Goal: Task Accomplishment & Management: Use online tool/utility

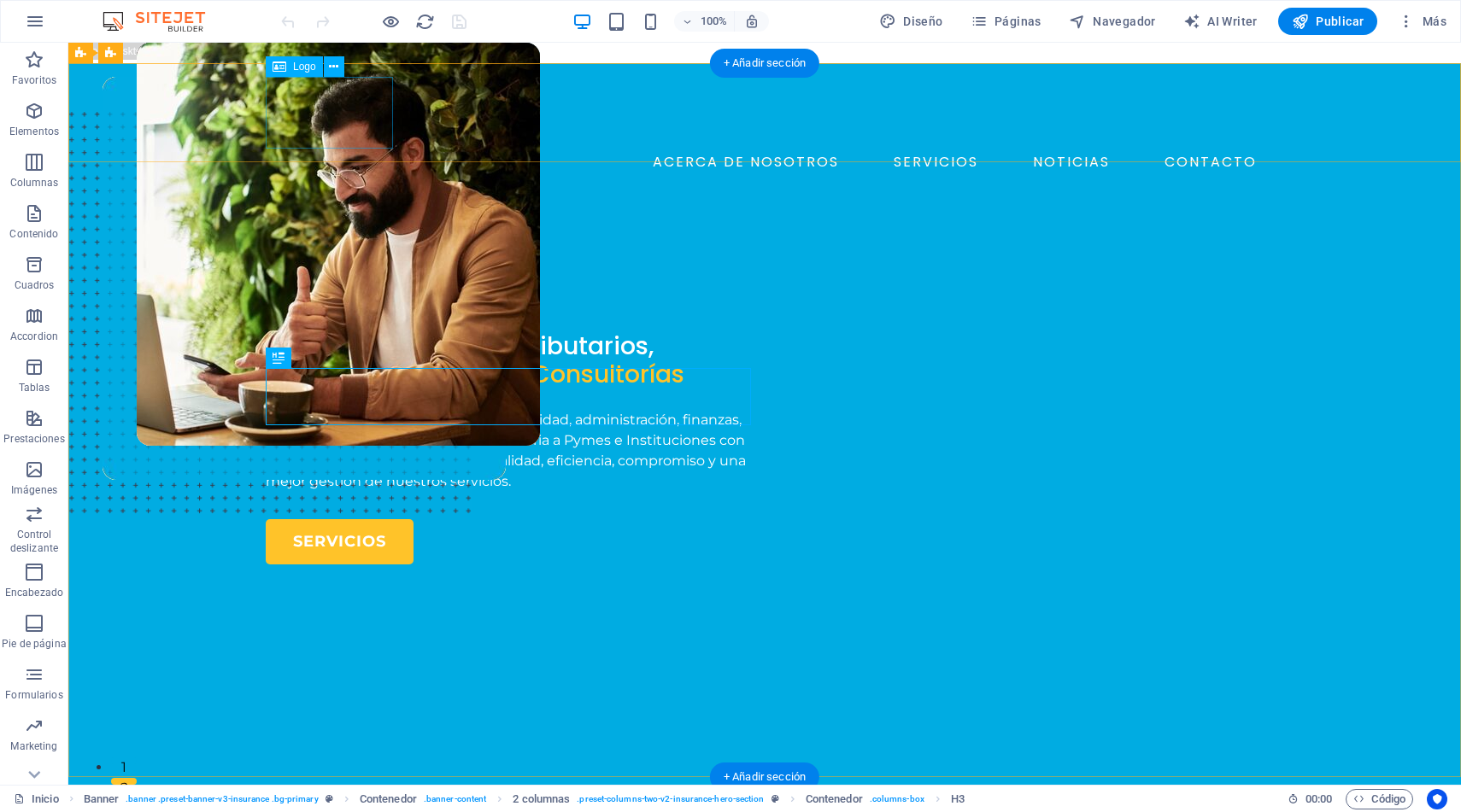
click at [352, 119] on div at bounding box center [765, 112] width 998 height 71
click at [355, 109] on div at bounding box center [765, 112] width 998 height 71
select select "px"
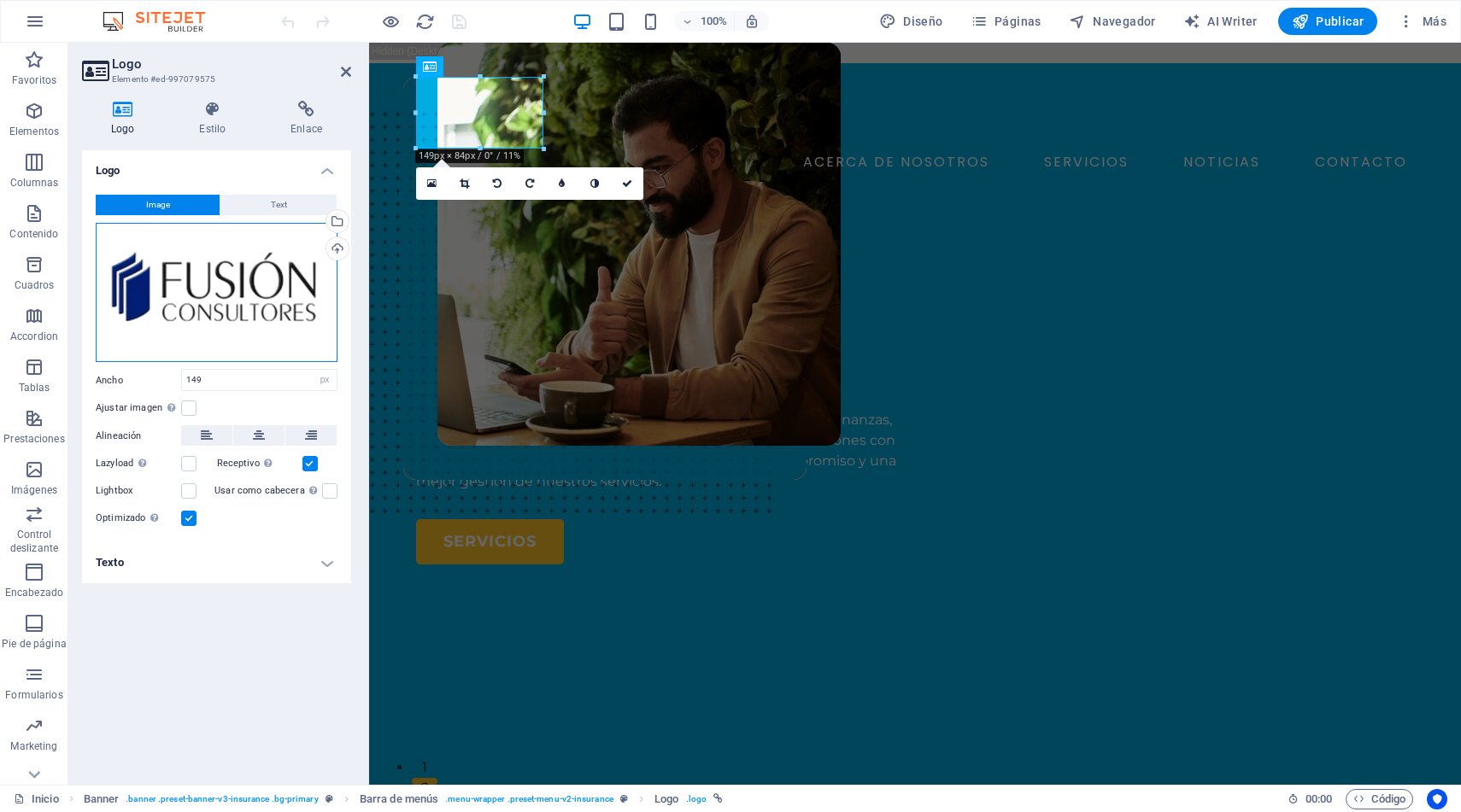
click at [262, 292] on div "Arrastra archivos aquí, haz clic para escoger archivos o selecciona archivos de…" at bounding box center [217, 292] width 241 height 140
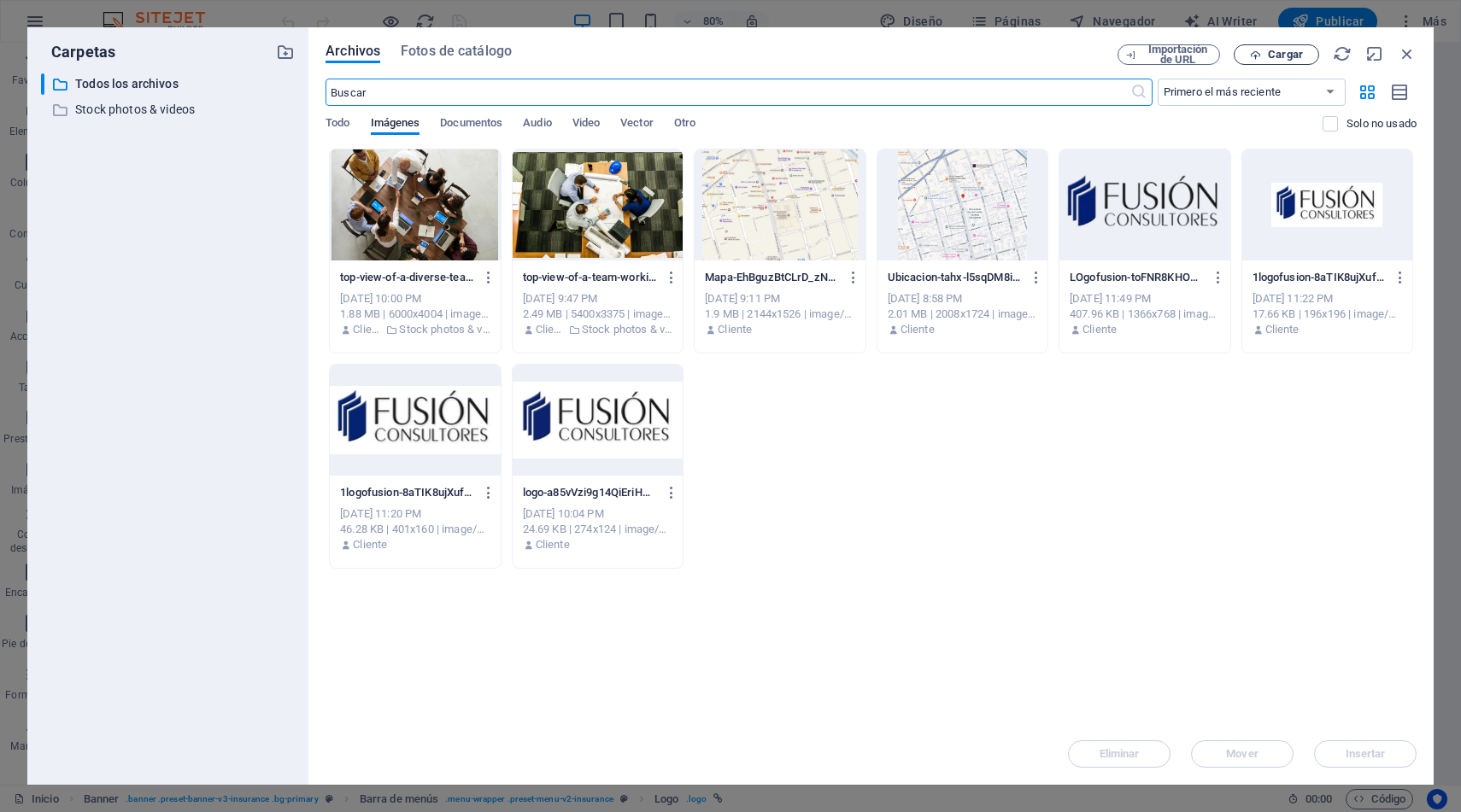
click at [1277, 51] on span "Cargar" at bounding box center [1286, 55] width 35 height 11
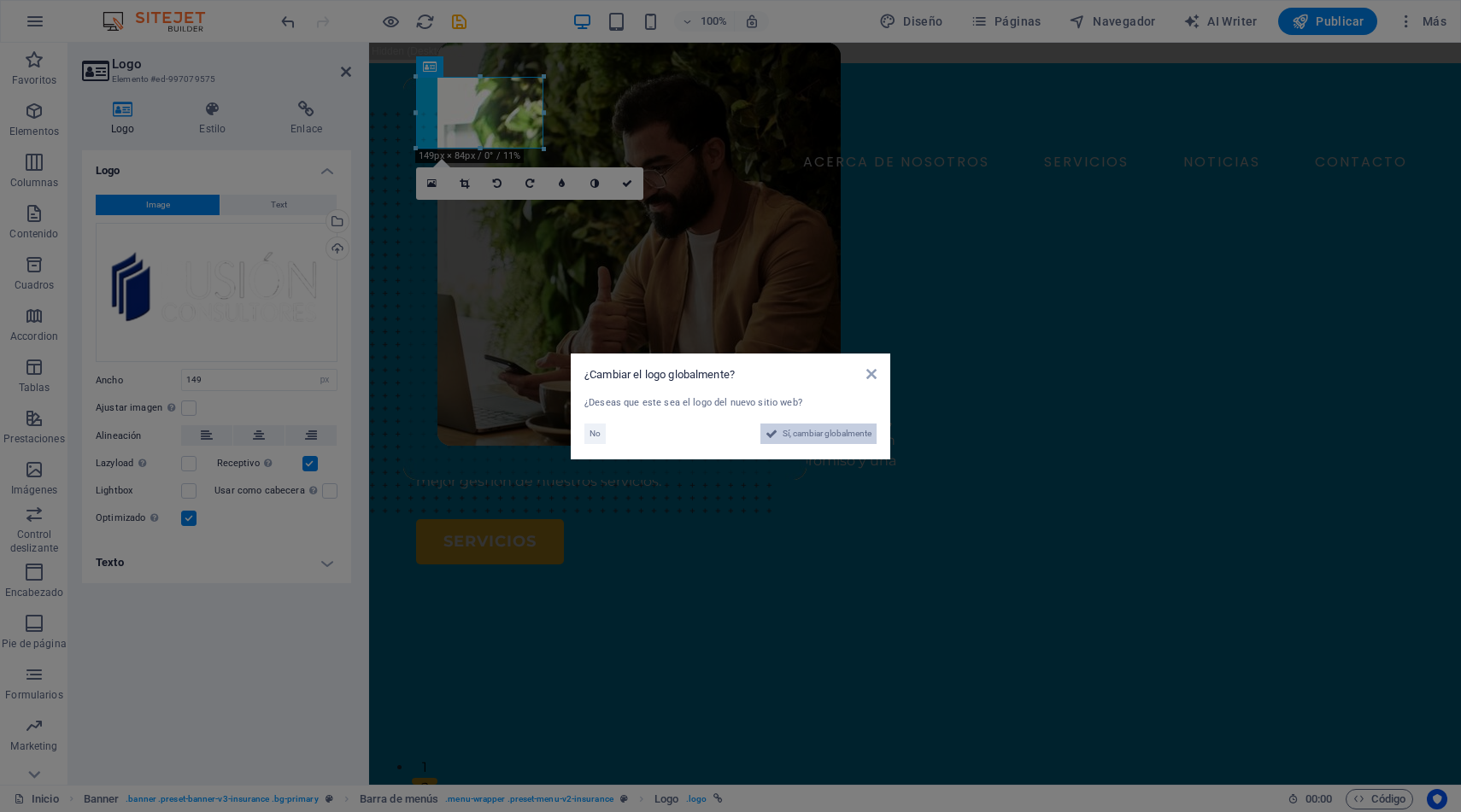
click at [821, 437] on span "Sí, cambiar globalmente" at bounding box center [827, 433] width 89 height 20
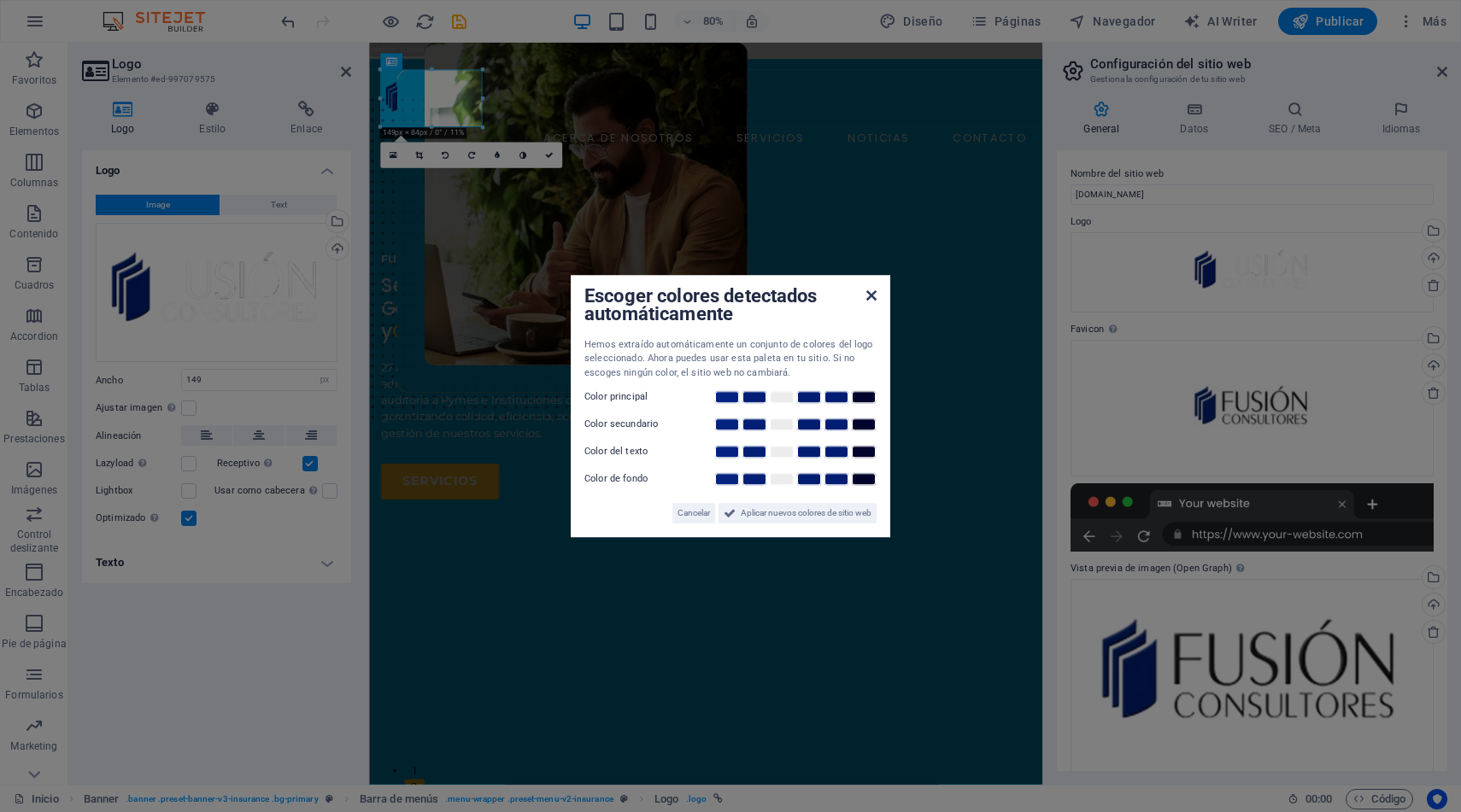
click at [871, 296] on icon at bounding box center [871, 296] width 11 height 14
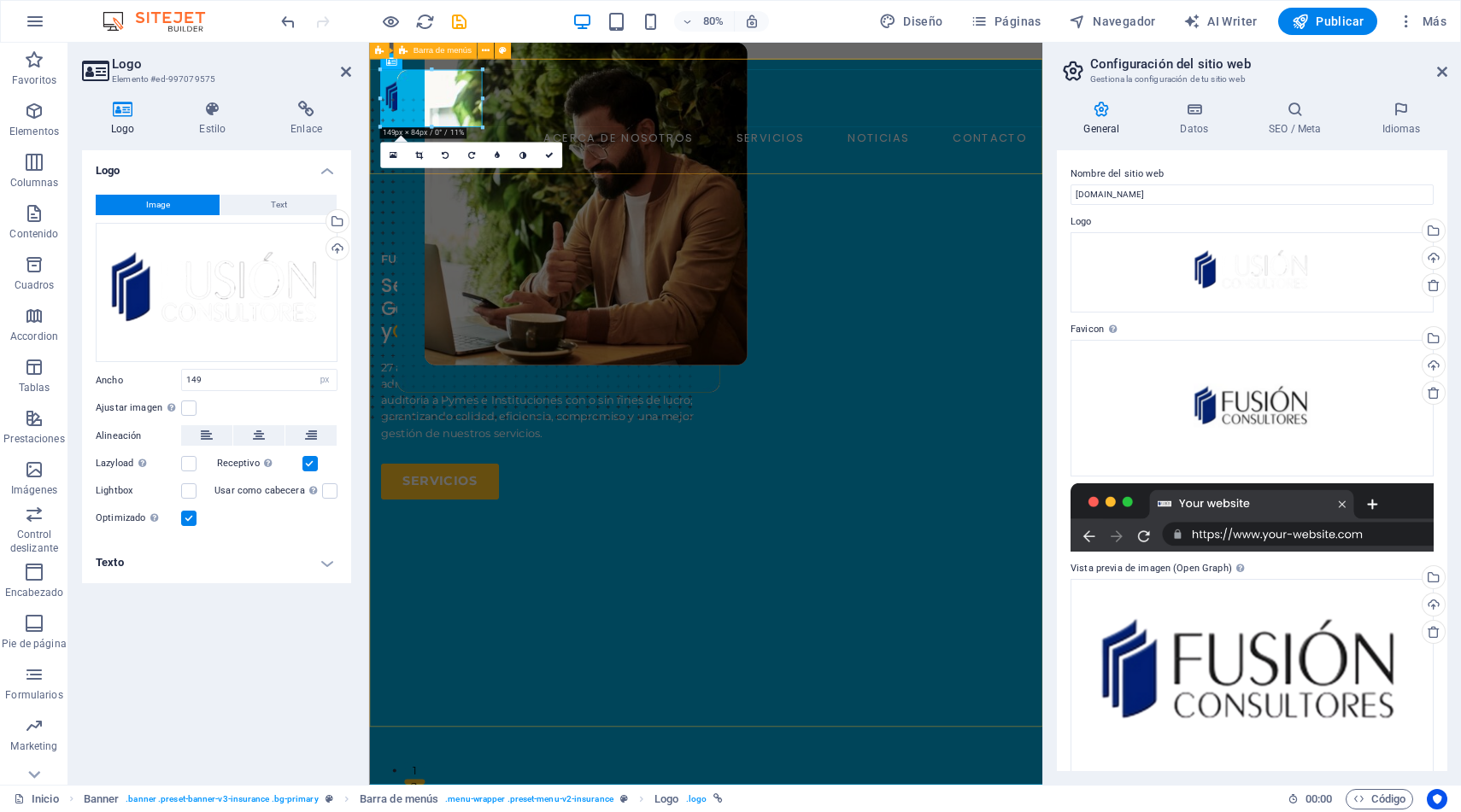
click at [829, 170] on div "ACERCA DE NOSOTROS SERVICIOS NOTICIAS CONTACTO AGENDE UNA MEET Menu" at bounding box center [790, 149] width 842 height 172
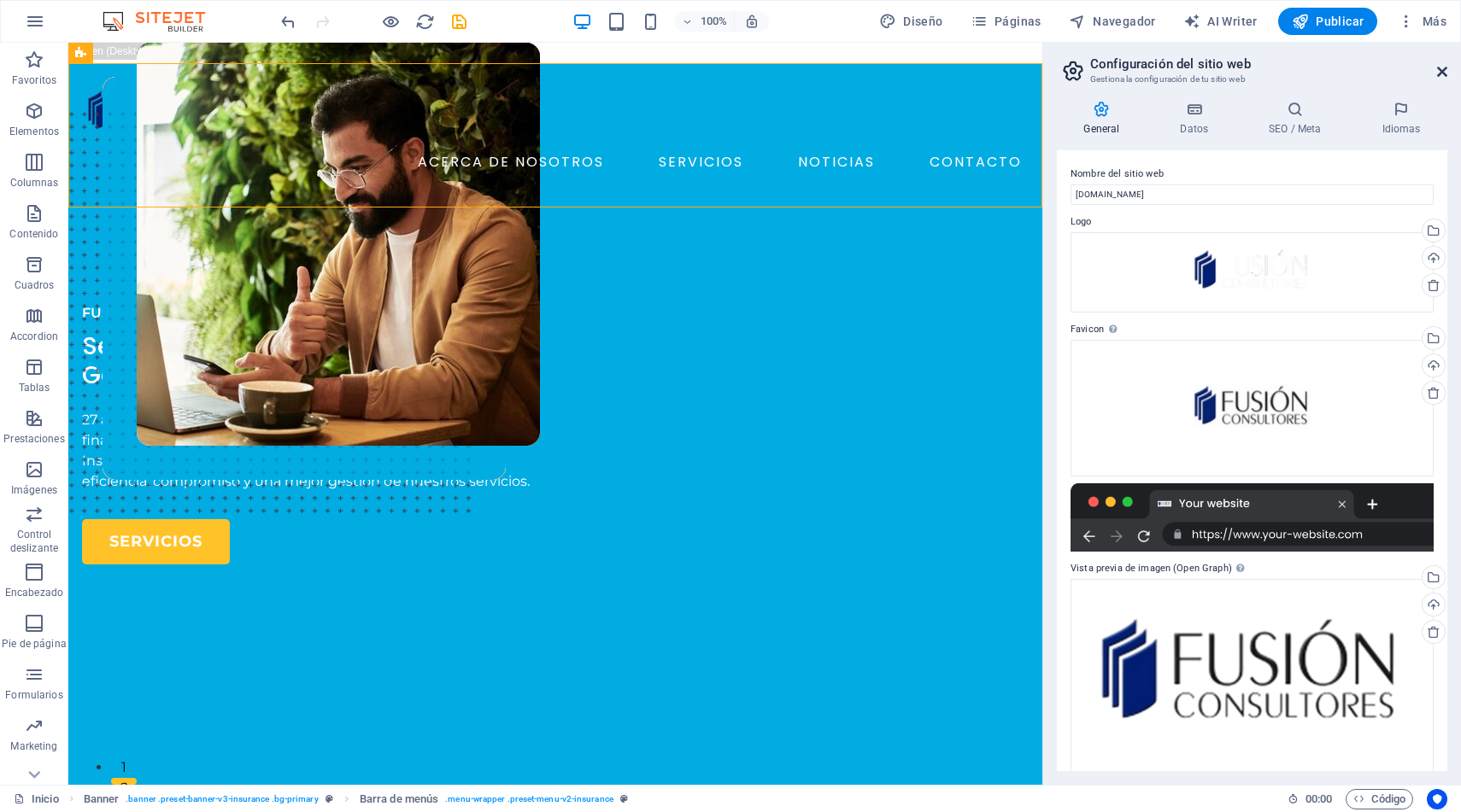
click at [1441, 70] on icon at bounding box center [1442, 72] width 11 height 14
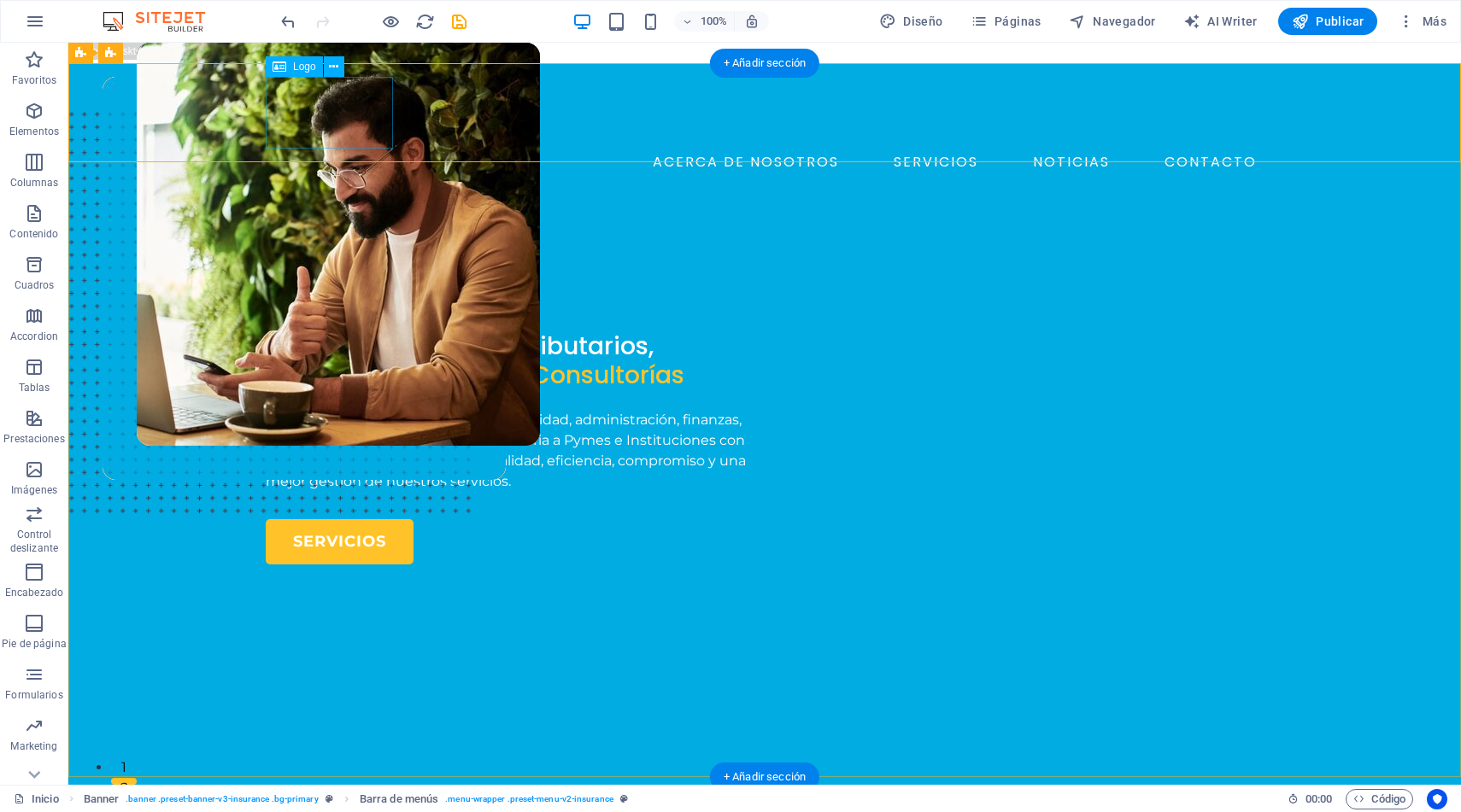
click at [338, 115] on div at bounding box center [765, 112] width 998 height 71
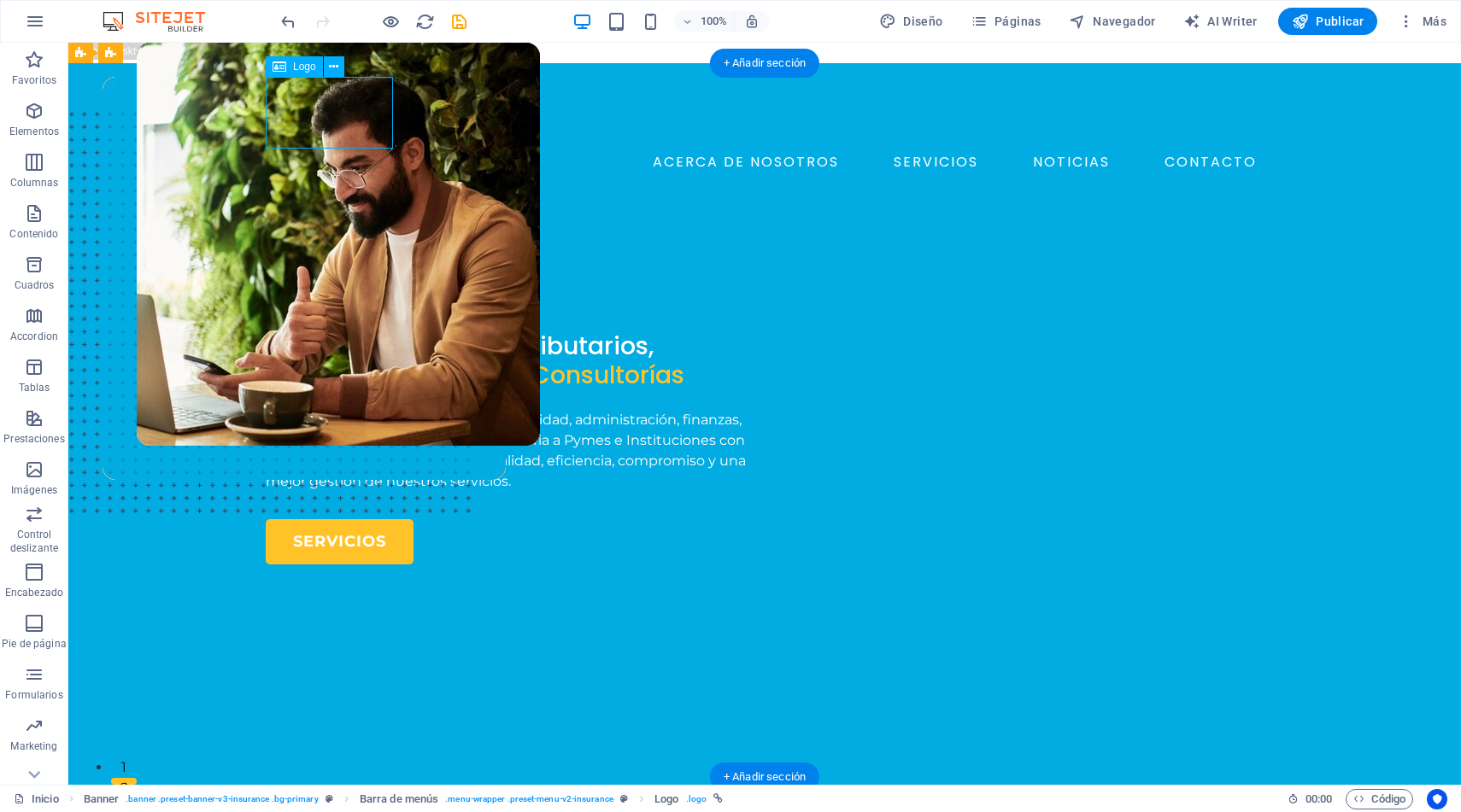
click at [345, 111] on div at bounding box center [765, 112] width 998 height 71
select select "px"
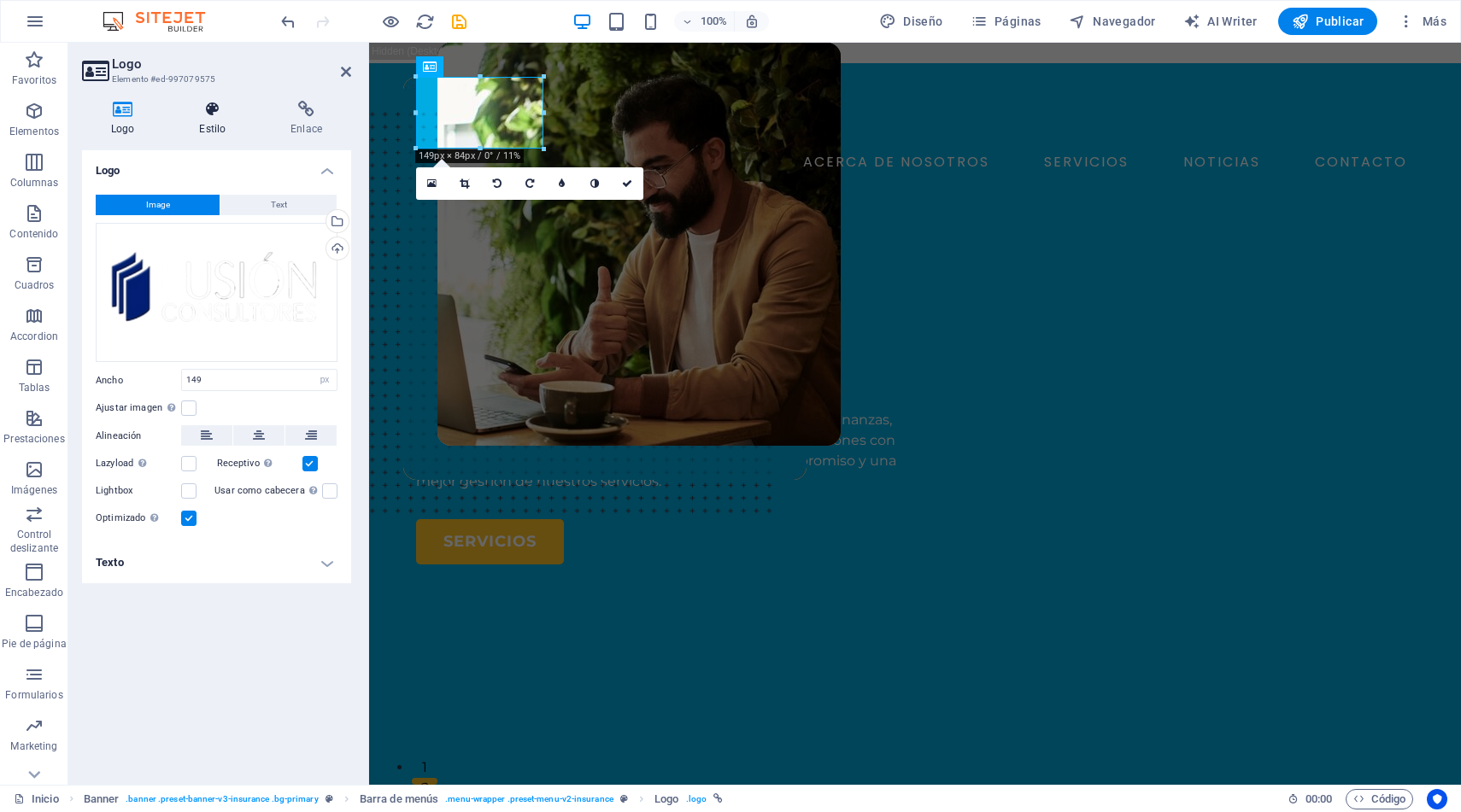
click at [215, 123] on h4 "Estilo" at bounding box center [216, 118] width 92 height 36
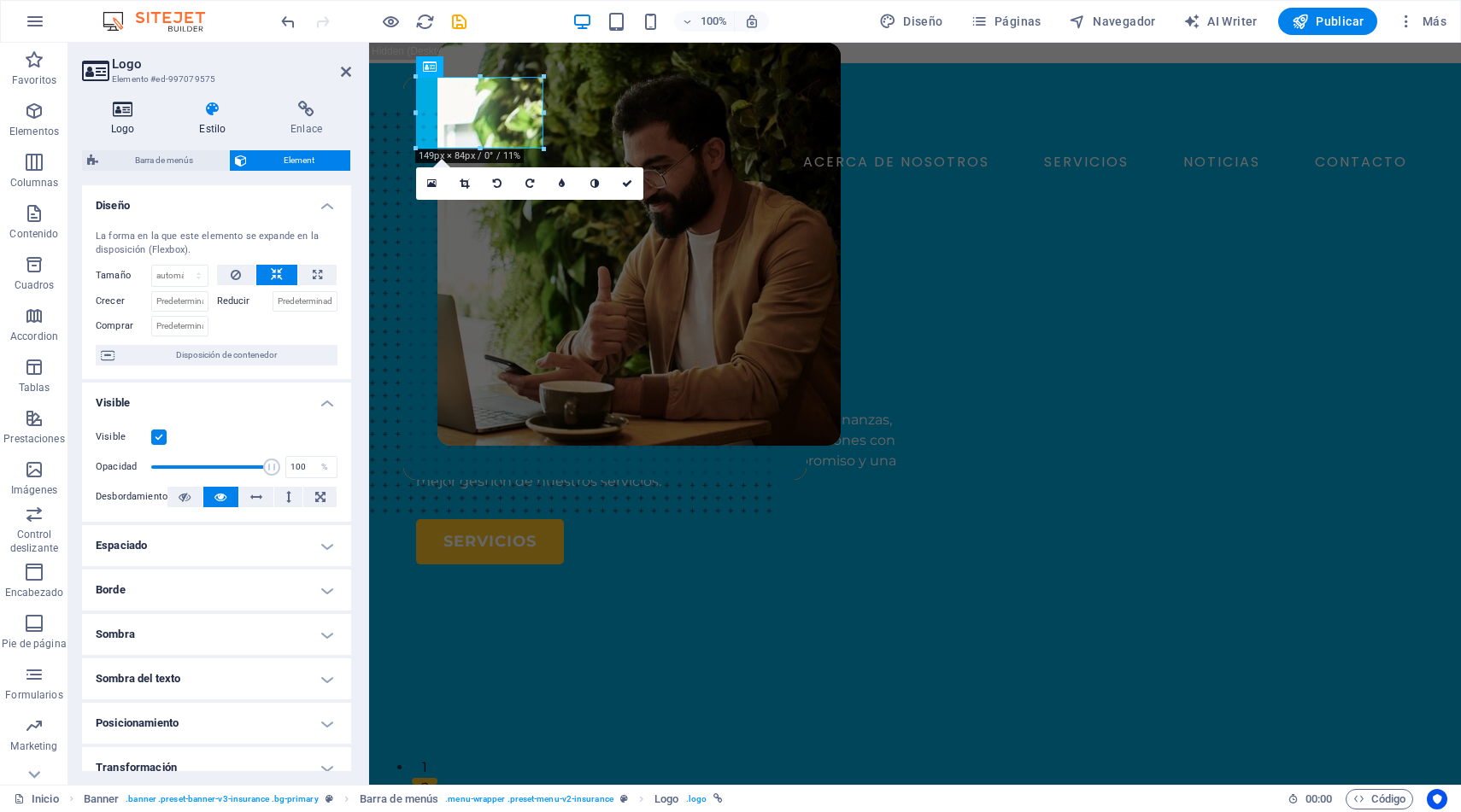
click at [130, 110] on icon at bounding box center [122, 108] width 81 height 17
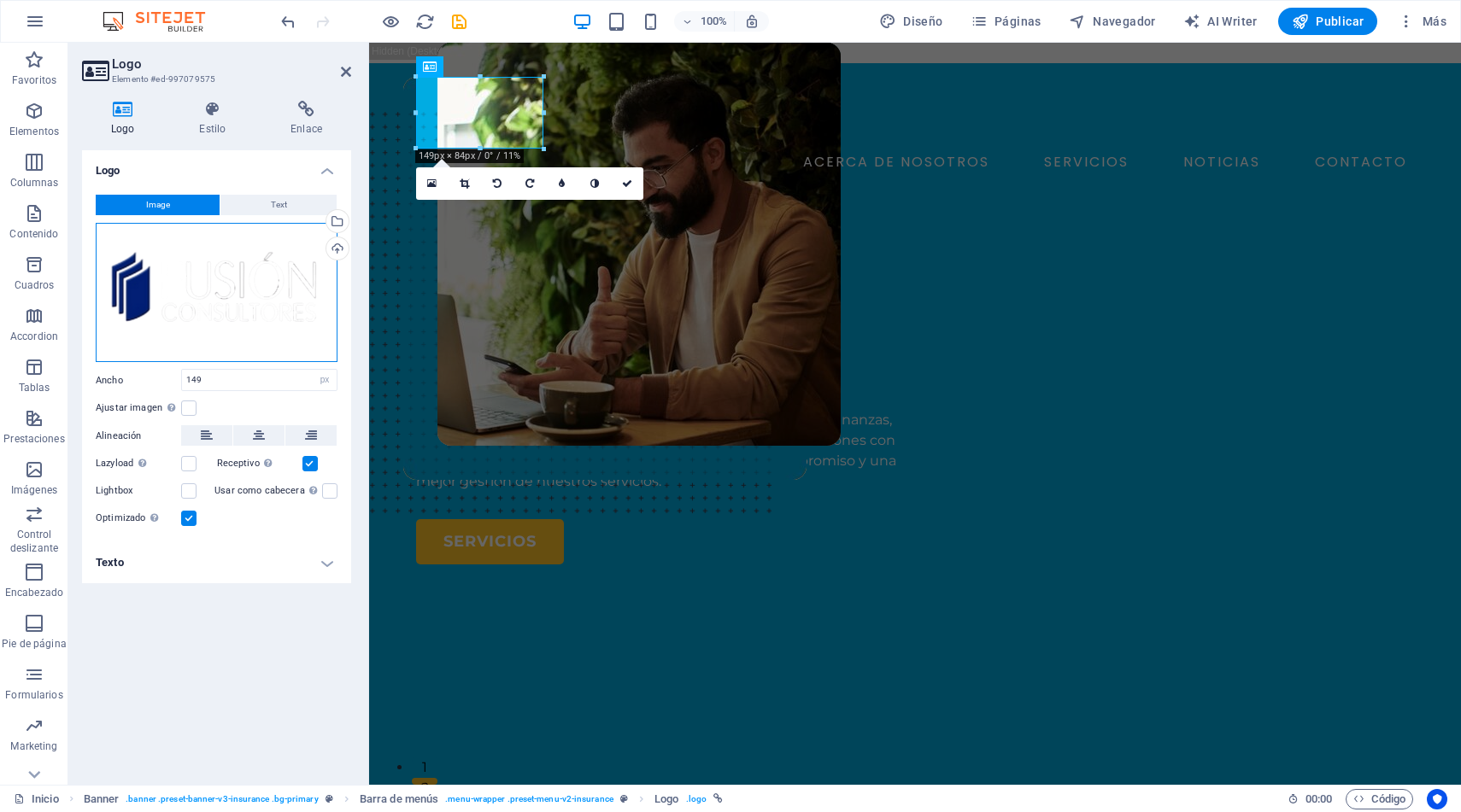
click at [228, 291] on div "Arrastra archivos aquí, haz clic para escoger archivos o selecciona archivos de…" at bounding box center [217, 292] width 241 height 140
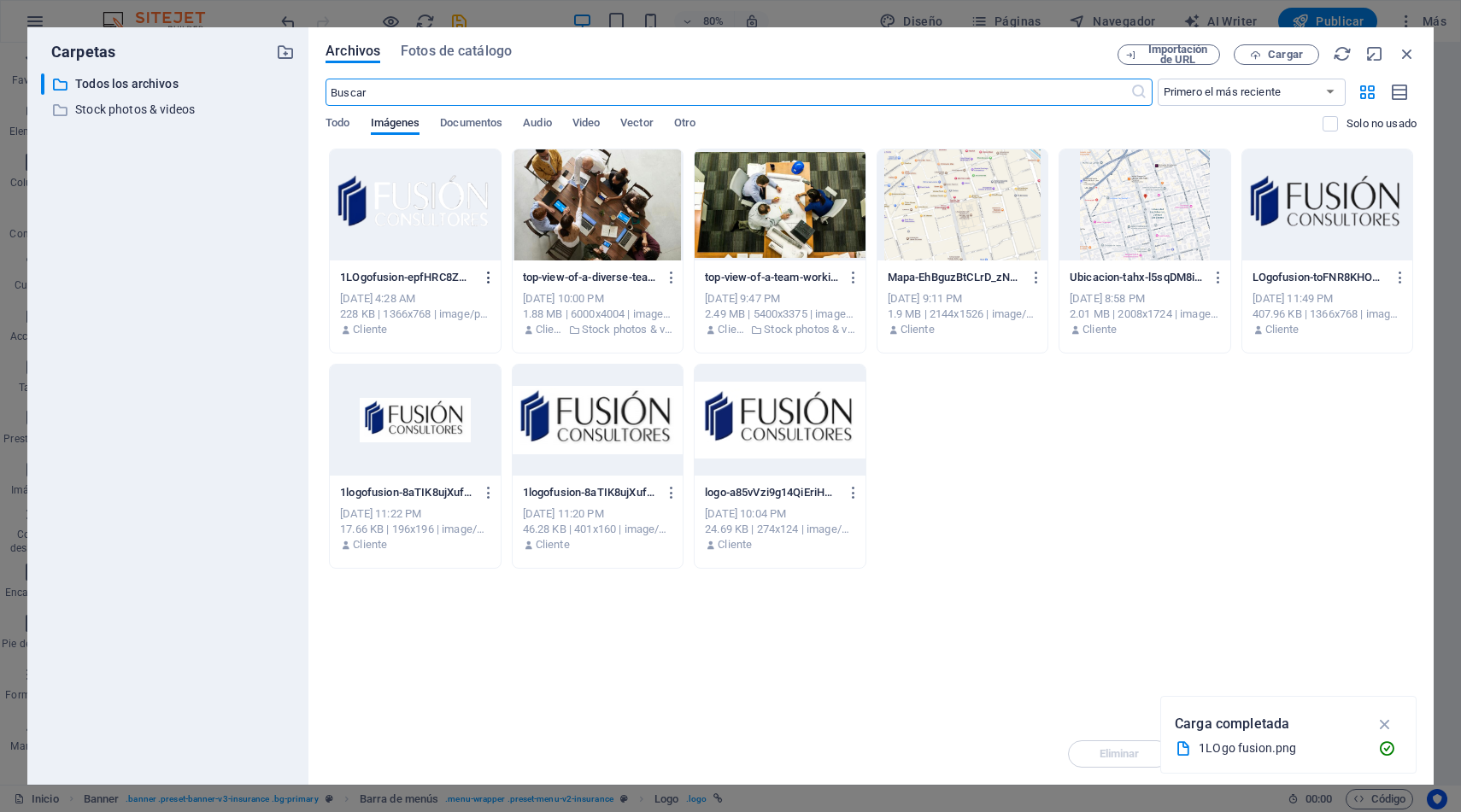
click at [486, 277] on icon "button" at bounding box center [489, 277] width 16 height 15
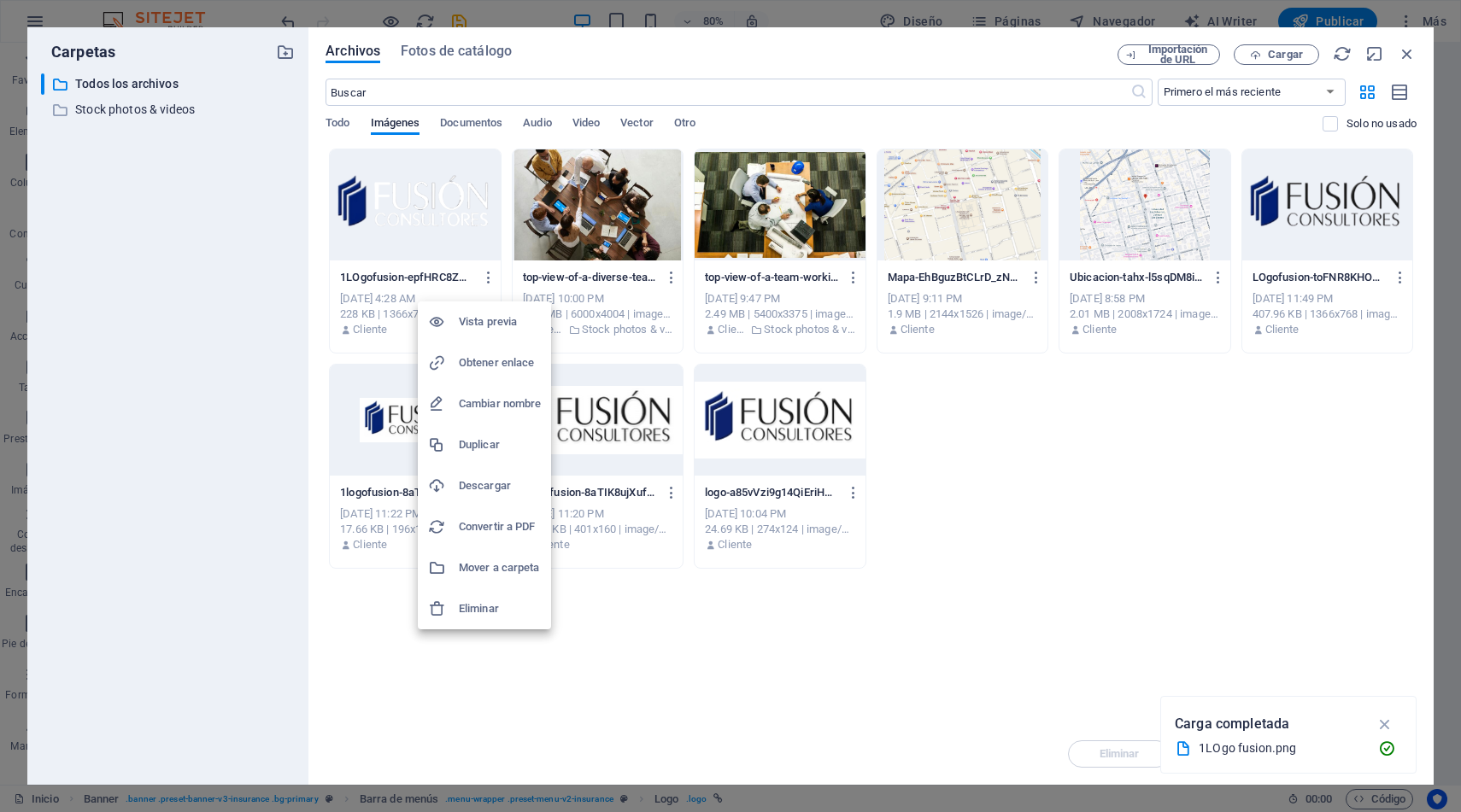
click at [495, 602] on h6 "Eliminar" at bounding box center [500, 609] width 82 height 20
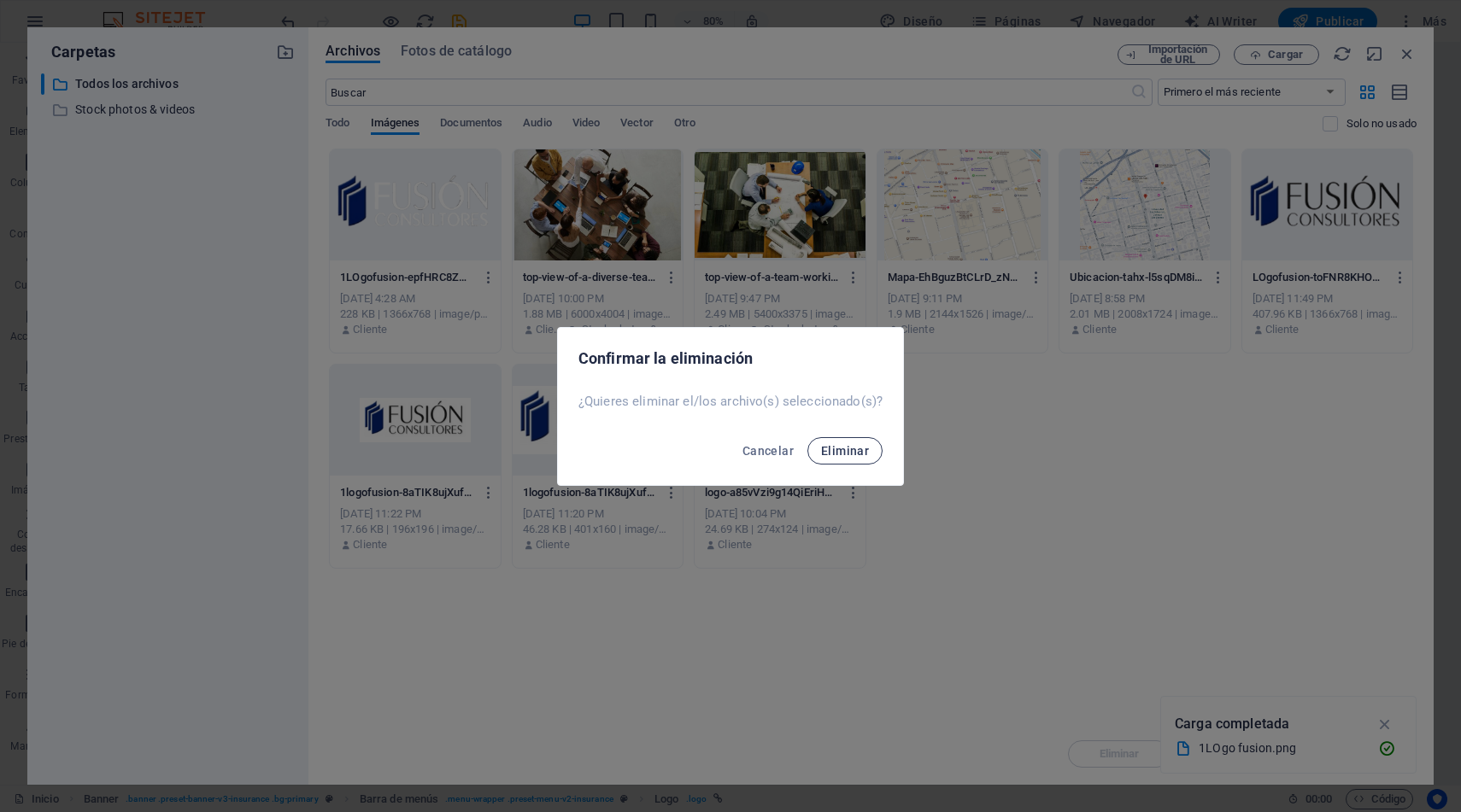
click at [829, 447] on span "Eliminar" at bounding box center [845, 451] width 48 height 14
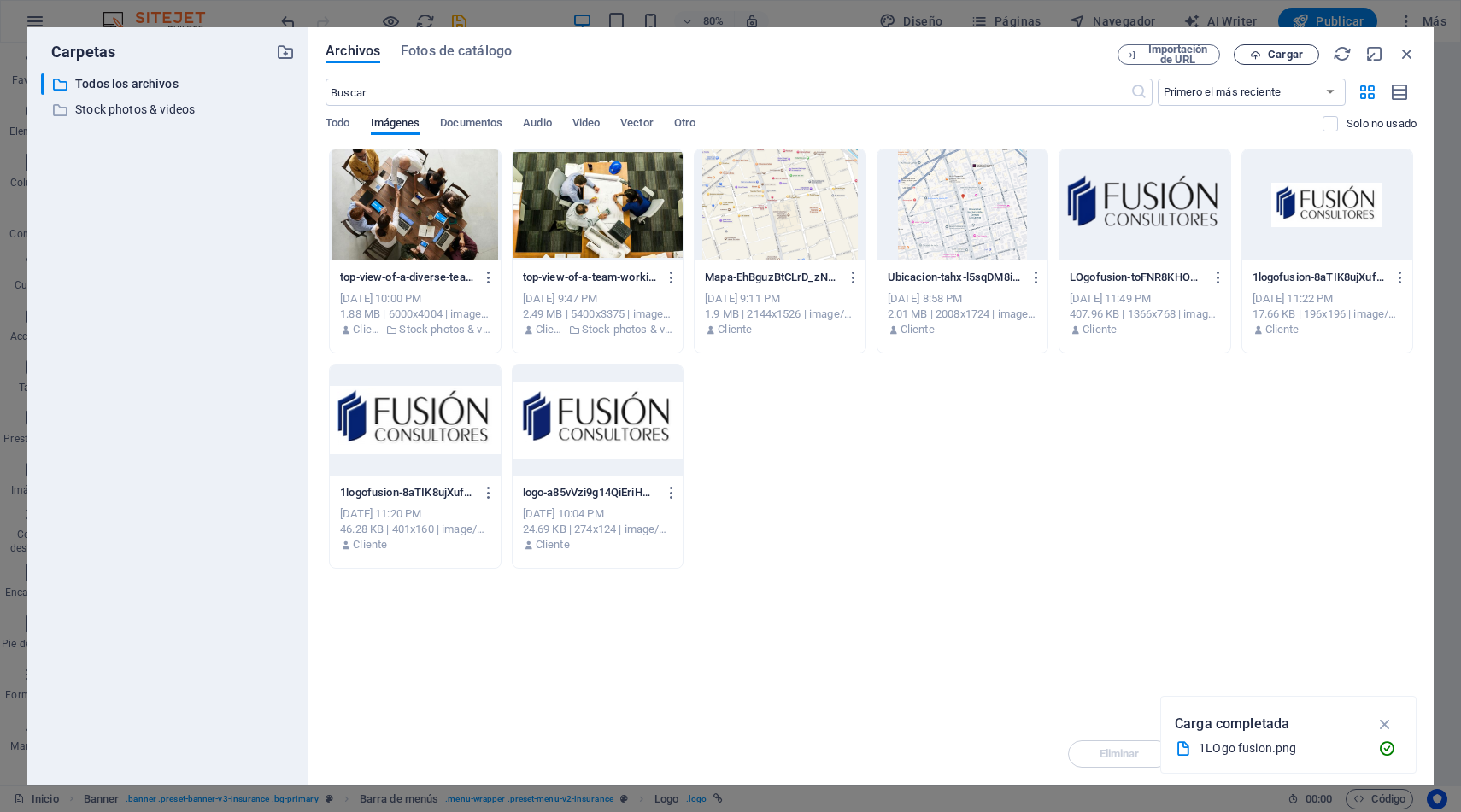
click at [1263, 46] on button "Cargar" at bounding box center [1276, 54] width 85 height 20
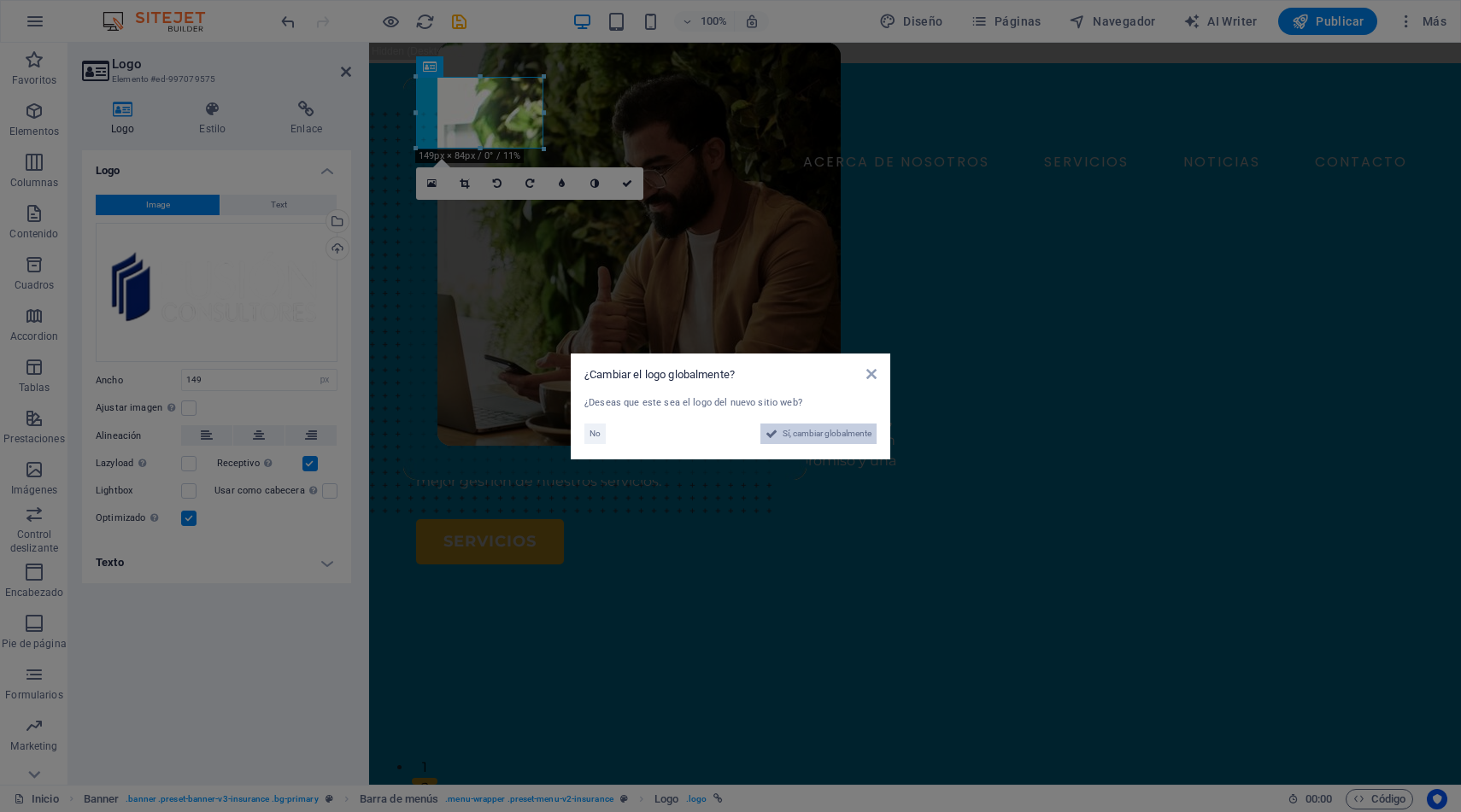
click at [827, 434] on span "Sí, cambiar globalmente" at bounding box center [827, 433] width 89 height 20
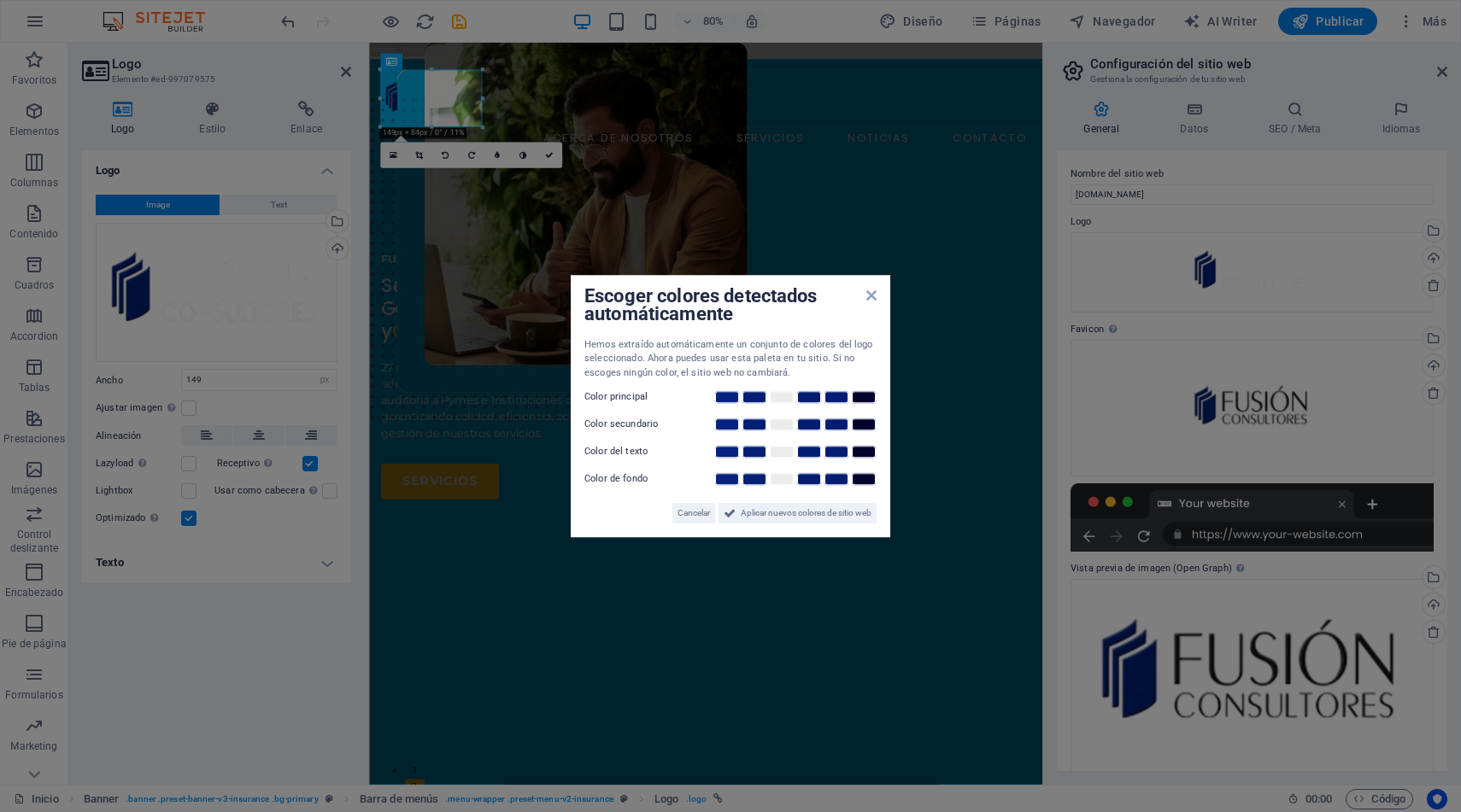
click at [871, 303] on div "Escoger colores detectados automáticamente" at bounding box center [730, 306] width 293 height 36
click at [871, 300] on icon at bounding box center [871, 296] width 11 height 14
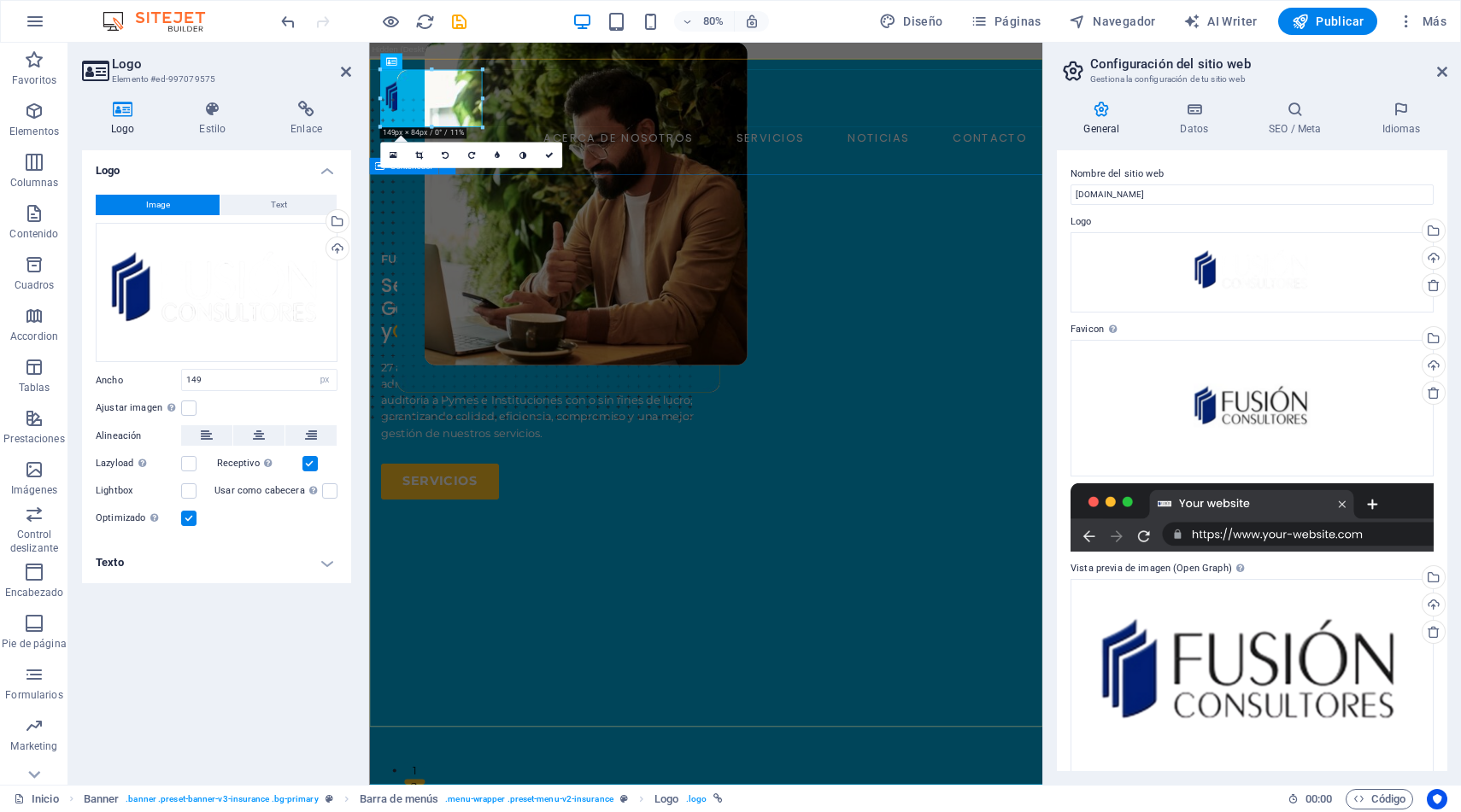
click at [877, 235] on div "FUSION CONSULTORES Servicios Contables, Tributarios, Gestión de Personas y Cons…" at bounding box center [790, 705] width 842 height 940
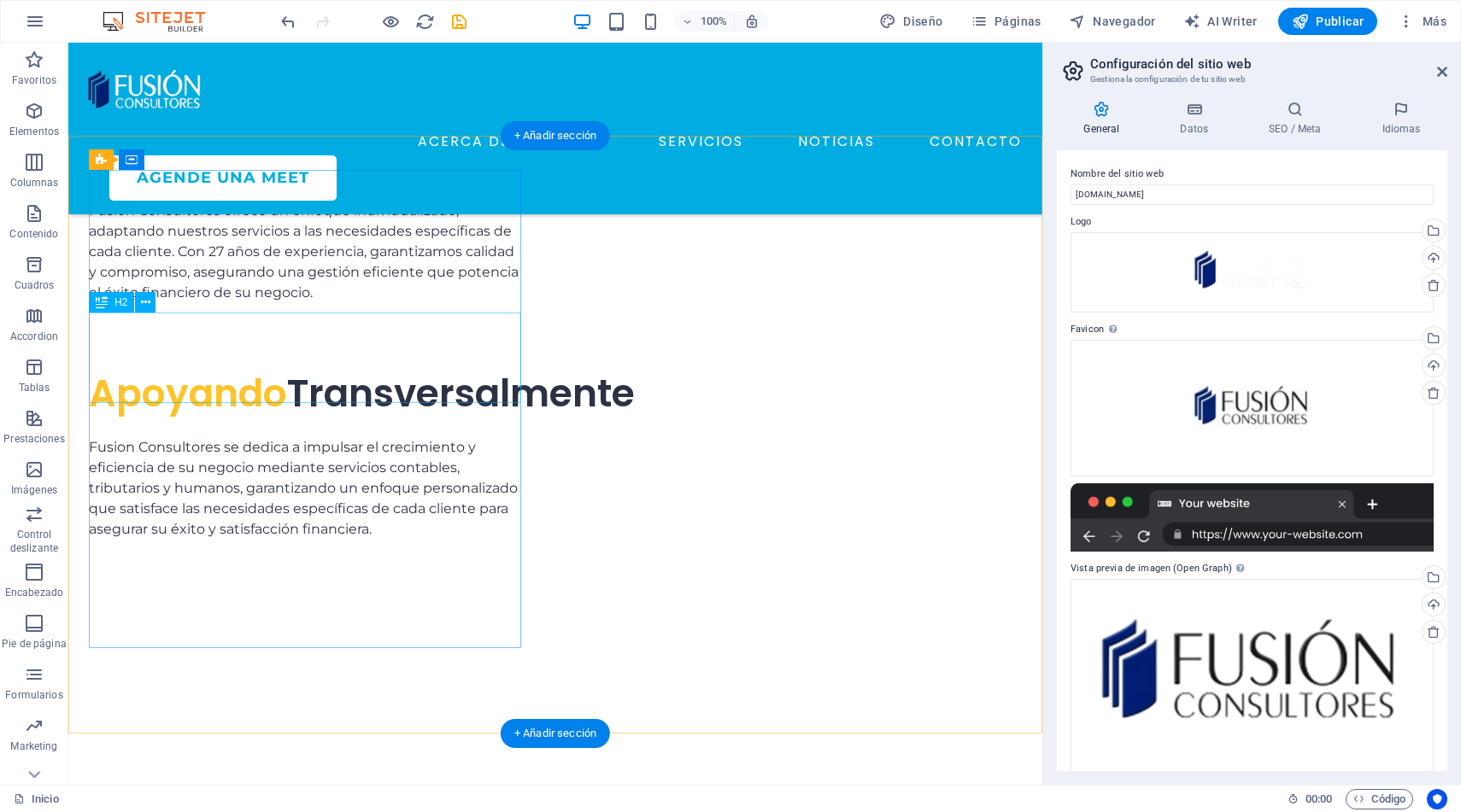
scroll to position [4028, 0]
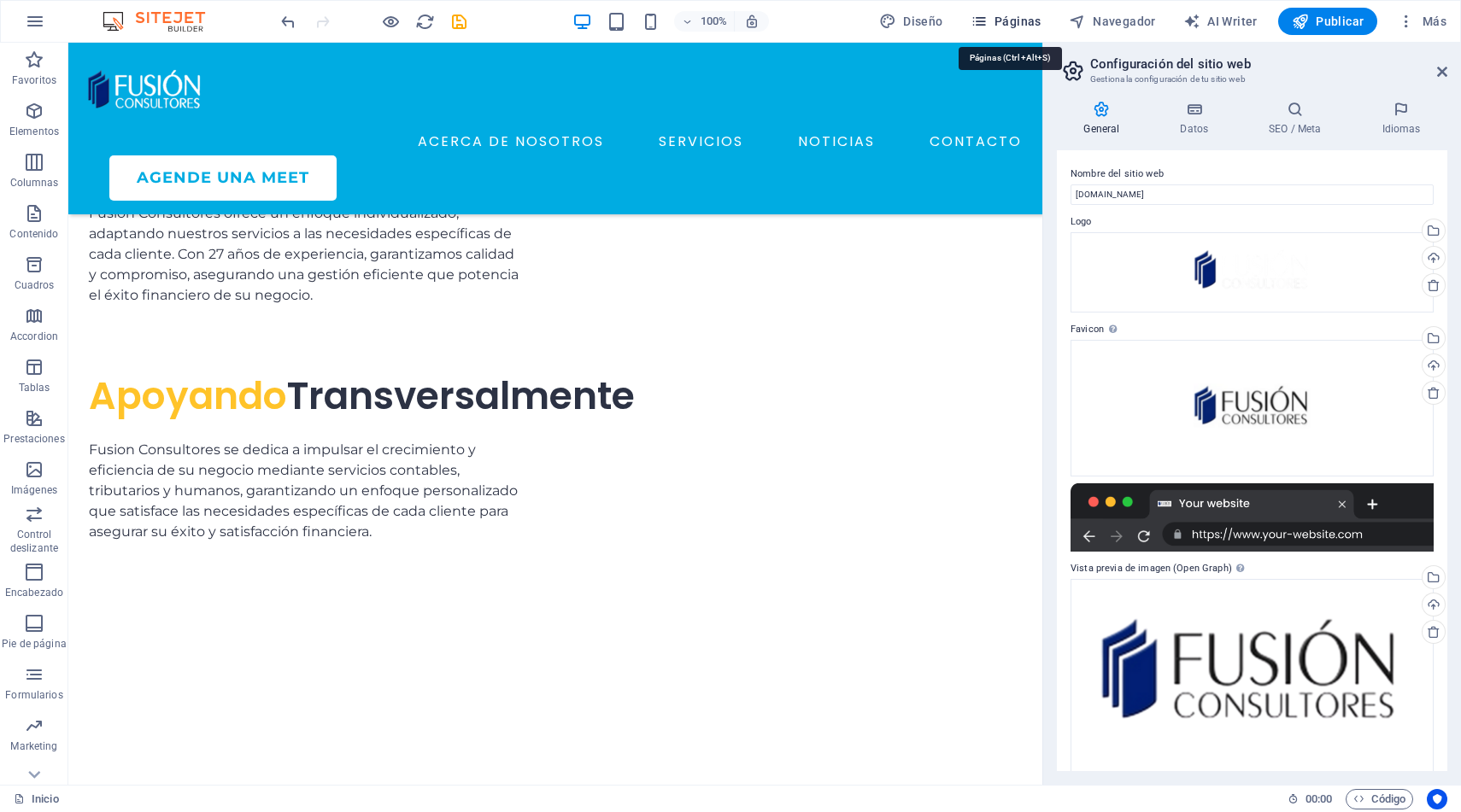
click at [1023, 15] on span "Páginas" at bounding box center [1006, 21] width 70 height 17
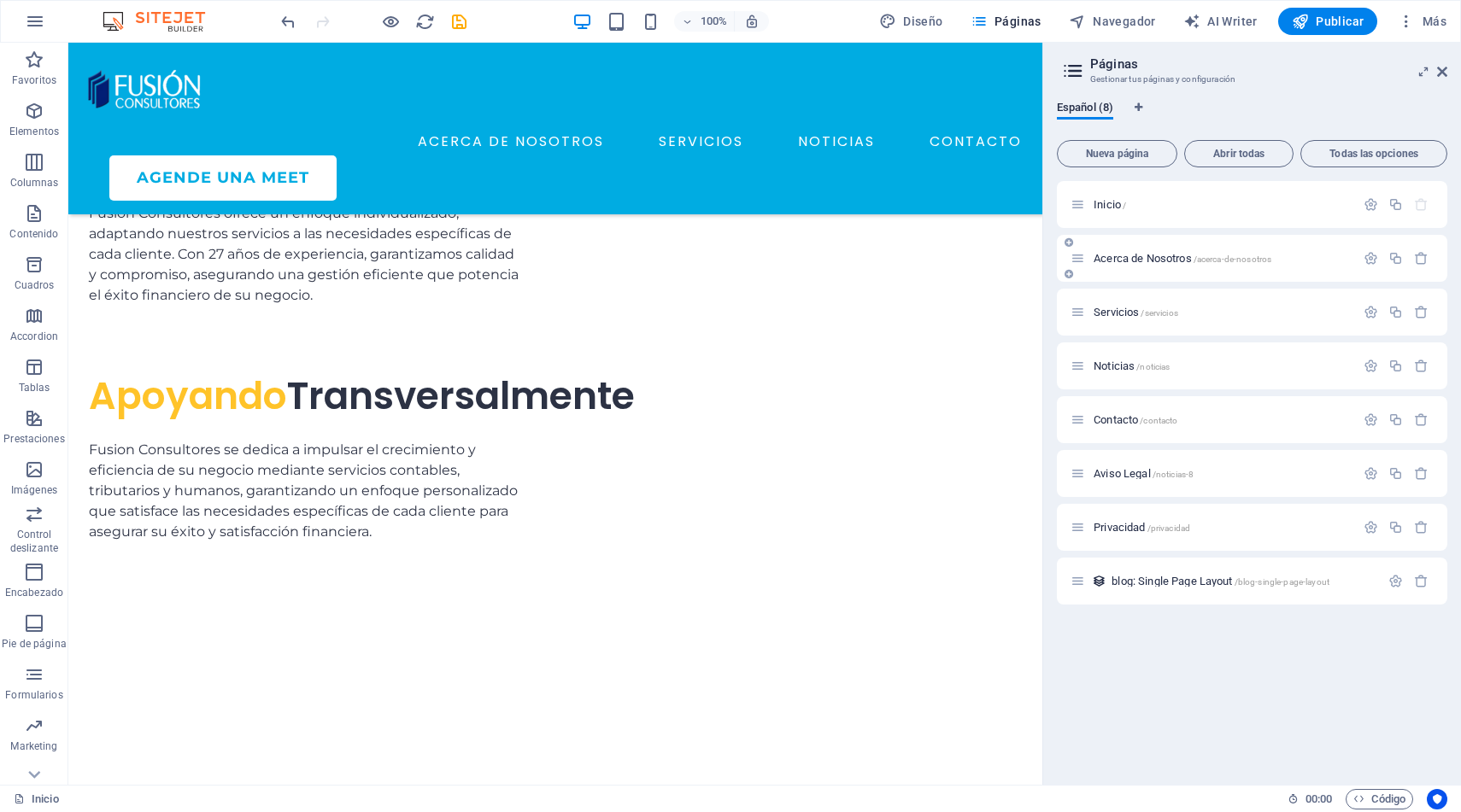
click at [1130, 249] on div "Acerca de Nosotros /acerca-de-nosotros" at bounding box center [1213, 258] width 285 height 19
click at [1131, 261] on span "Acerca de Nosotros /acerca-de-nosotros" at bounding box center [1183, 258] width 178 height 13
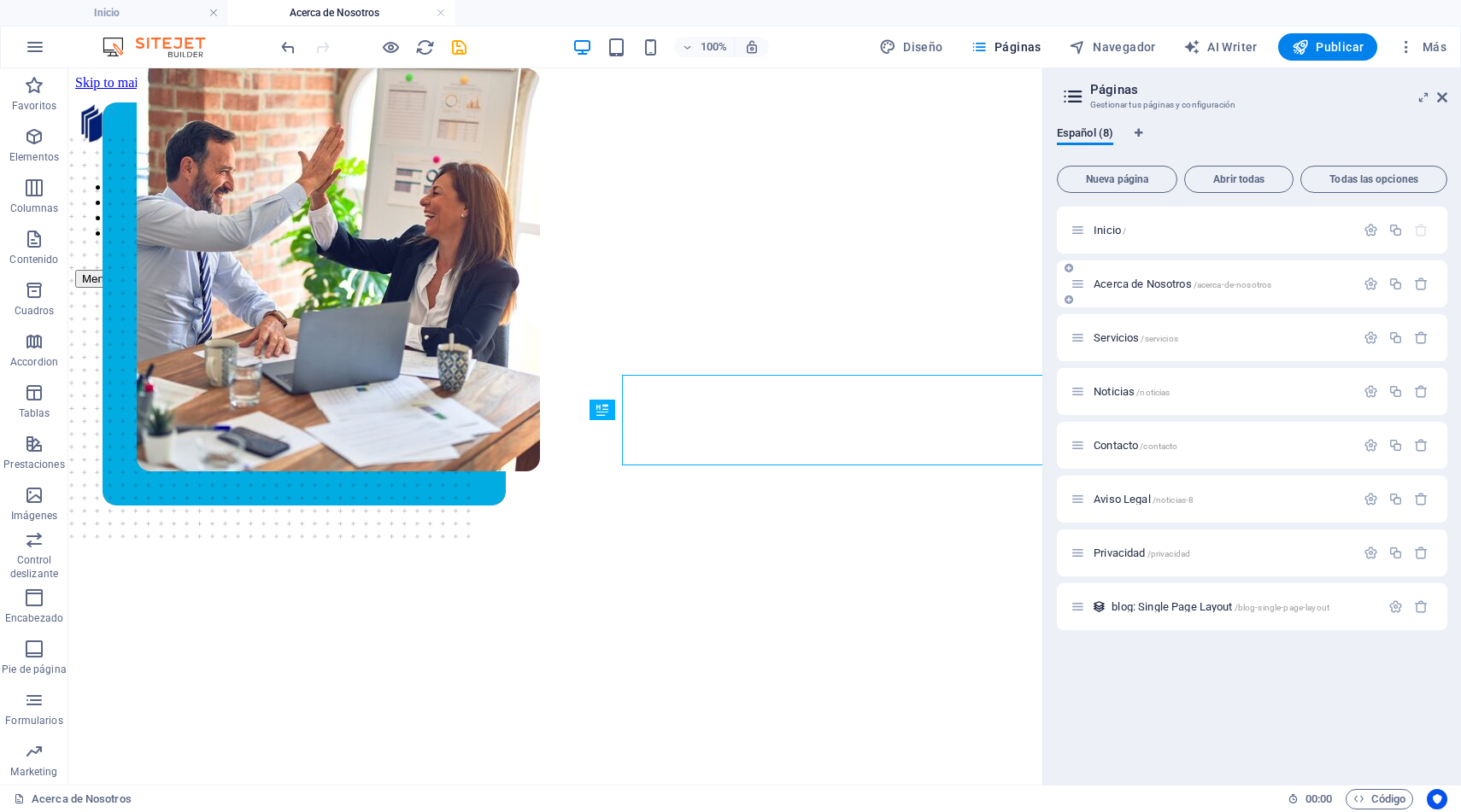
scroll to position [0, 0]
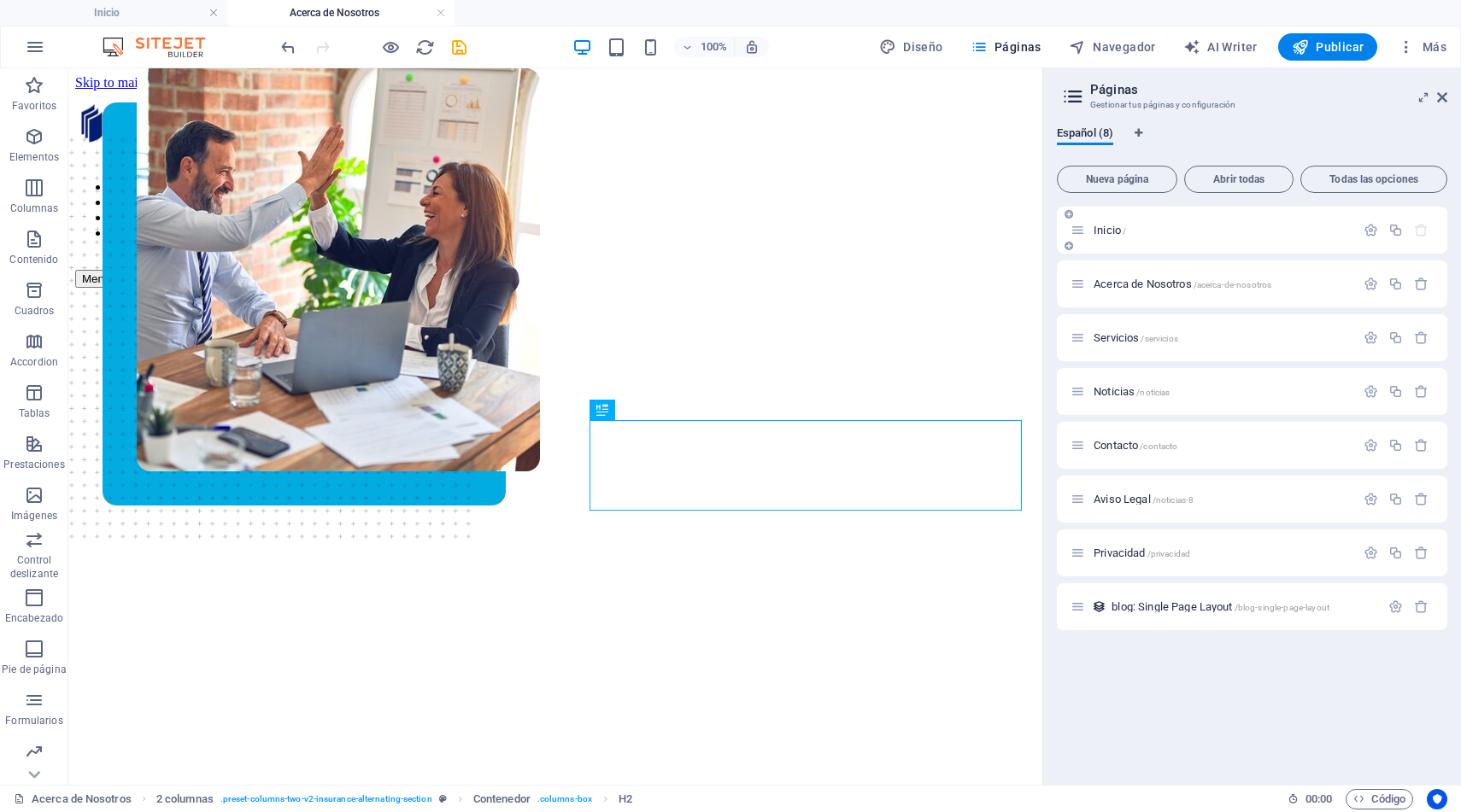
click at [1113, 227] on span "Inicio /" at bounding box center [1109, 230] width 33 height 13
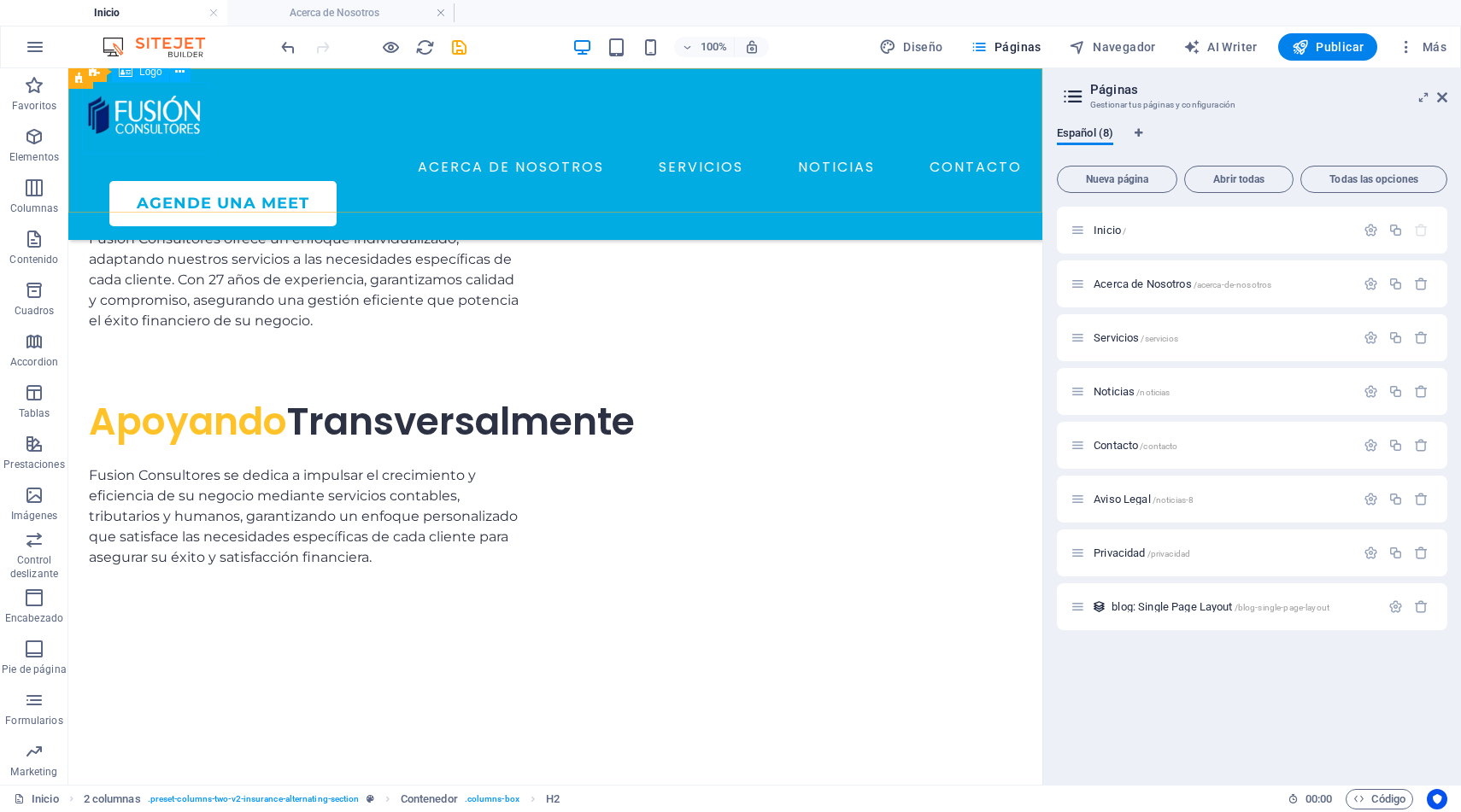
click at [163, 114] on div at bounding box center [555, 117] width 946 height 71
click at [1114, 226] on span "Inicio /" at bounding box center [1109, 230] width 33 height 13
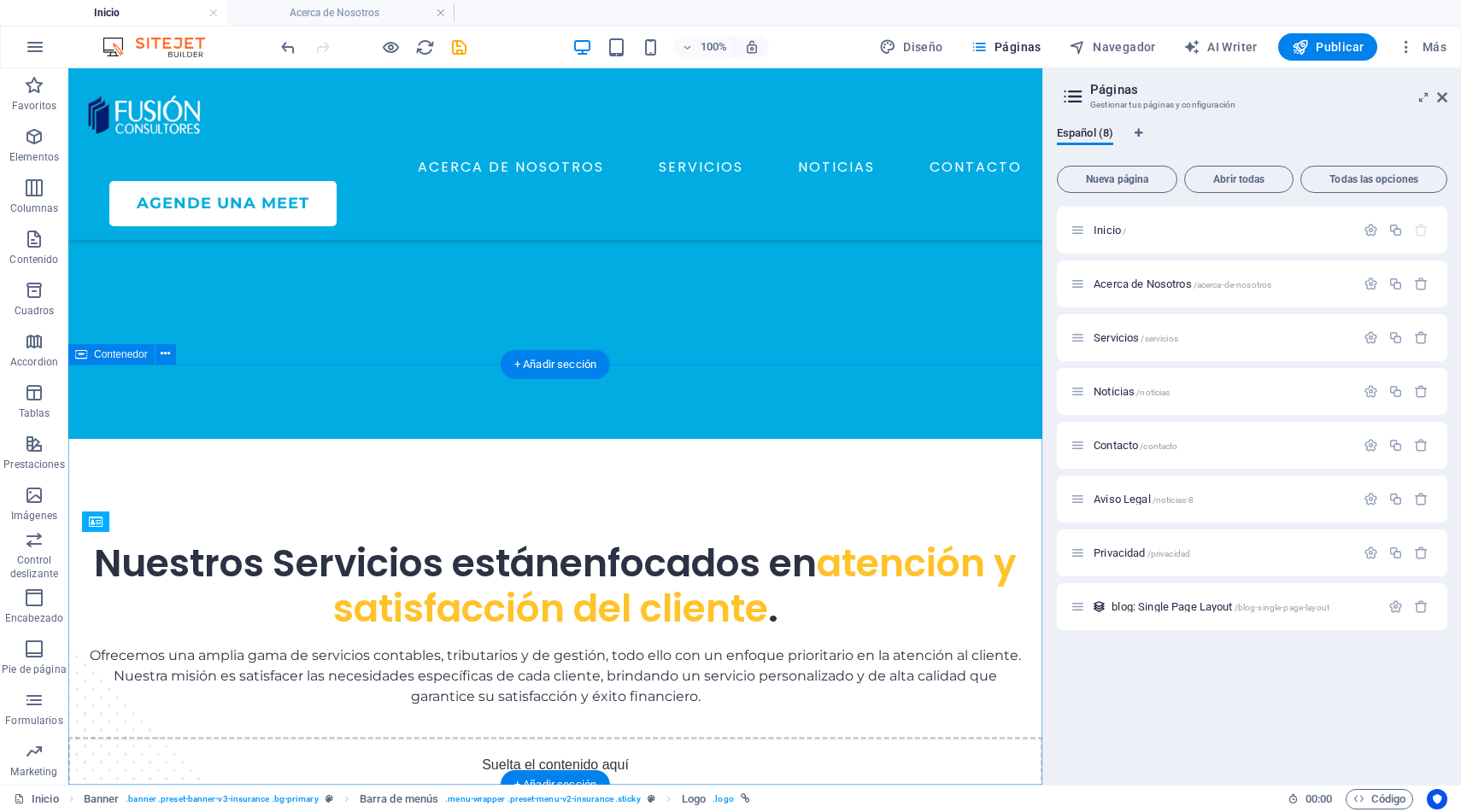
scroll to position [0, 0]
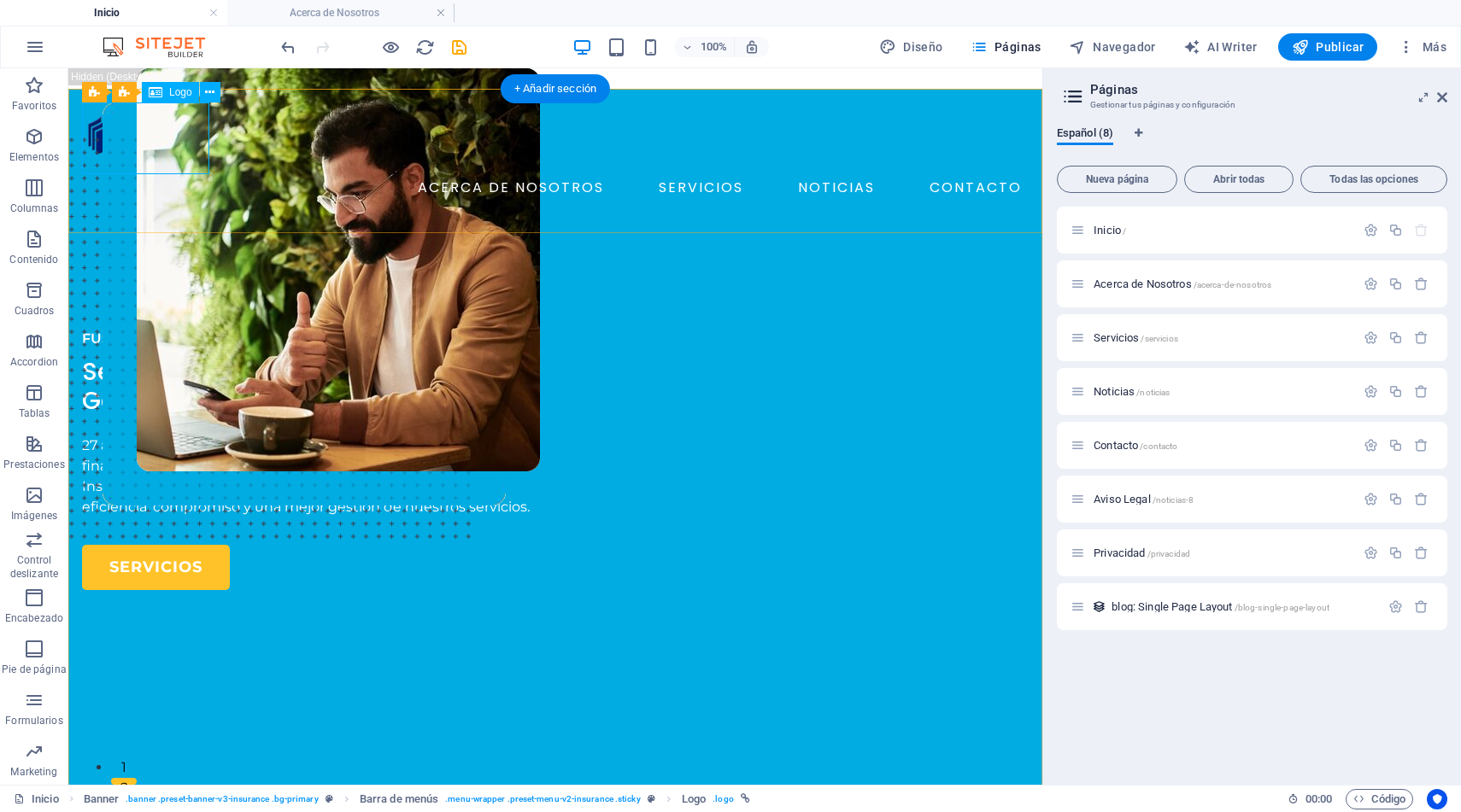
click at [162, 137] on div at bounding box center [555, 137] width 946 height 71
select select "px"
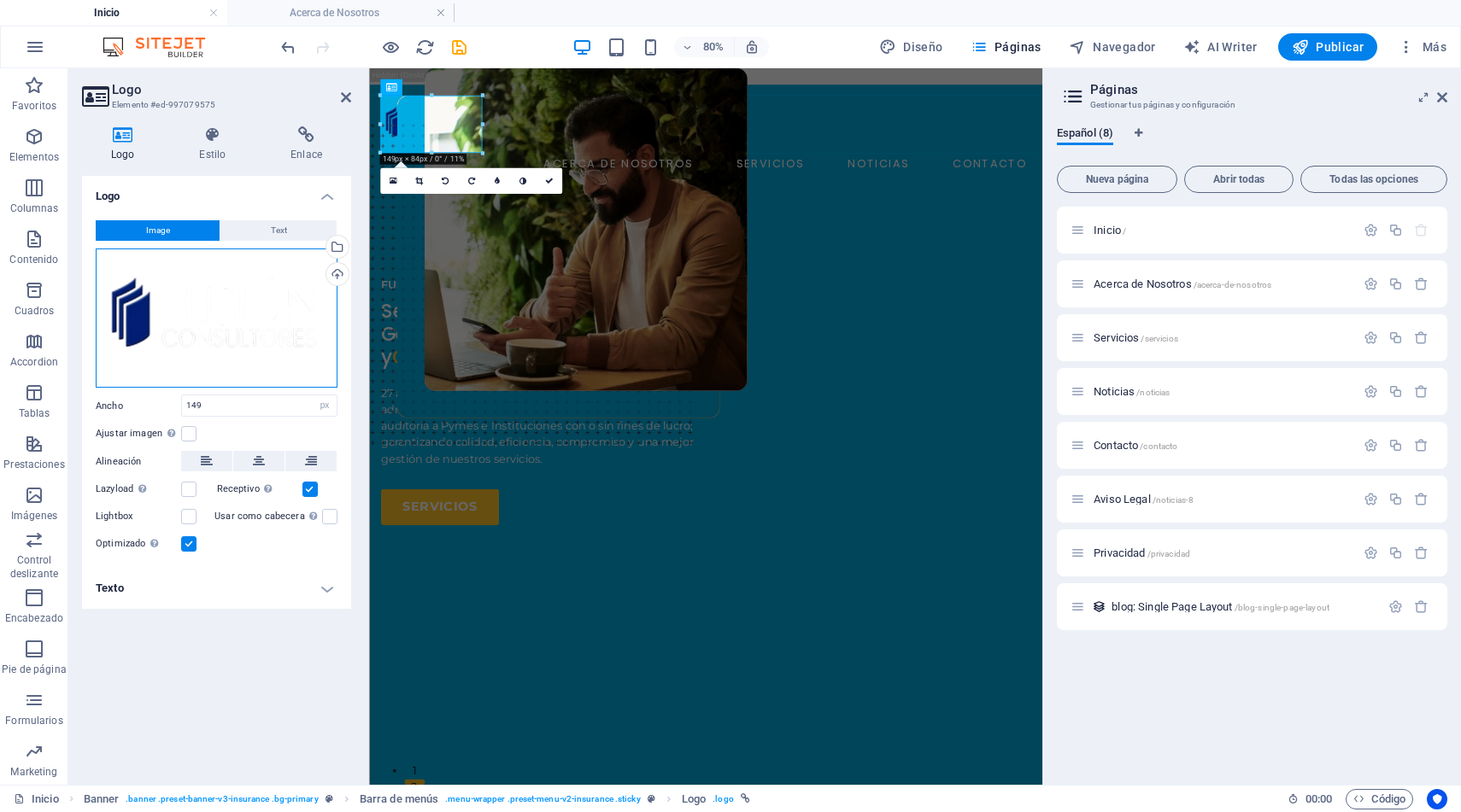
click at [238, 324] on div "Arrastra archivos aquí, haz clic para escoger archivos o selecciona archivos de…" at bounding box center [217, 318] width 241 height 140
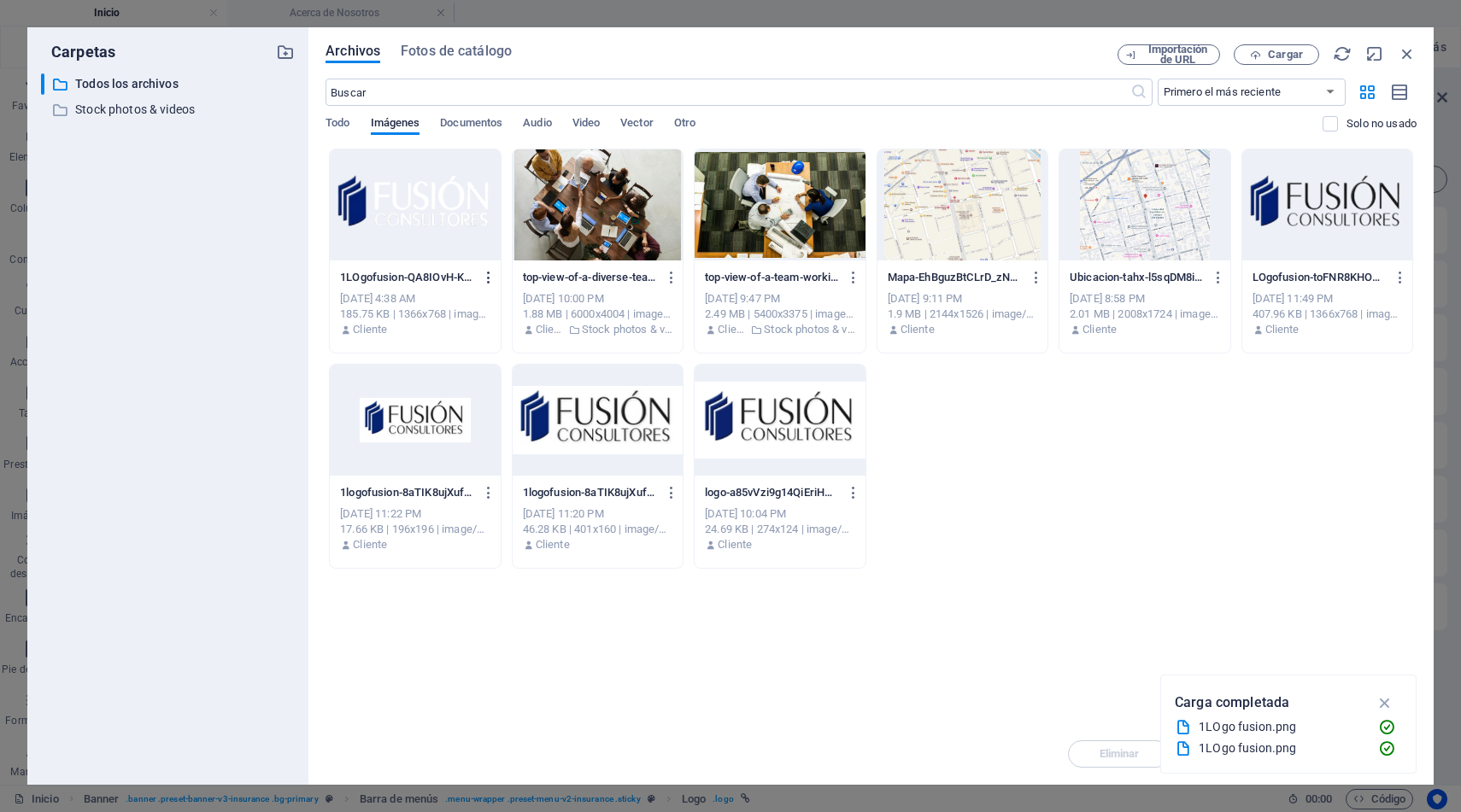
click at [488, 279] on icon "button" at bounding box center [489, 277] width 16 height 15
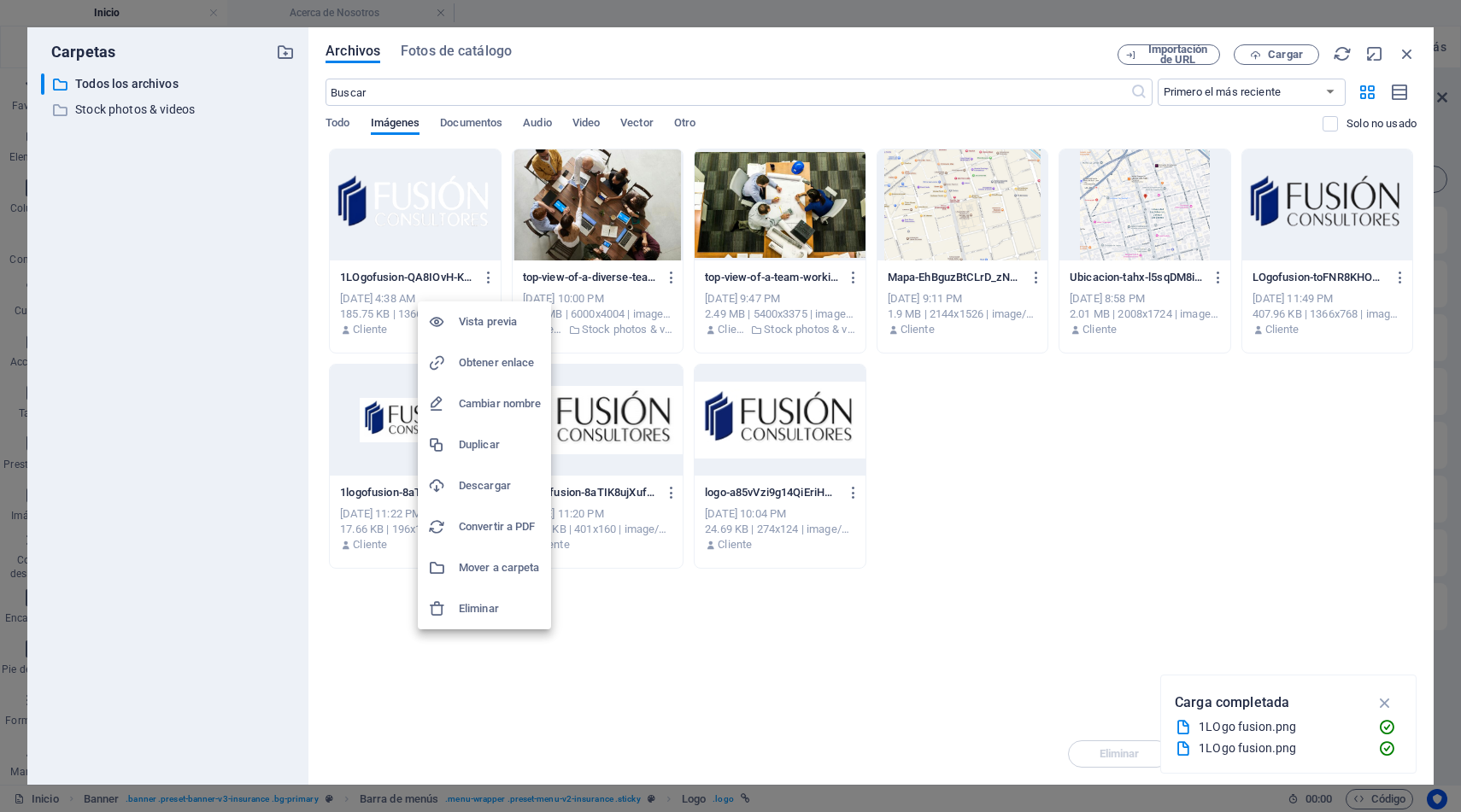
click at [490, 607] on h6 "Eliminar" at bounding box center [500, 609] width 82 height 20
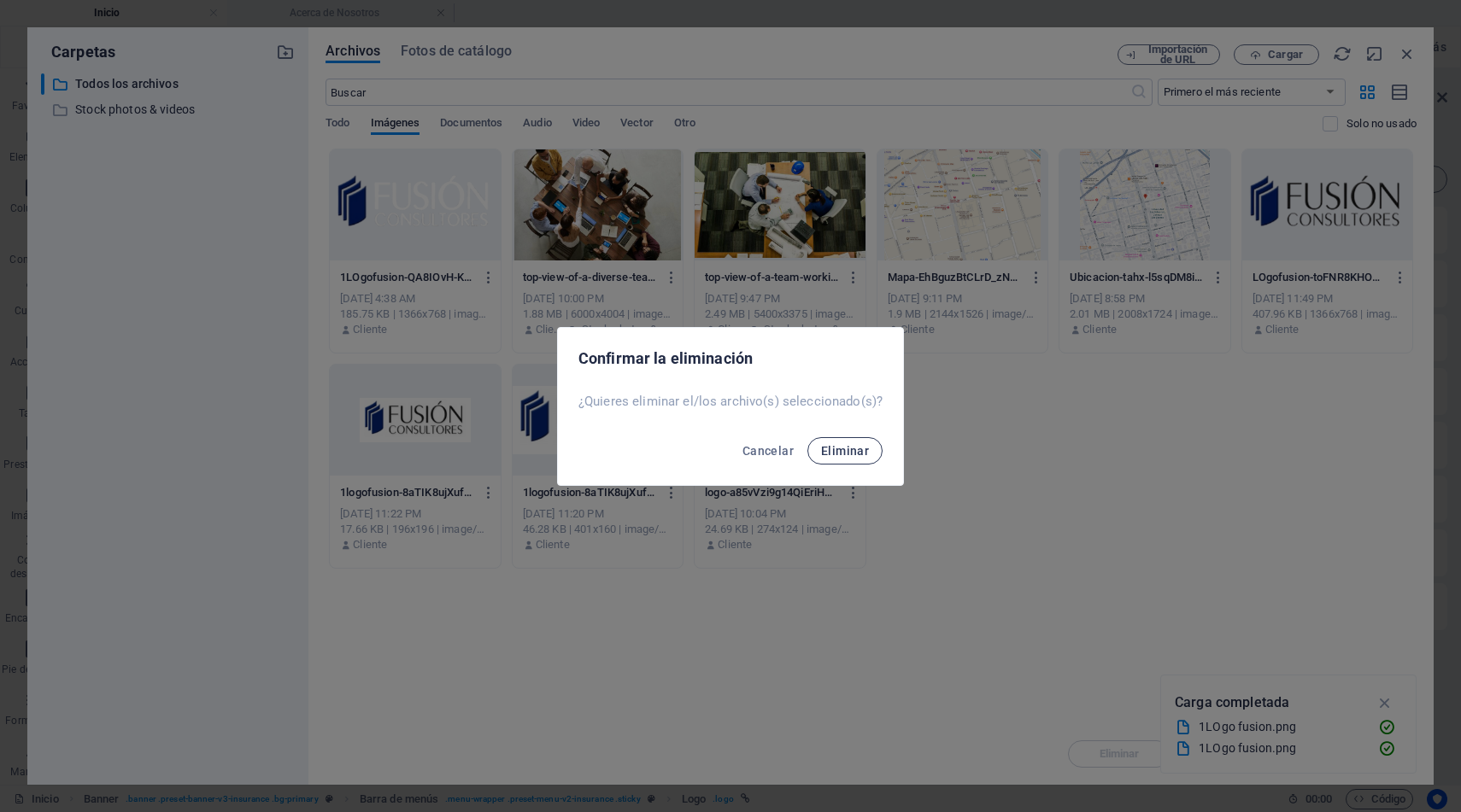
click at [854, 456] on span "Eliminar" at bounding box center [845, 451] width 48 height 14
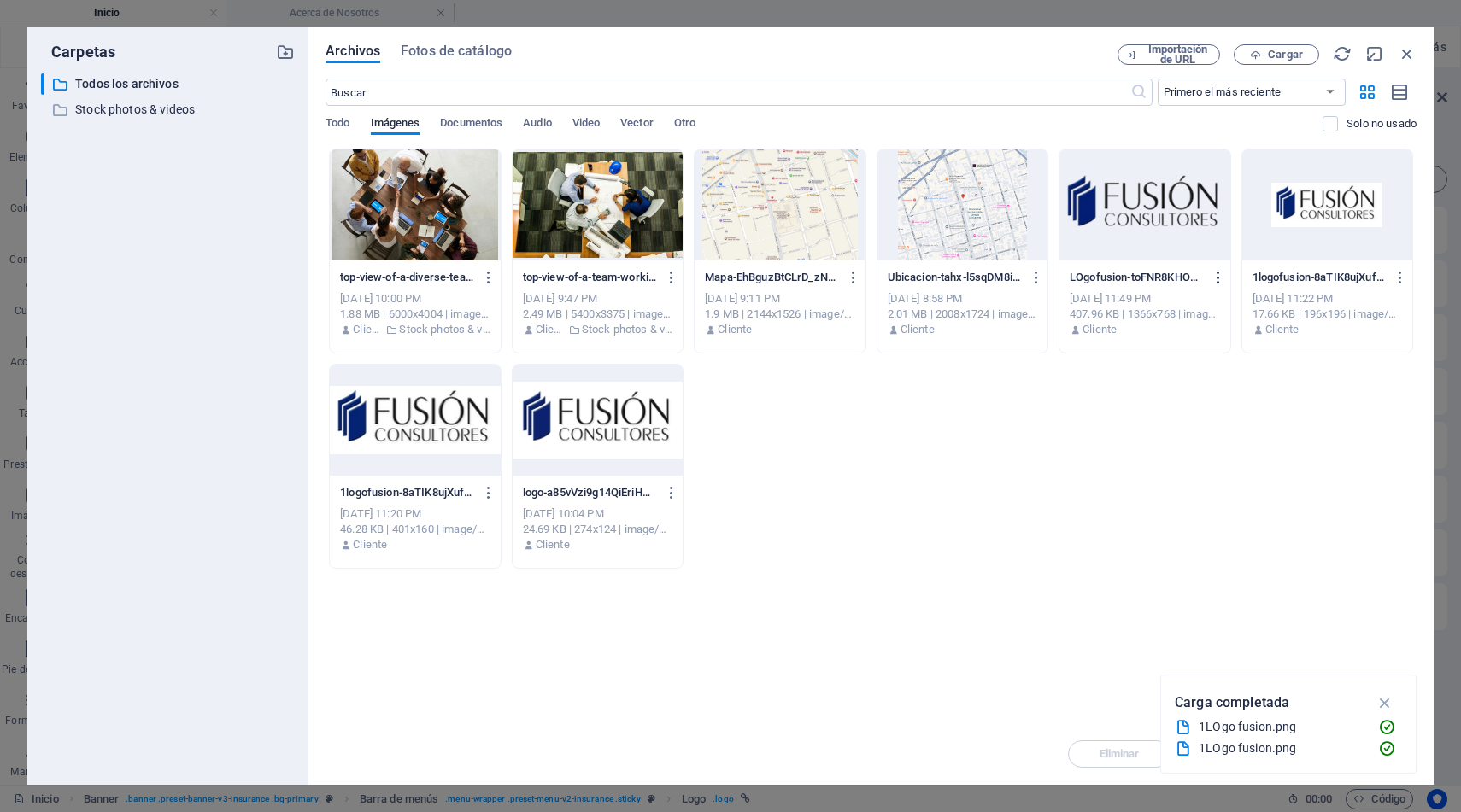
click at [1220, 276] on icon "button" at bounding box center [1219, 277] width 16 height 15
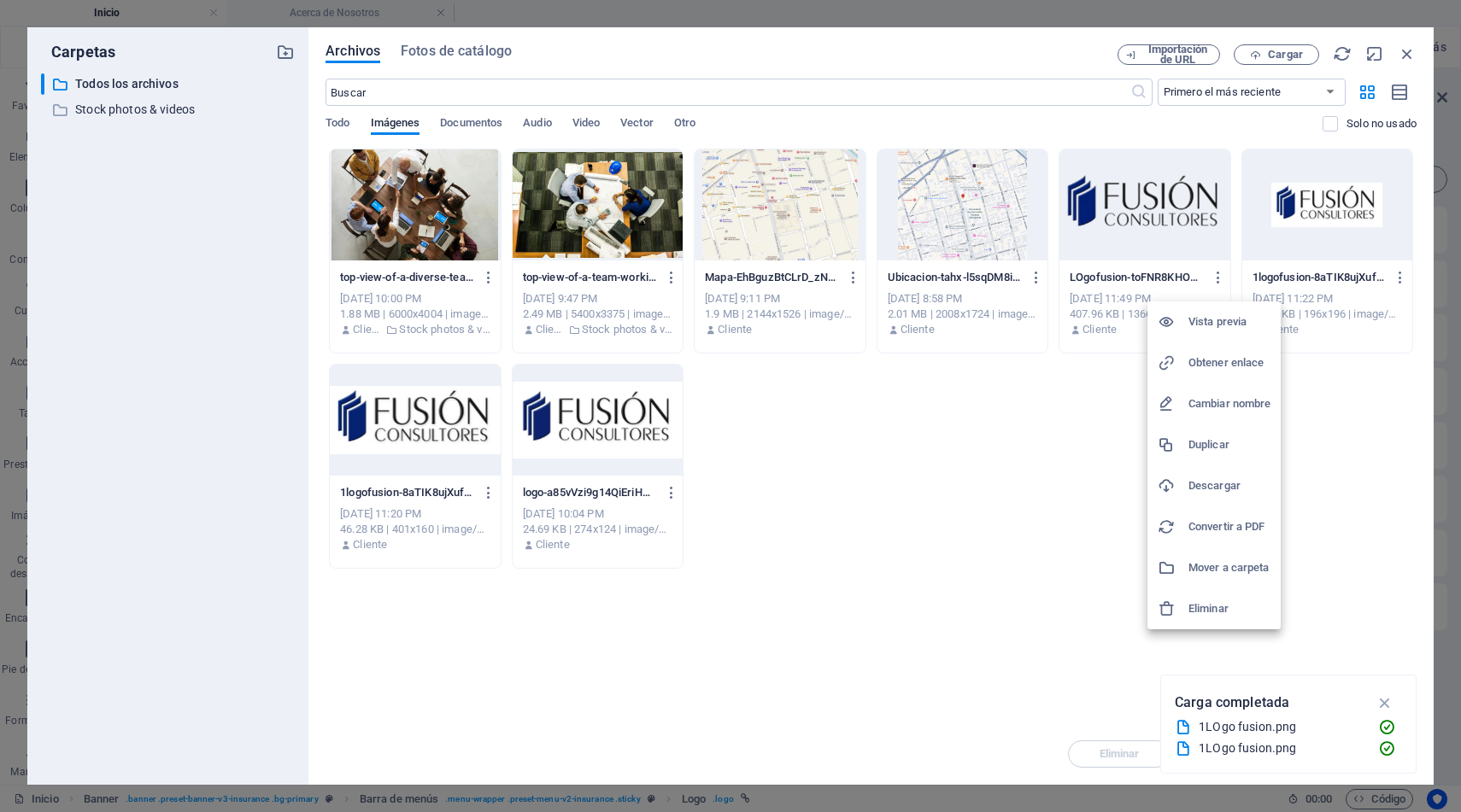
click at [1206, 487] on h6 "Descargar" at bounding box center [1229, 485] width 82 height 20
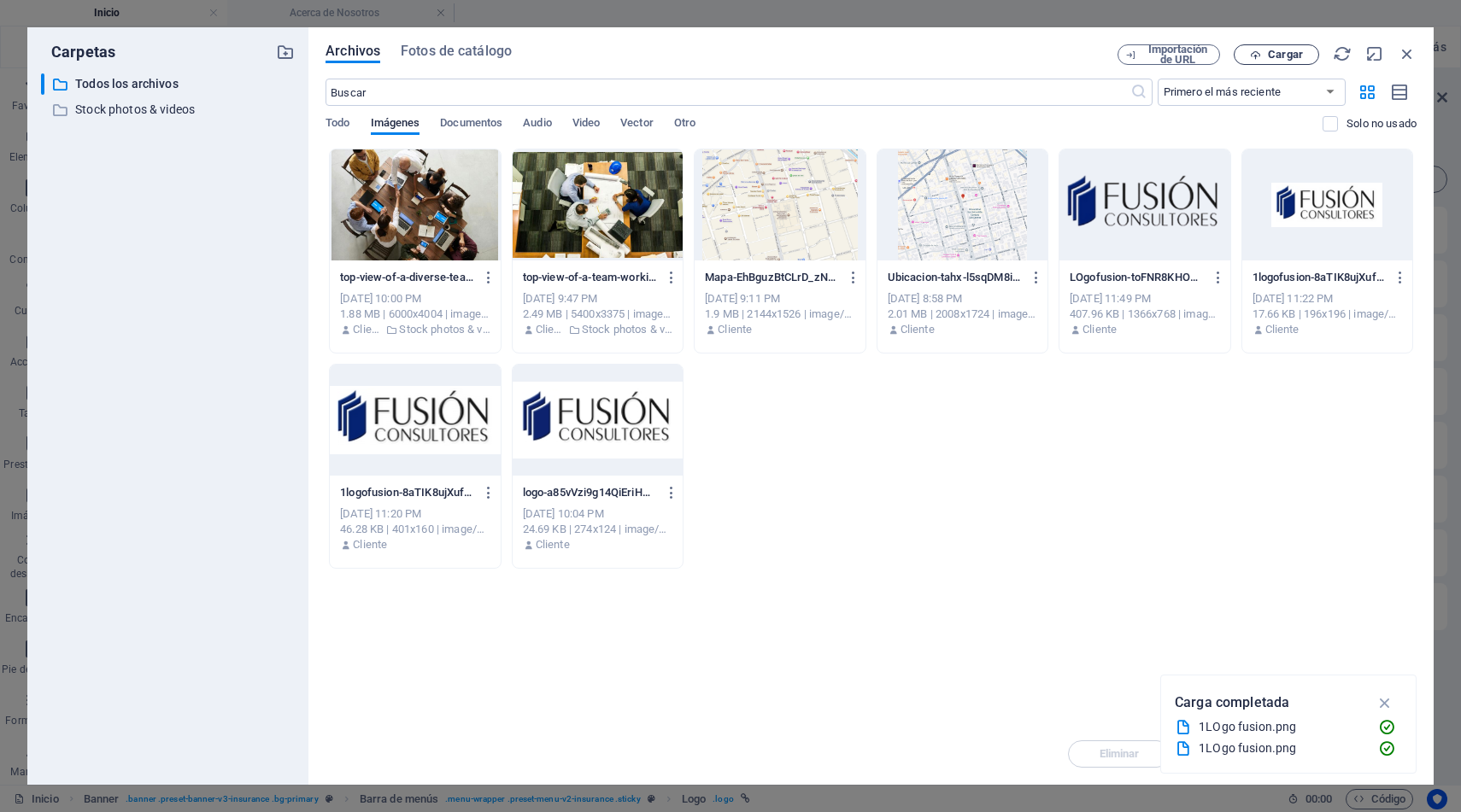
click at [1286, 55] on span "Cargar" at bounding box center [1286, 55] width 35 height 11
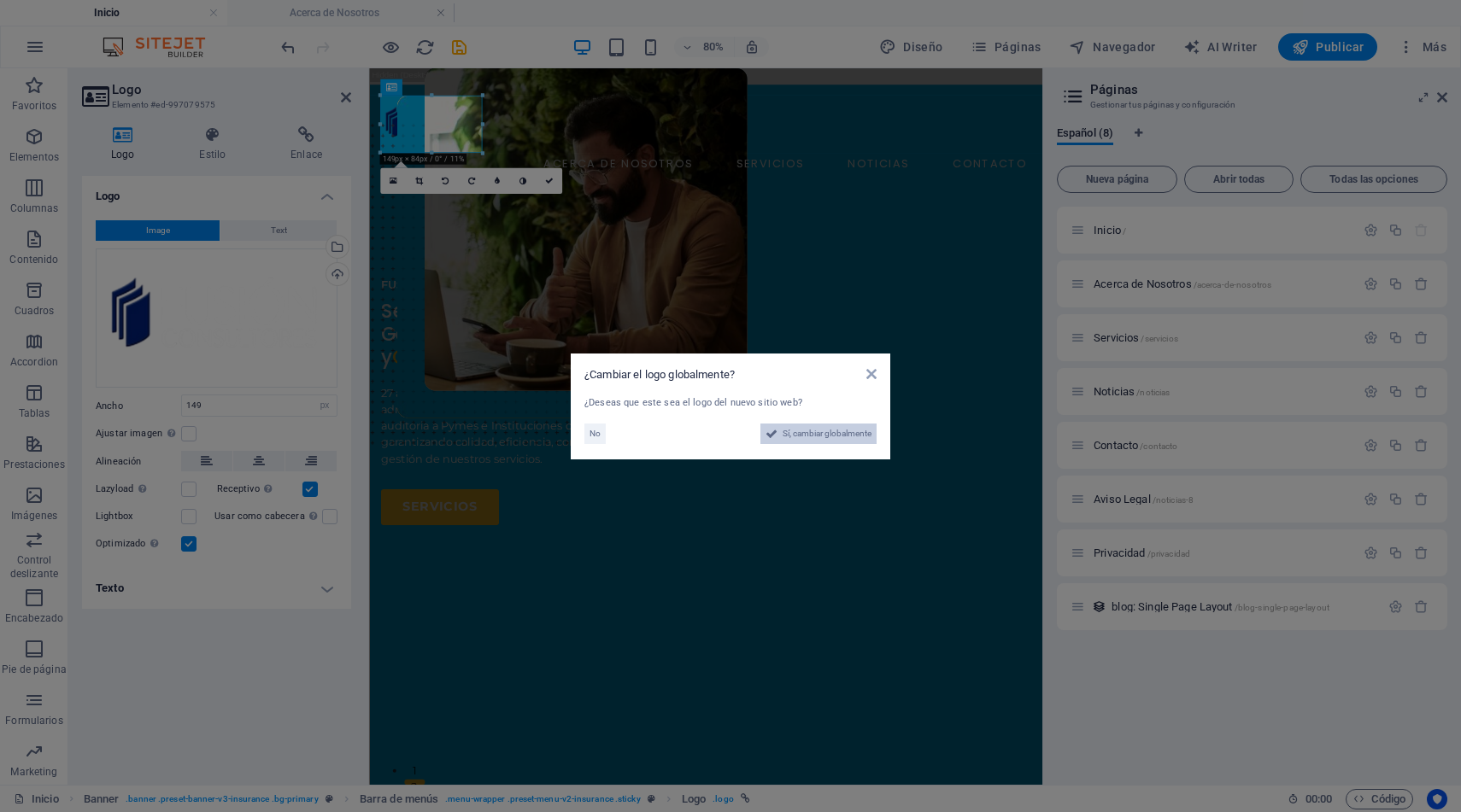
click at [834, 433] on span "Sí, cambiar globalmente" at bounding box center [827, 433] width 89 height 20
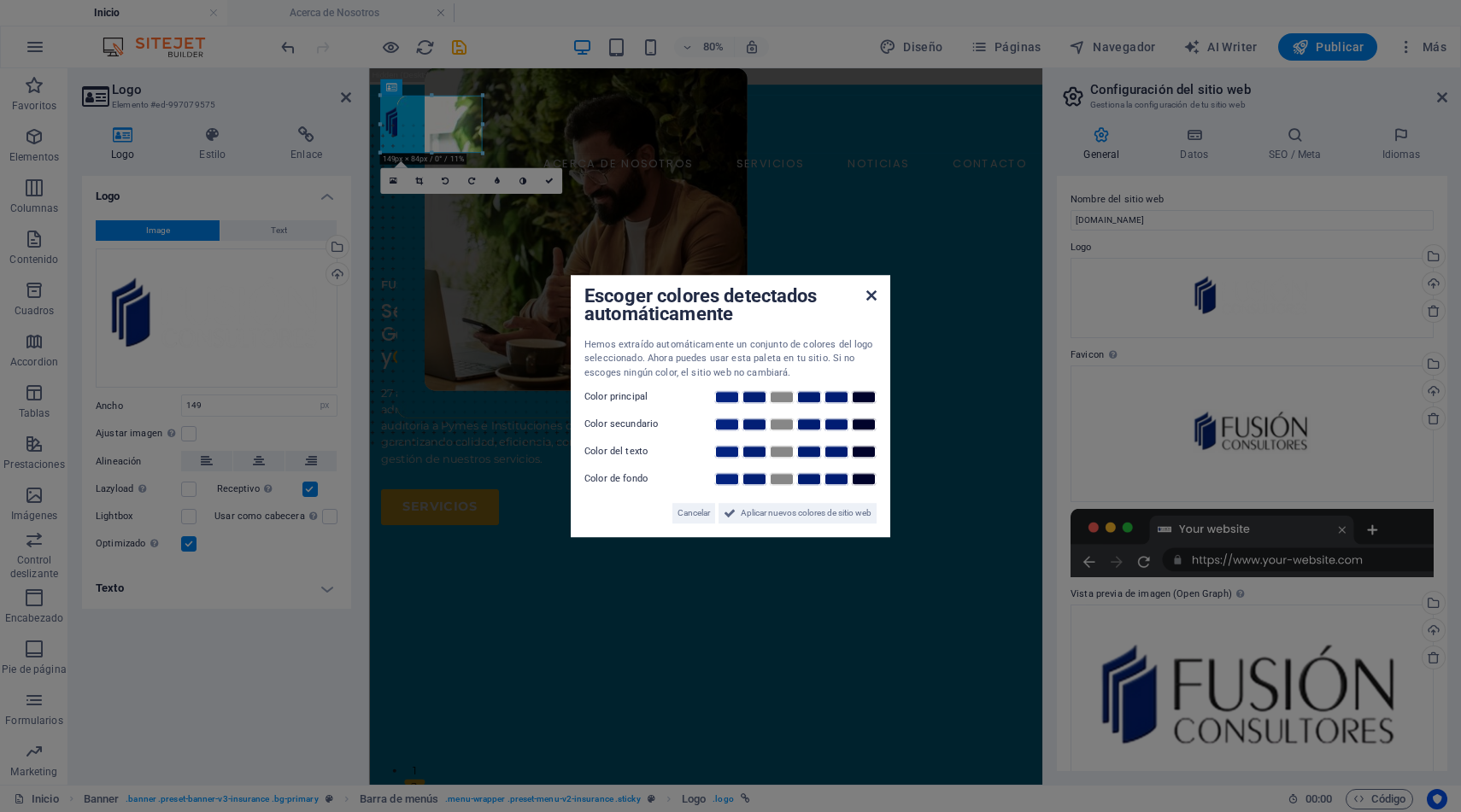
click at [868, 295] on icon at bounding box center [871, 296] width 11 height 14
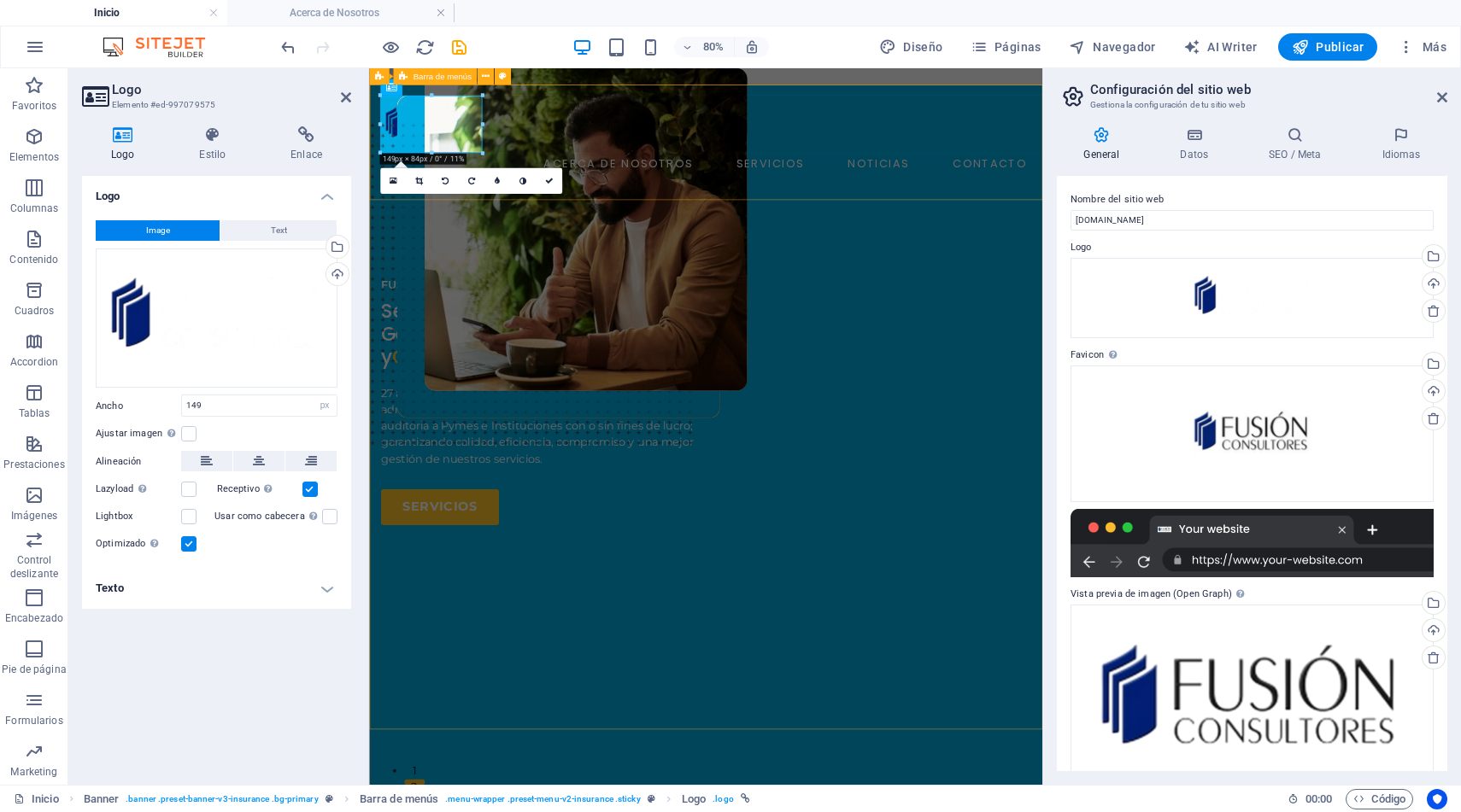
click at [750, 203] on div "ACERCA DE NOSOTROS SERVICIOS NOTICIAS CONTACTO AGENDE UNA MEET Menu" at bounding box center [790, 174] width 842 height 172
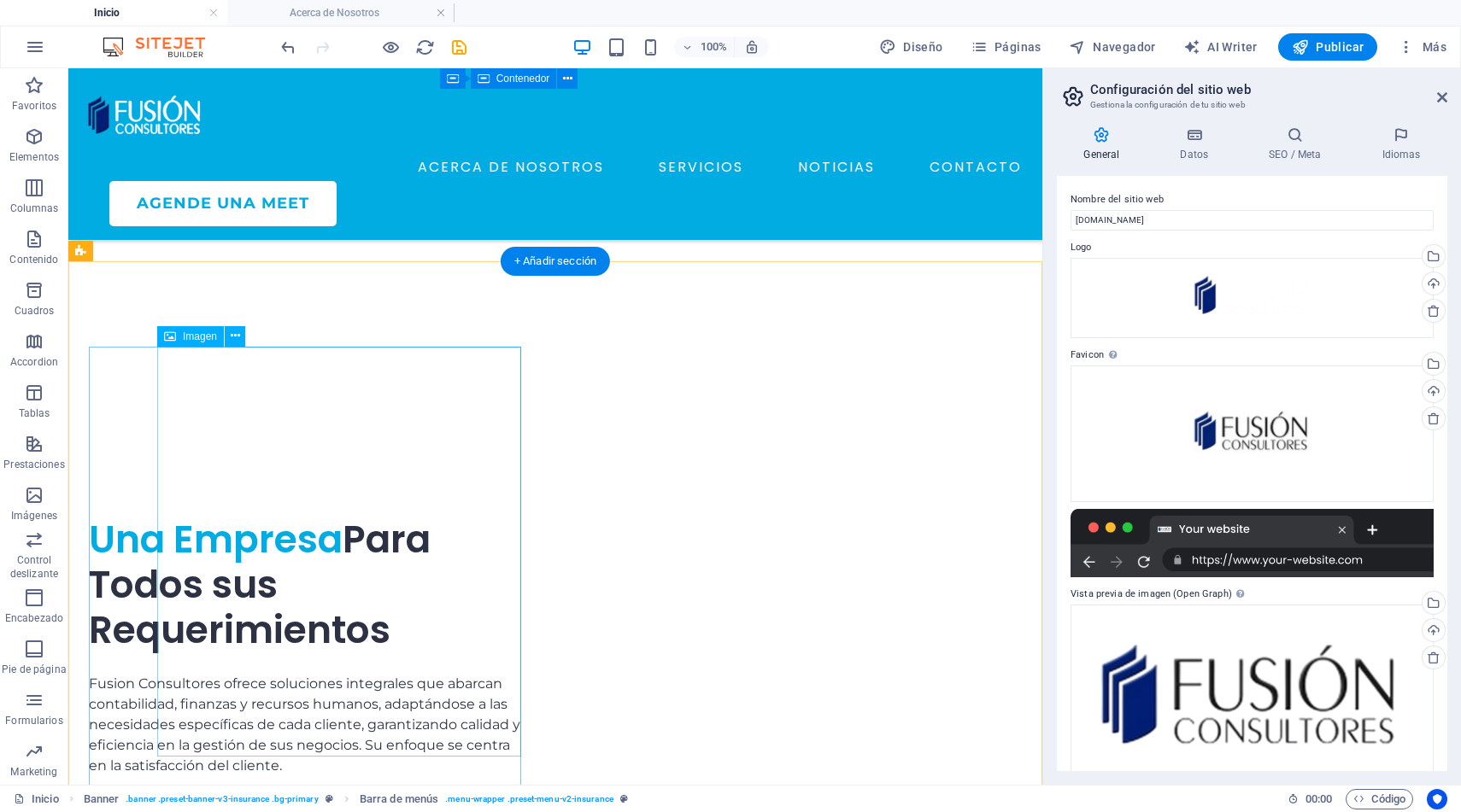
scroll to position [5706, 0]
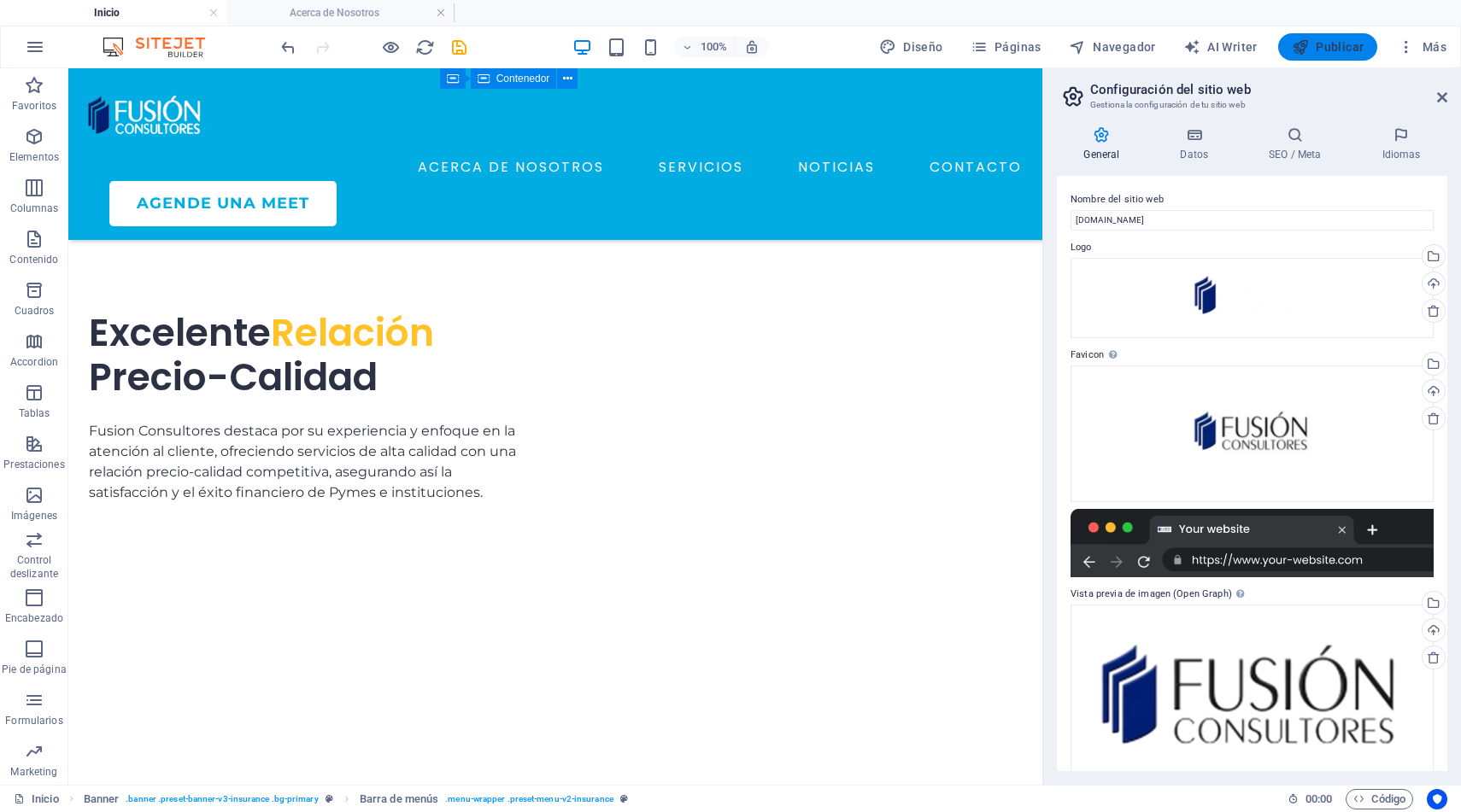
click at [1324, 41] on span "Publicar" at bounding box center [1328, 47] width 72 height 17
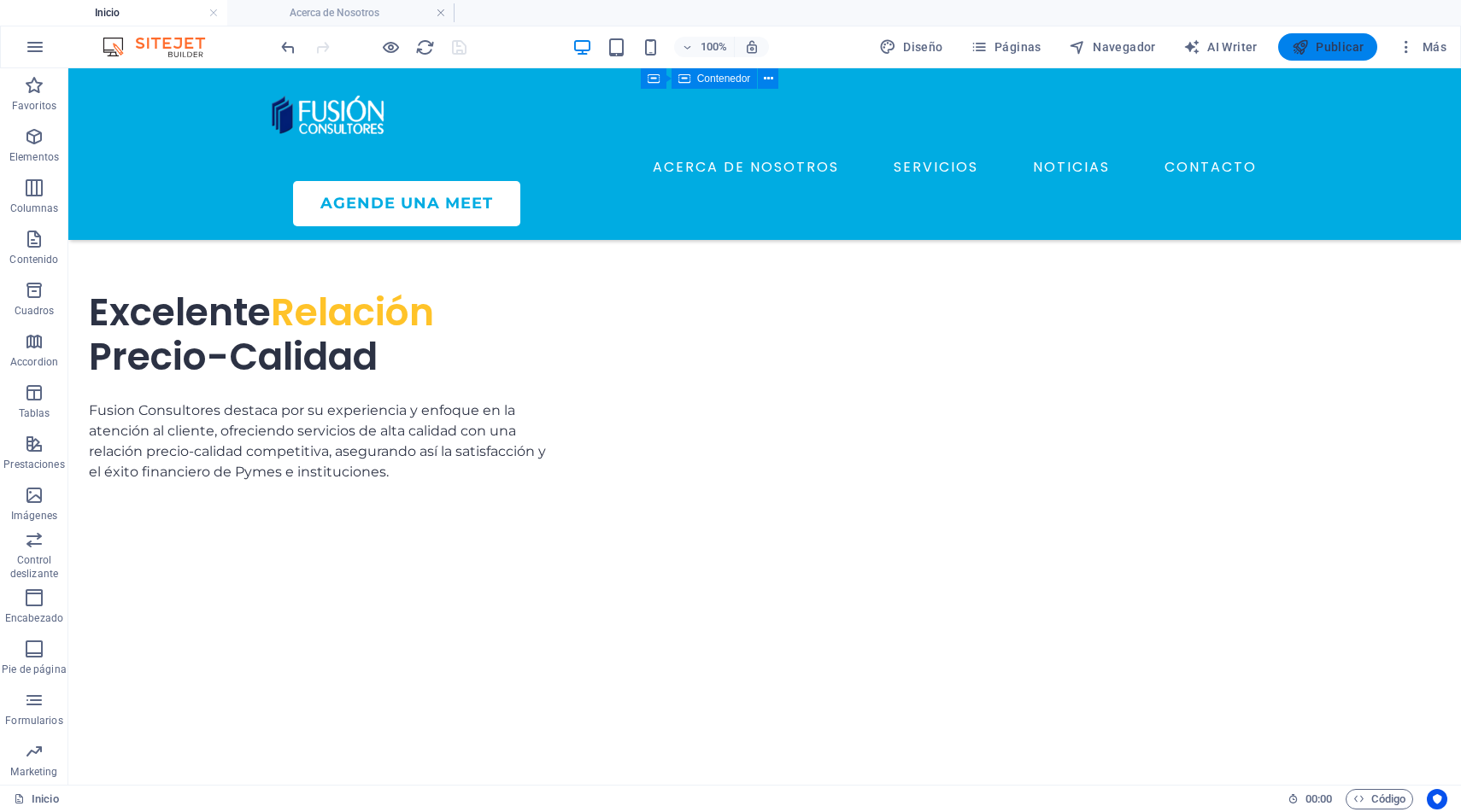
click at [1324, 48] on span "Publicar" at bounding box center [1328, 47] width 72 height 17
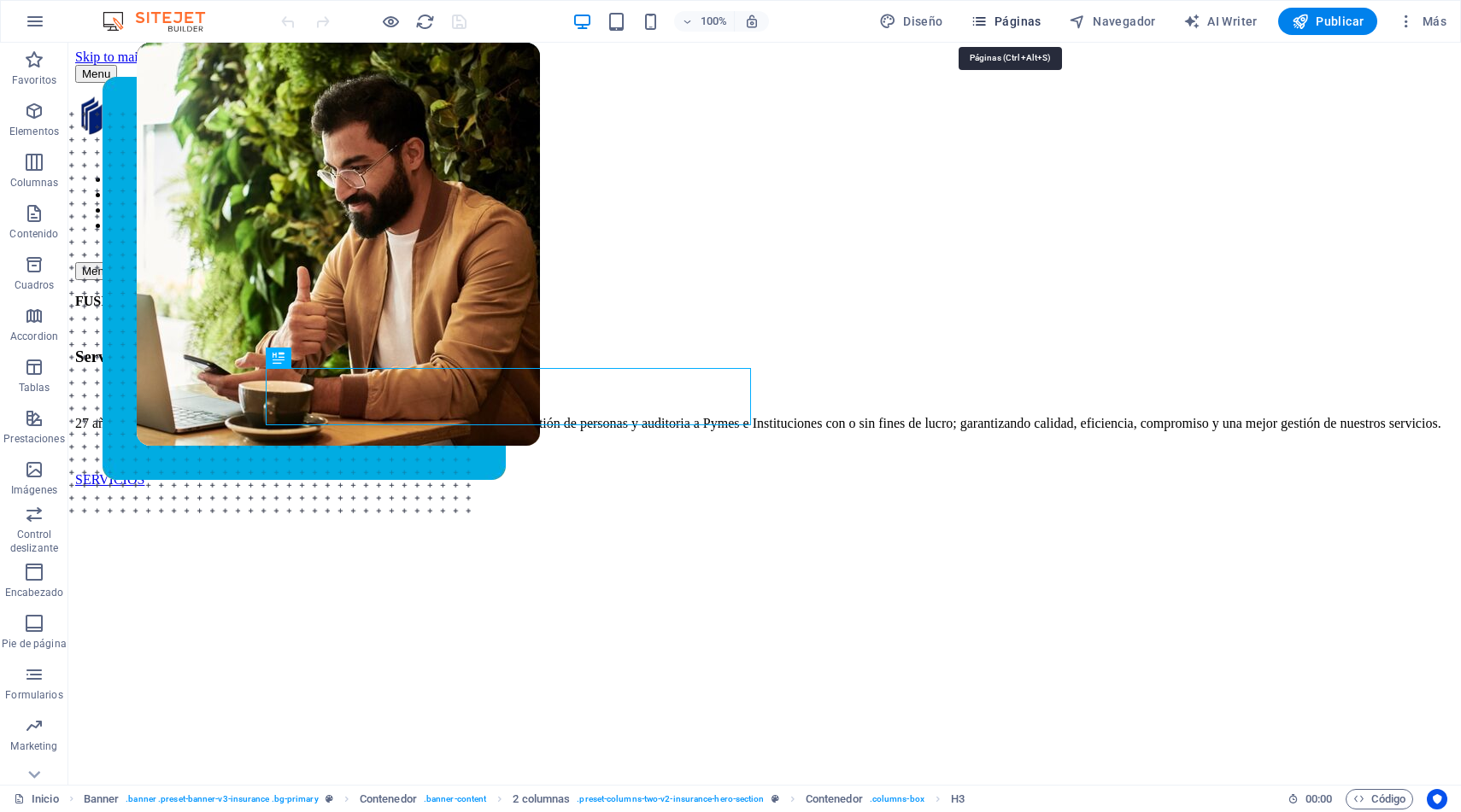
click at [1033, 15] on span "Páginas" at bounding box center [1006, 21] width 70 height 17
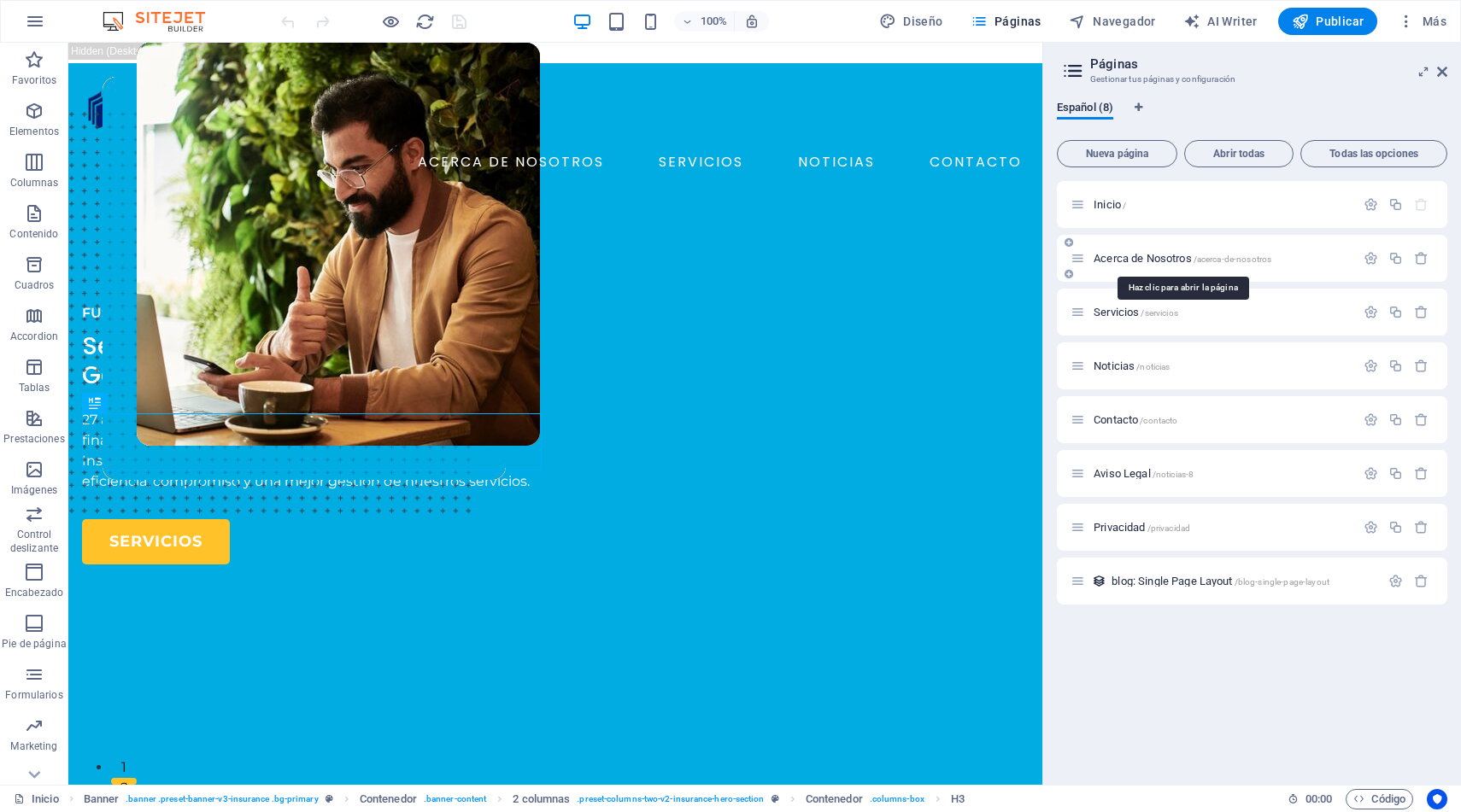
click at [1129, 258] on span "Acerca de Nosotros /acerca-de-nosotros" at bounding box center [1183, 258] width 178 height 13
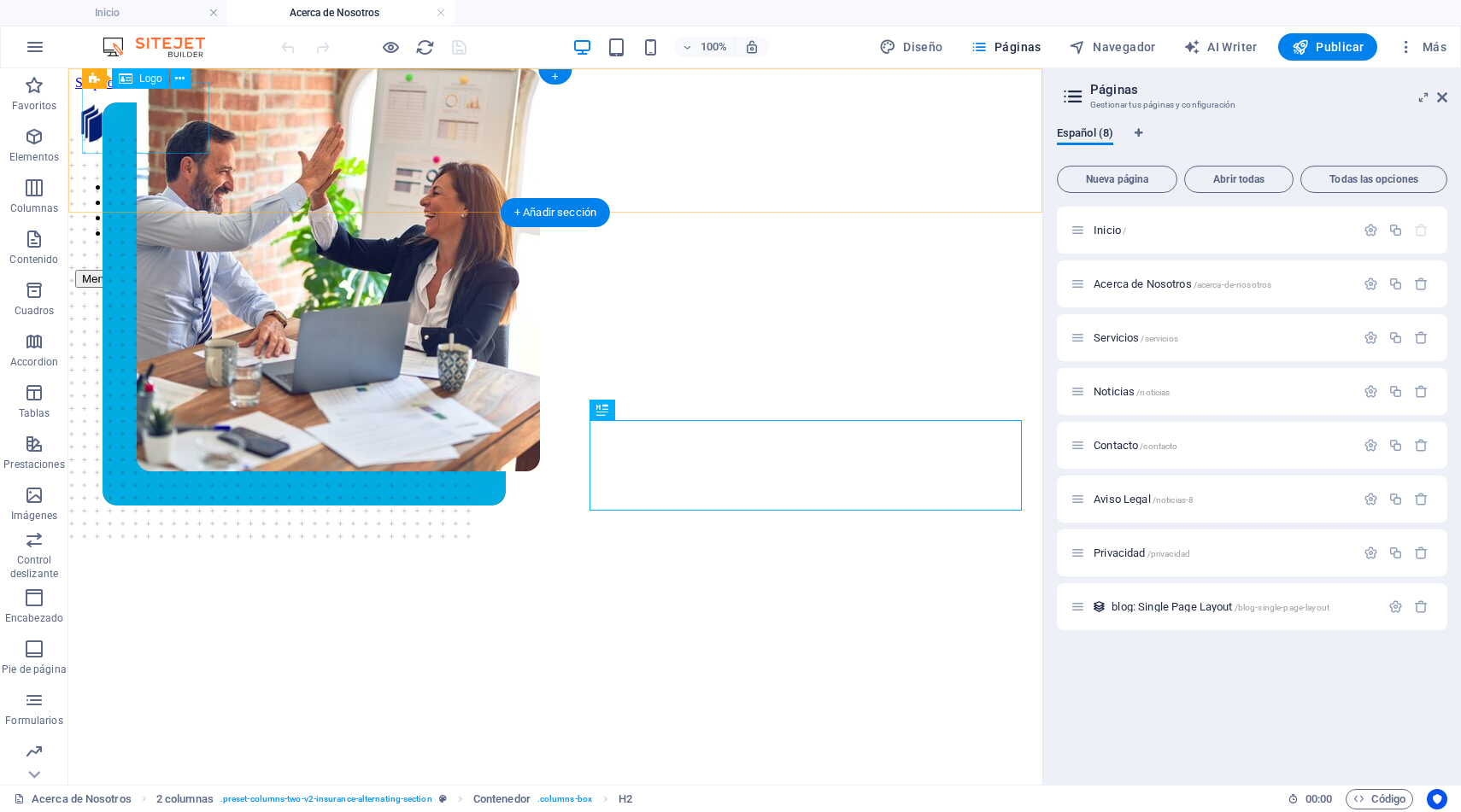
click at [136, 116] on div at bounding box center [555, 128] width 960 height 75
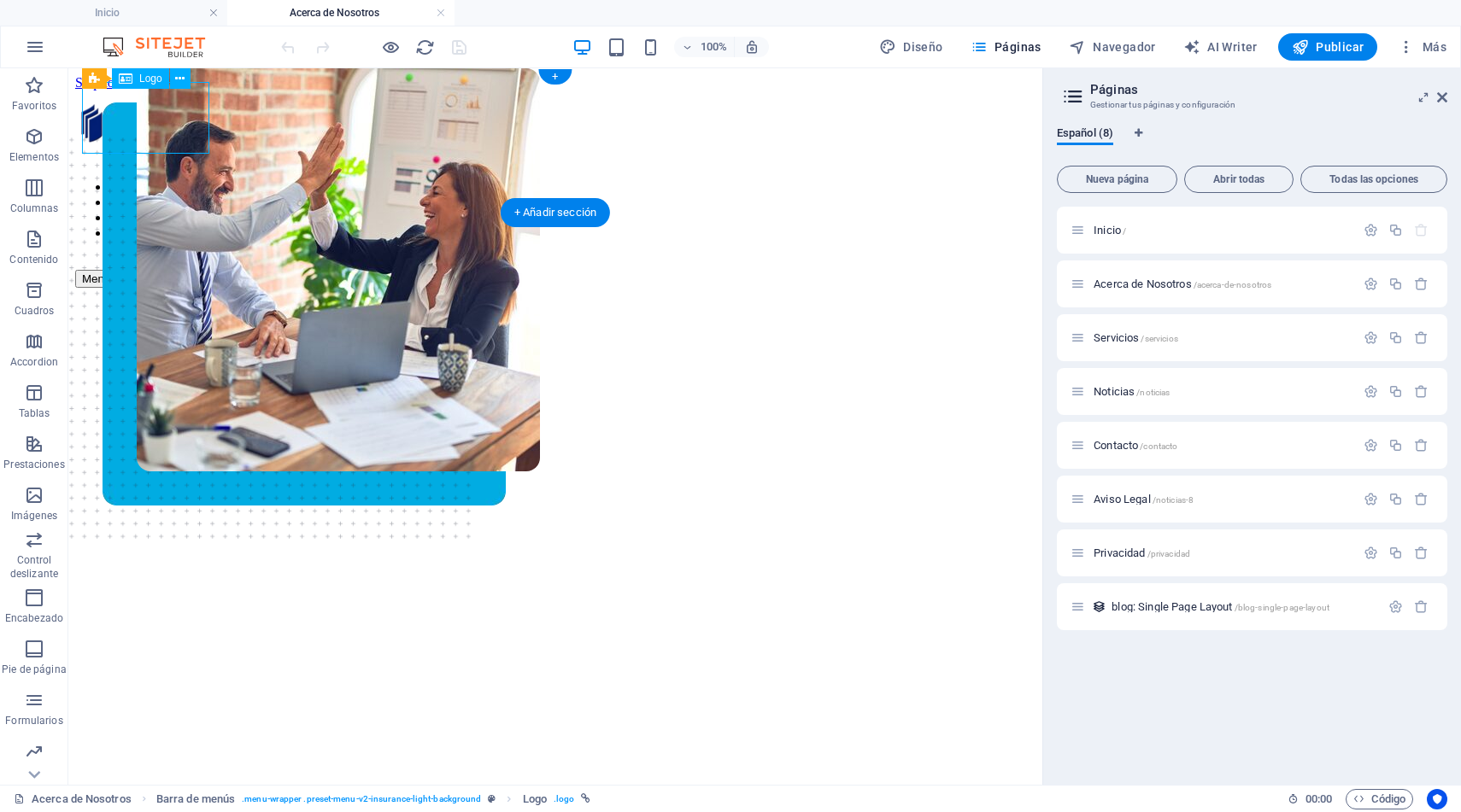
click at [136, 116] on div at bounding box center [555, 128] width 960 height 75
select select "px"
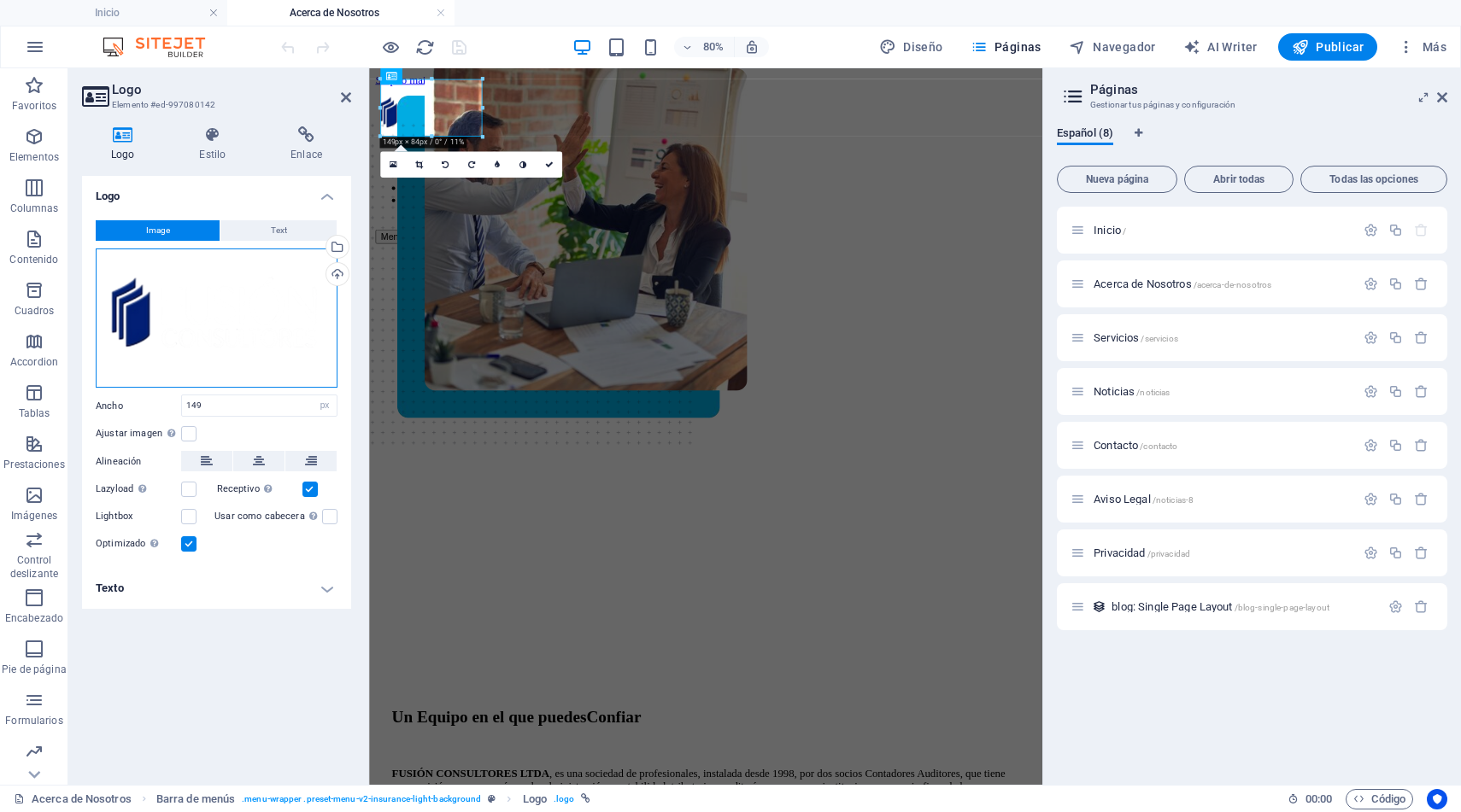
click at [239, 299] on div "Arrastra archivos aquí, haz clic para escoger archivos o selecciona archivos de…" at bounding box center [217, 318] width 241 height 140
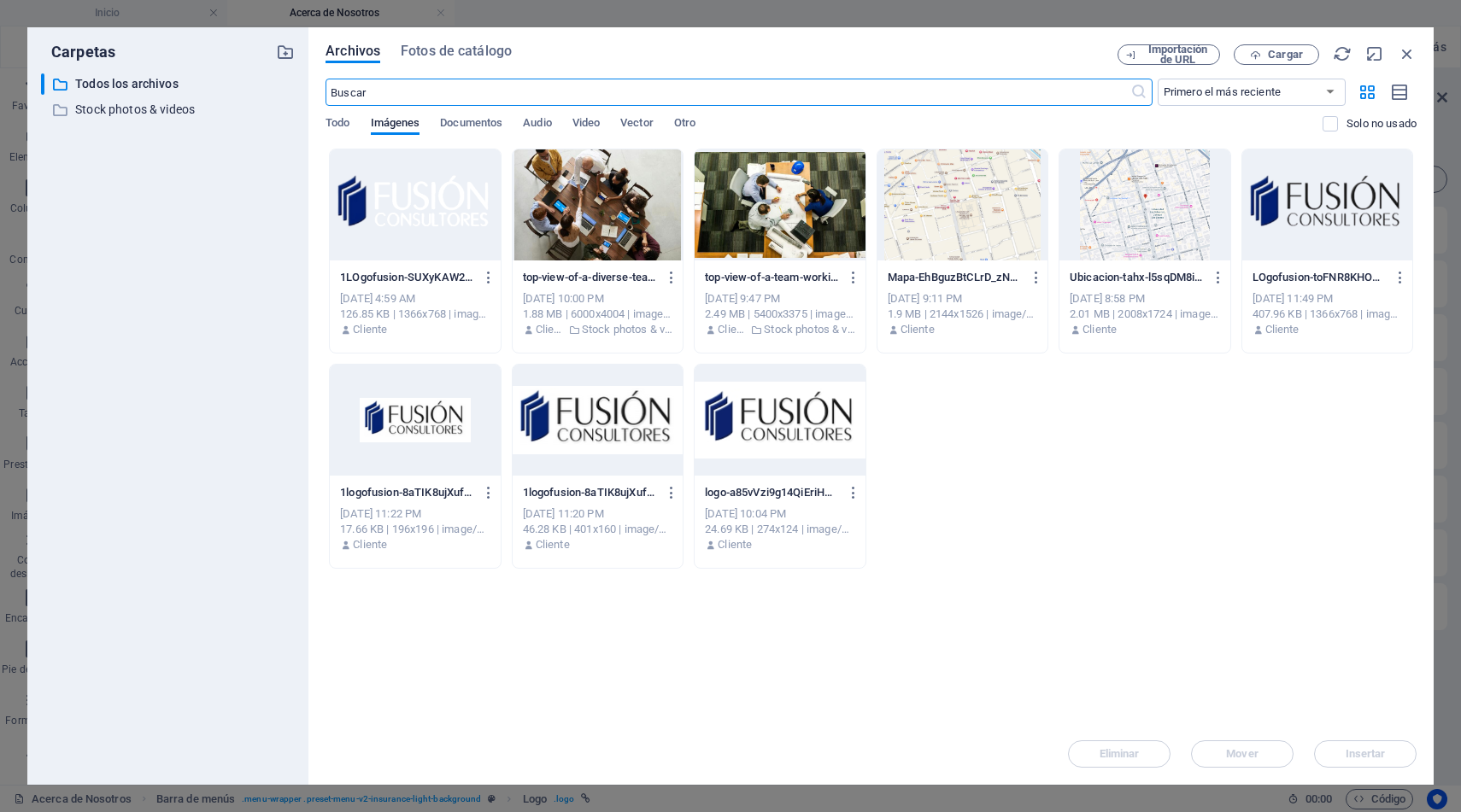
click at [1319, 217] on div at bounding box center [1327, 205] width 170 height 111
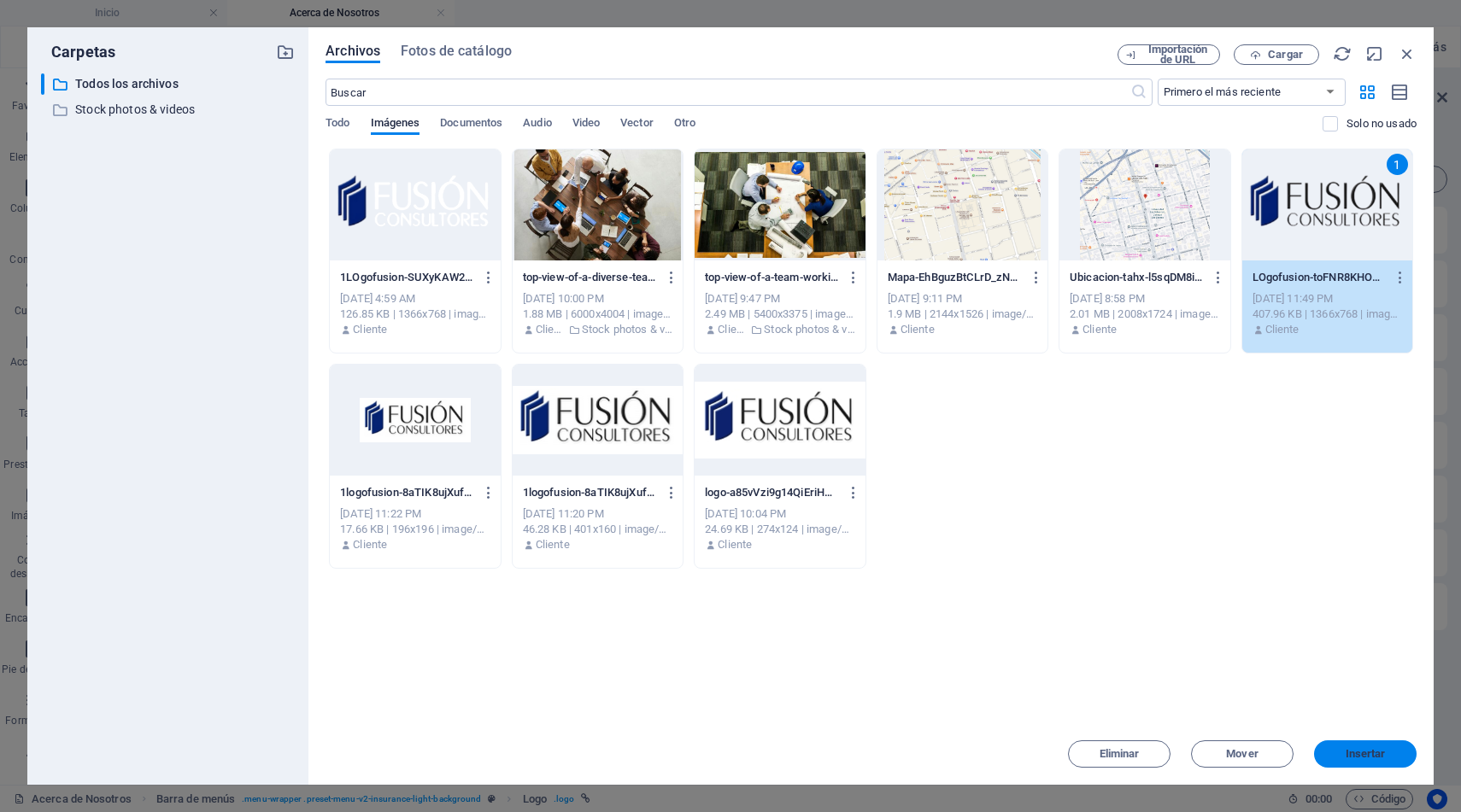
click at [1356, 761] on button "Insertar" at bounding box center [1365, 754] width 102 height 27
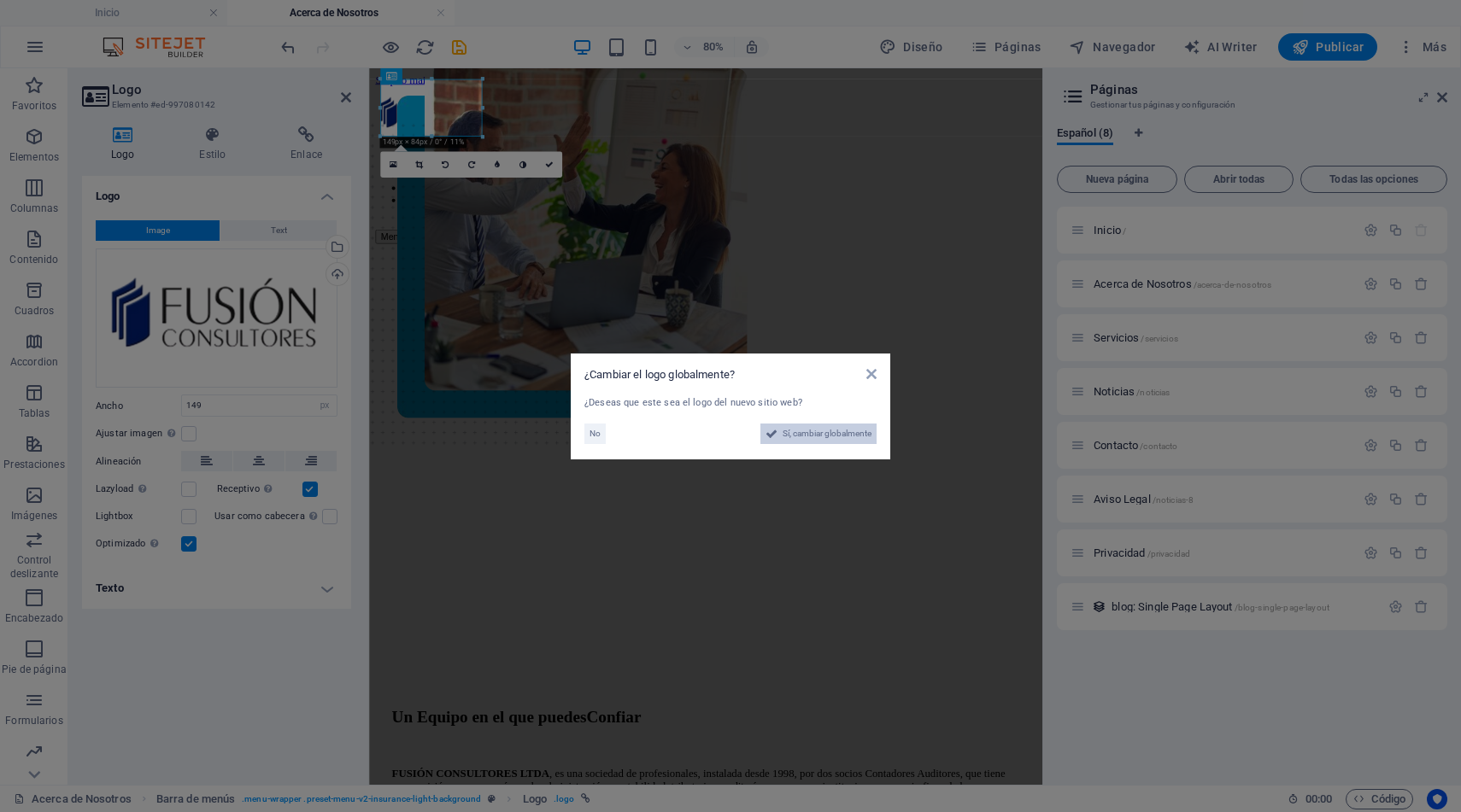
click at [831, 437] on span "Sí, cambiar globalmente" at bounding box center [827, 433] width 89 height 20
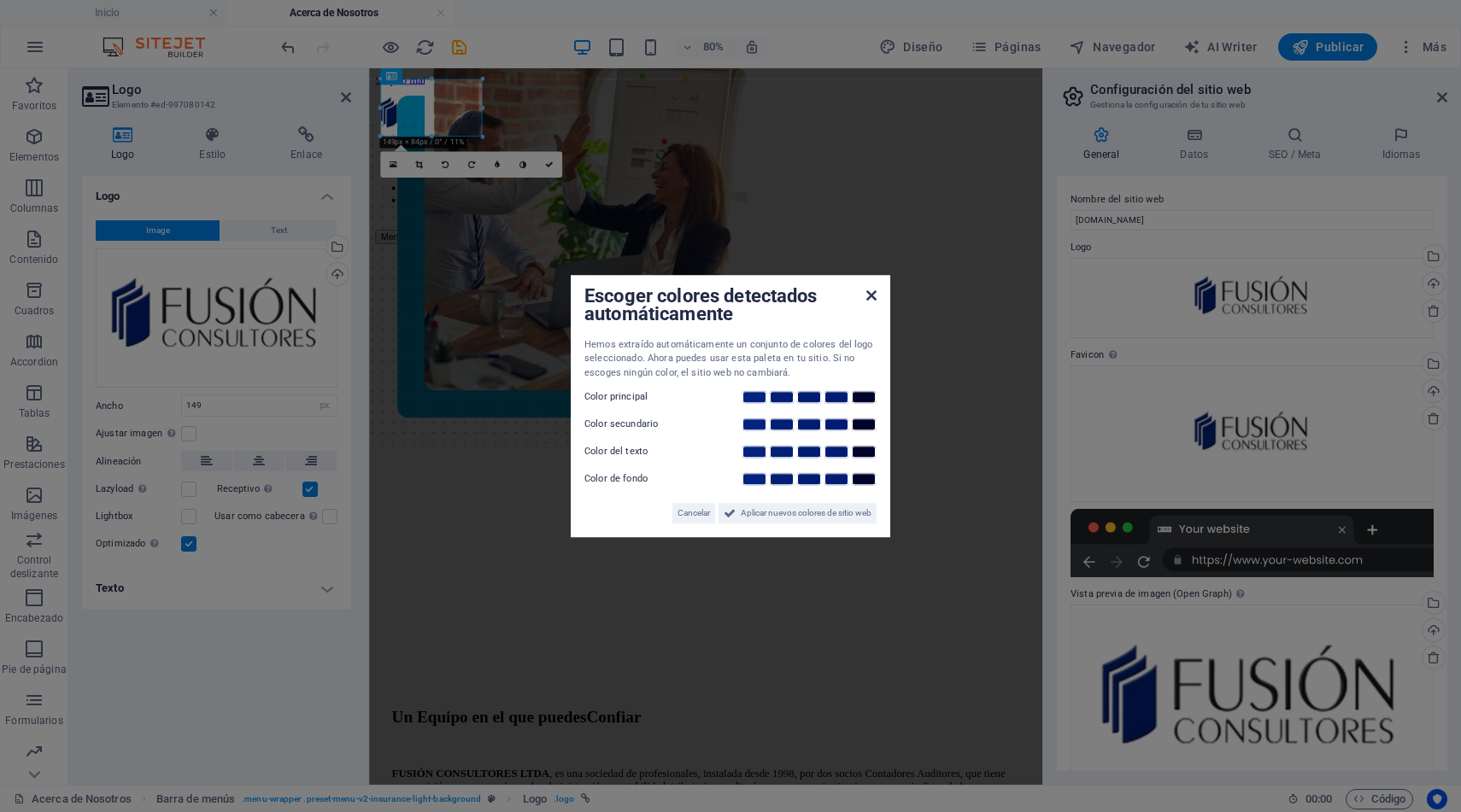
click at [873, 297] on div "Escoger colores detectados automáticamente Hemos extraído automáticamente un co…" at bounding box center [730, 406] width 320 height 263
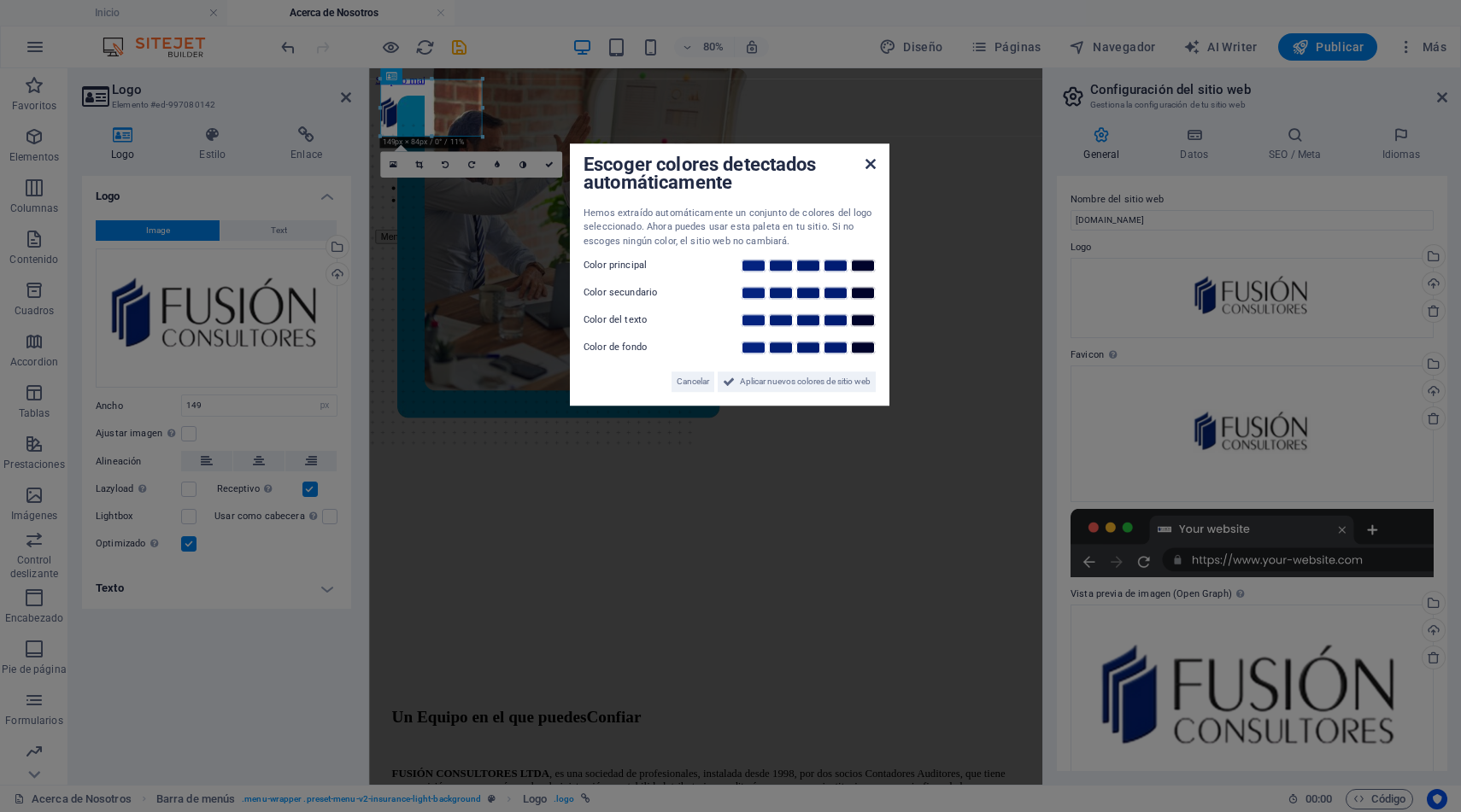
click at [871, 166] on icon at bounding box center [871, 164] width 11 height 14
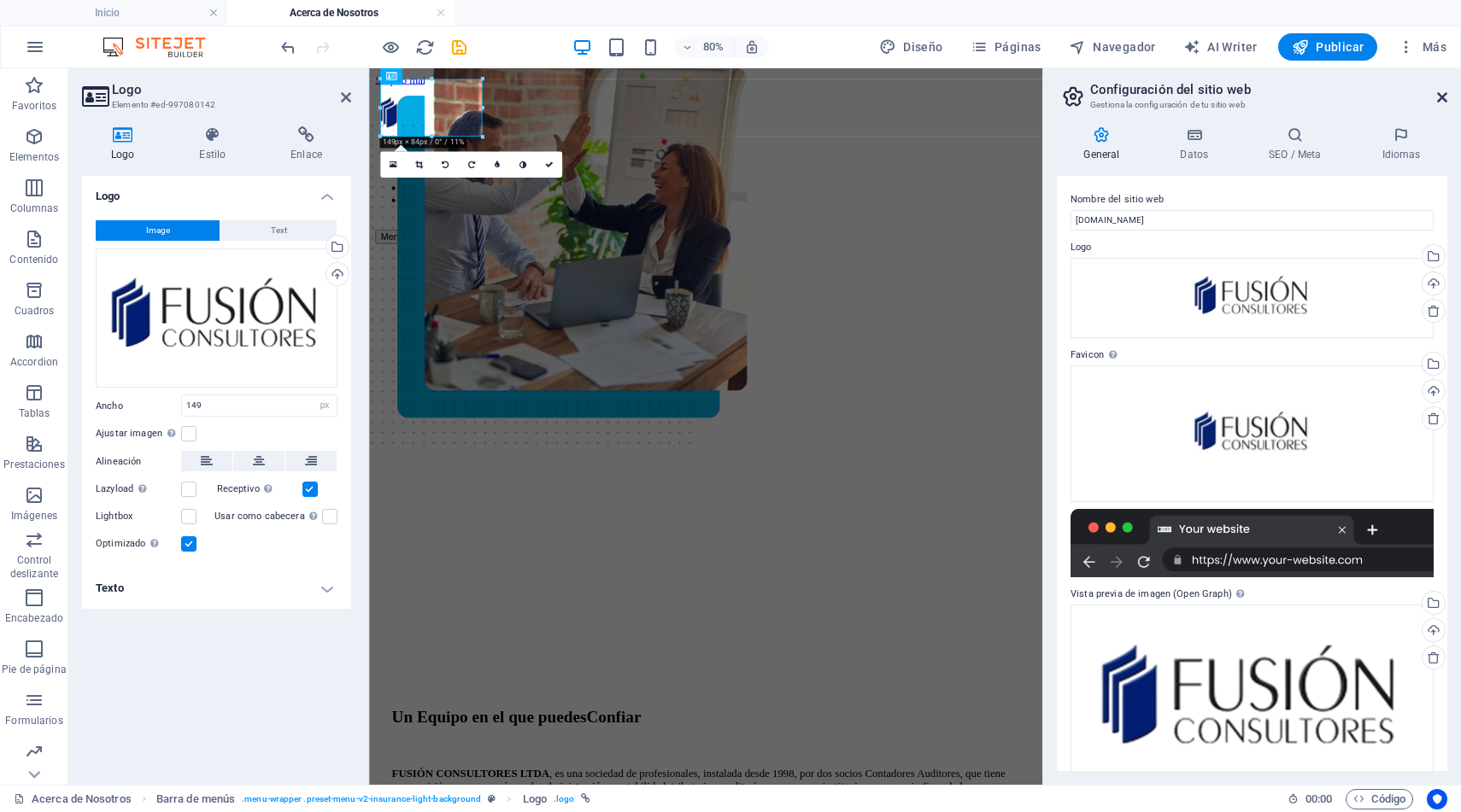
click at [1442, 100] on icon at bounding box center [1442, 98] width 11 height 14
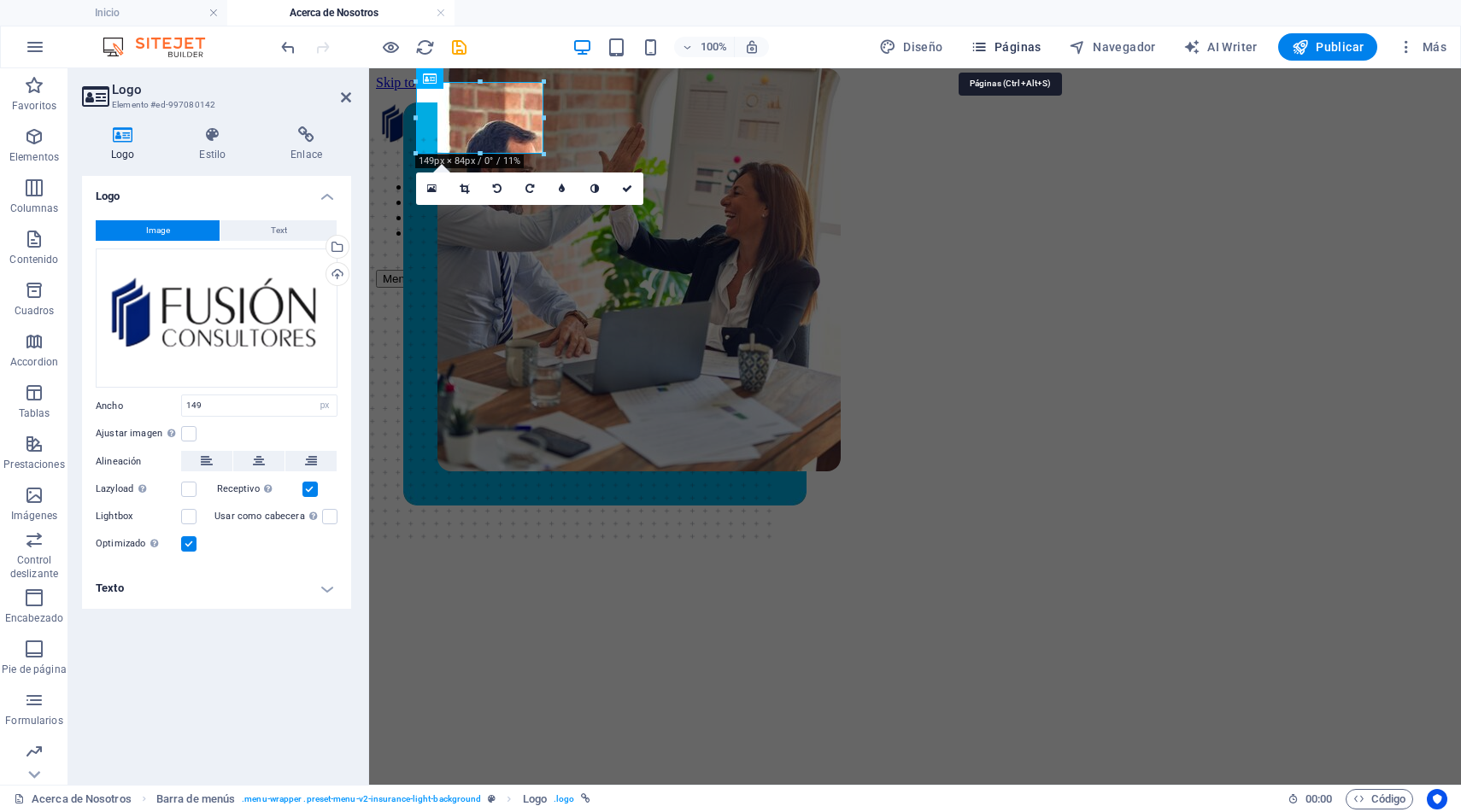
click at [1012, 54] on span "Páginas" at bounding box center [1006, 47] width 70 height 17
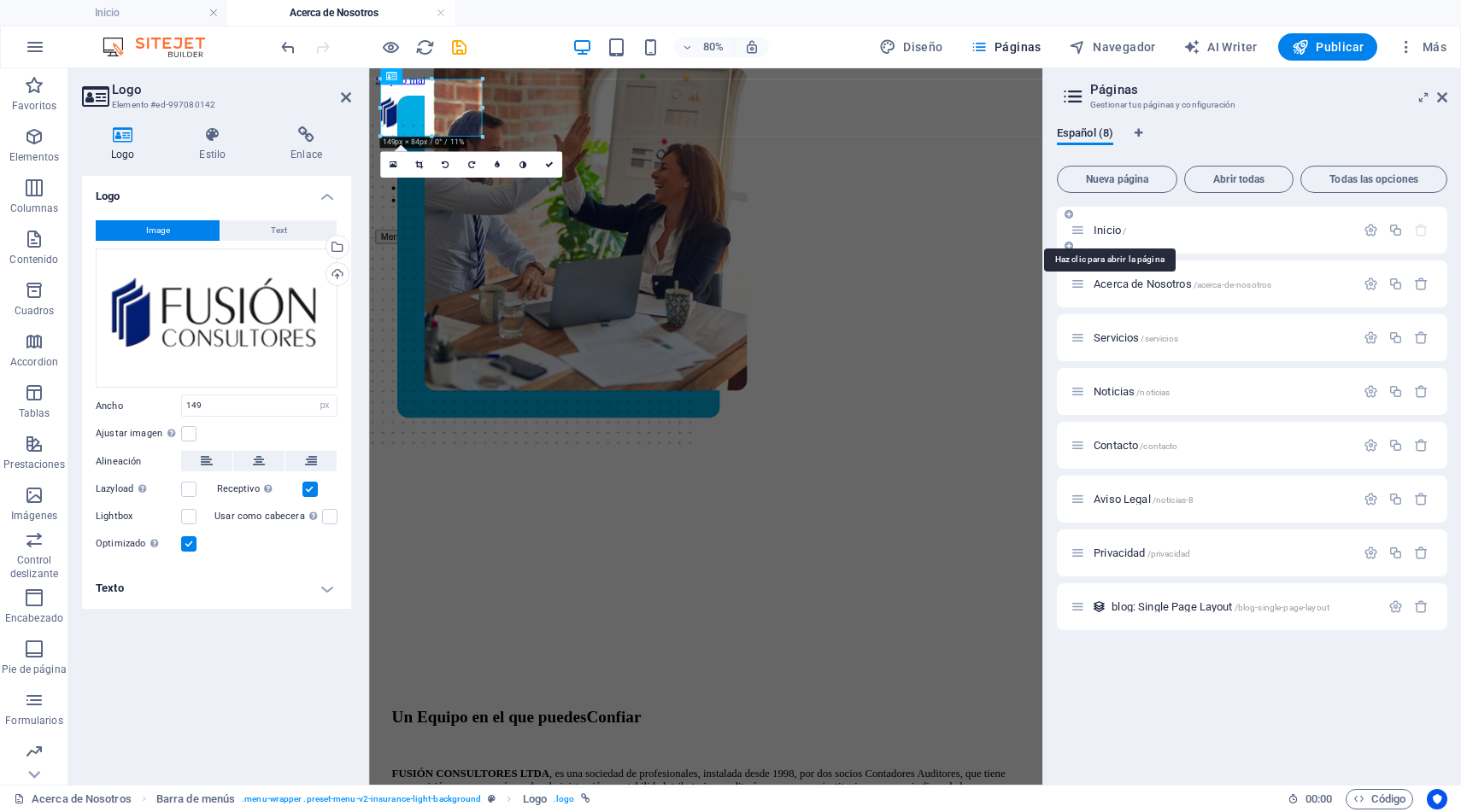
click at [1109, 233] on span "Inicio /" at bounding box center [1109, 230] width 33 height 13
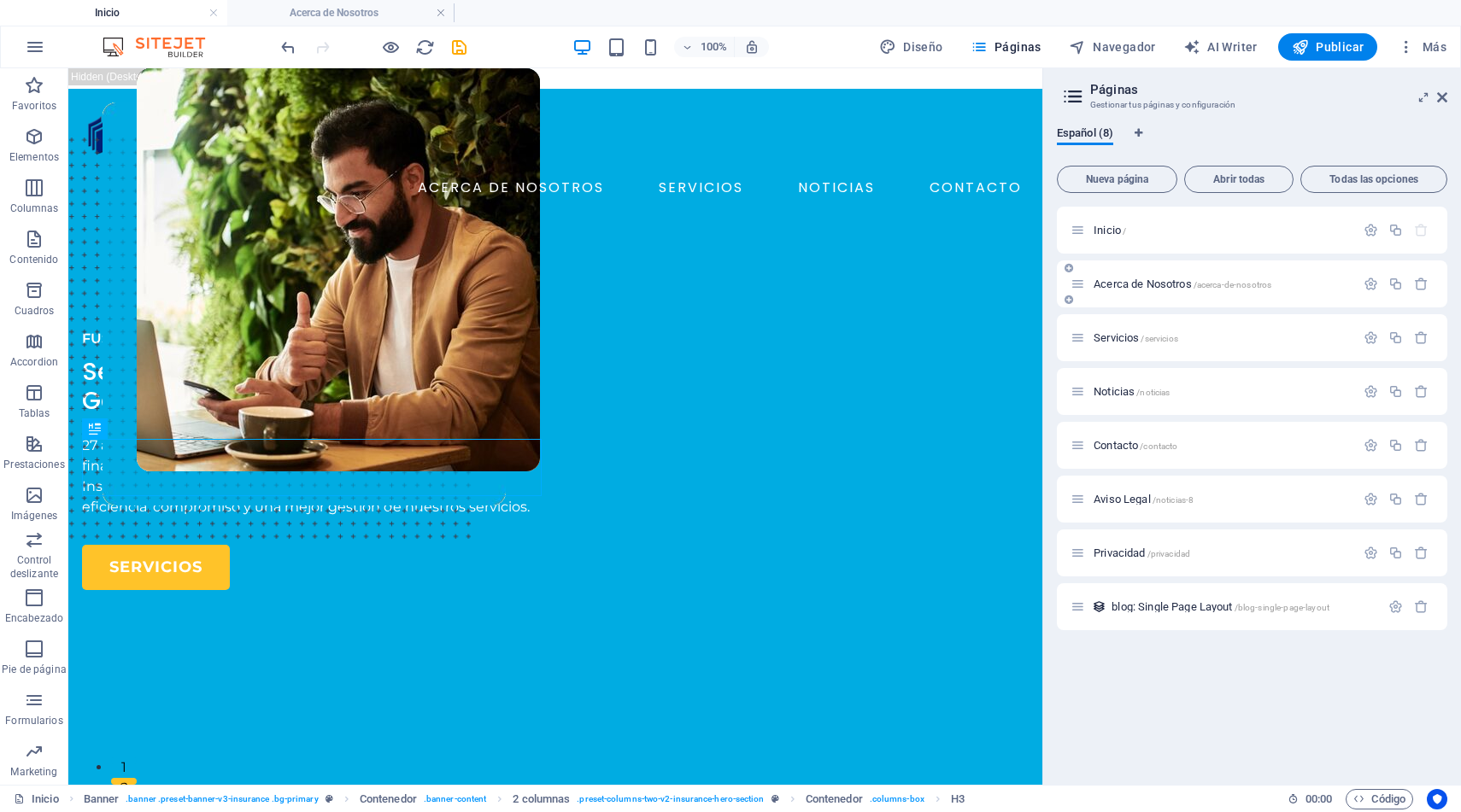
click at [1125, 288] on span "Acerca de Nosotros /acerca-de-nosotros" at bounding box center [1183, 284] width 178 height 13
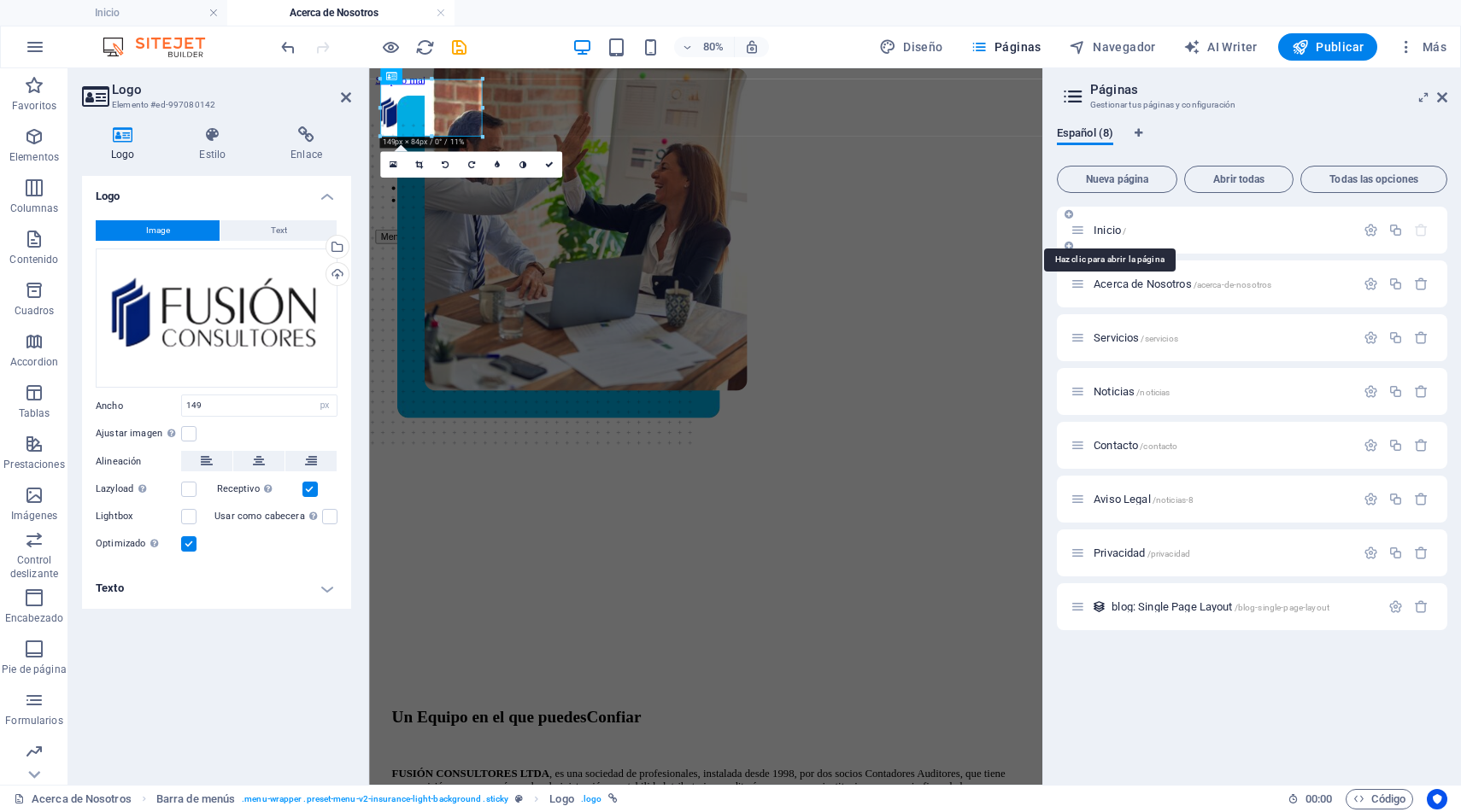
click at [1108, 232] on span "Inicio /" at bounding box center [1109, 230] width 33 height 13
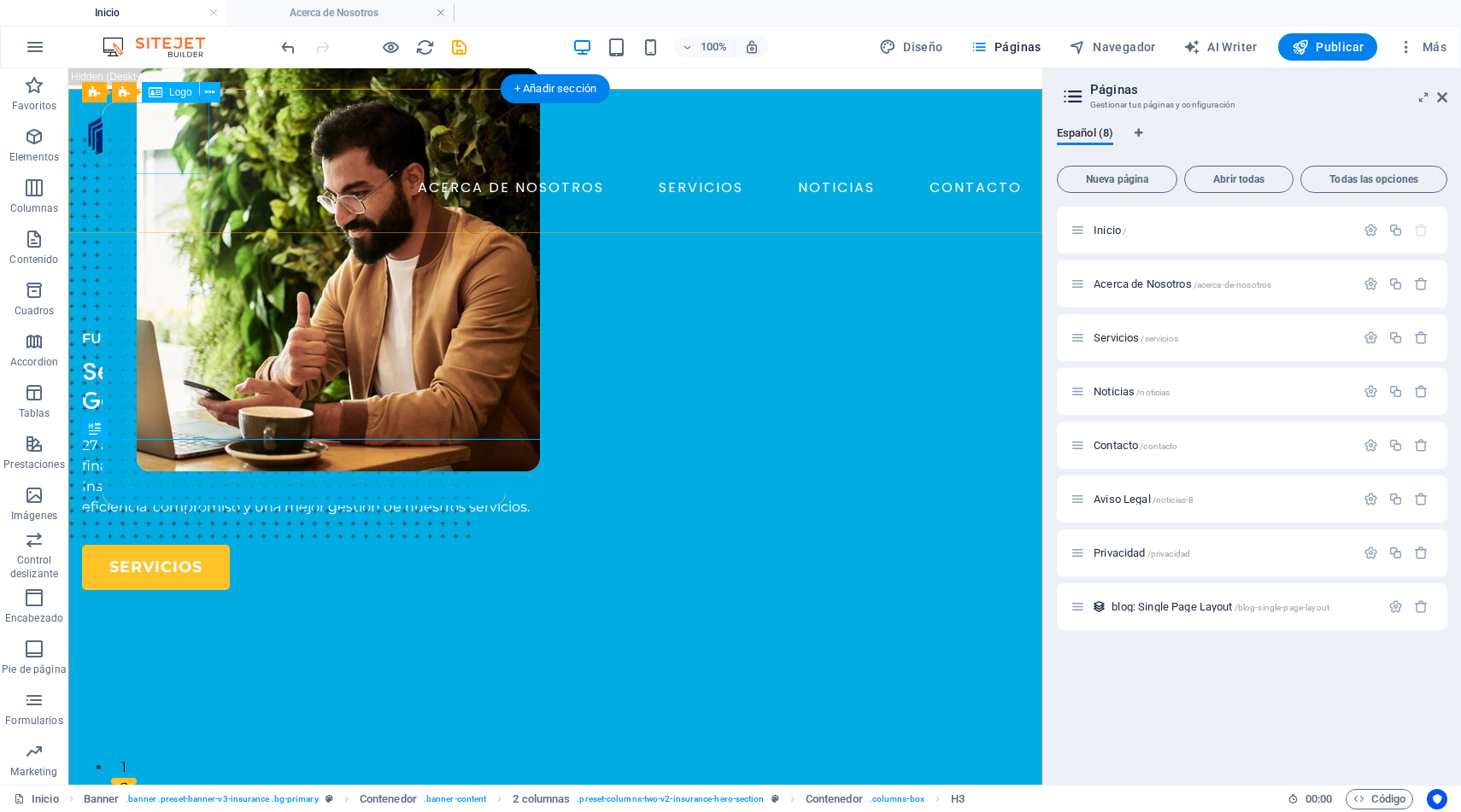
click at [161, 140] on div at bounding box center [555, 137] width 946 height 71
select select "px"
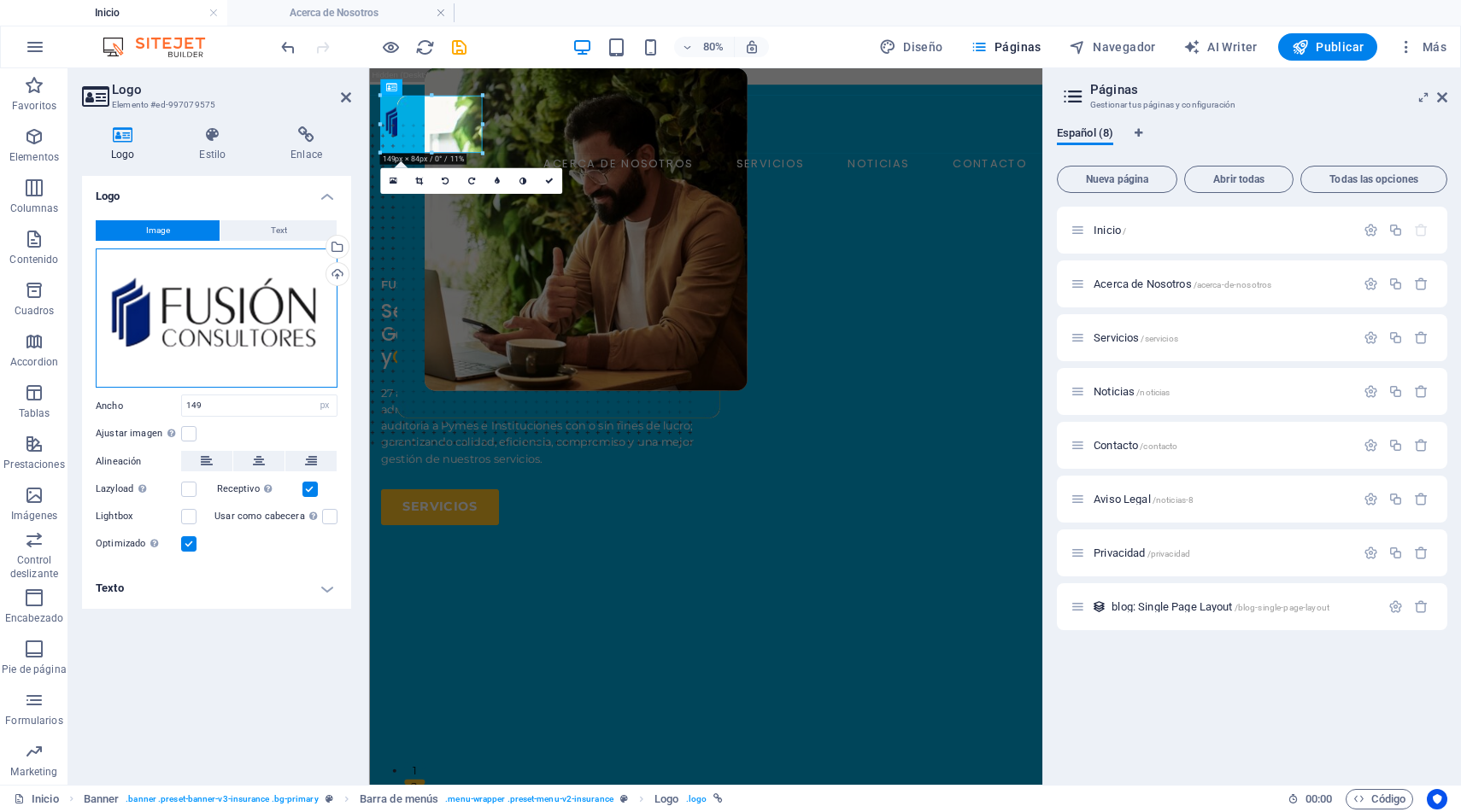
click at [249, 313] on div "Arrastra archivos aquí, haz clic para escoger archivos o selecciona archivos de…" at bounding box center [217, 318] width 241 height 140
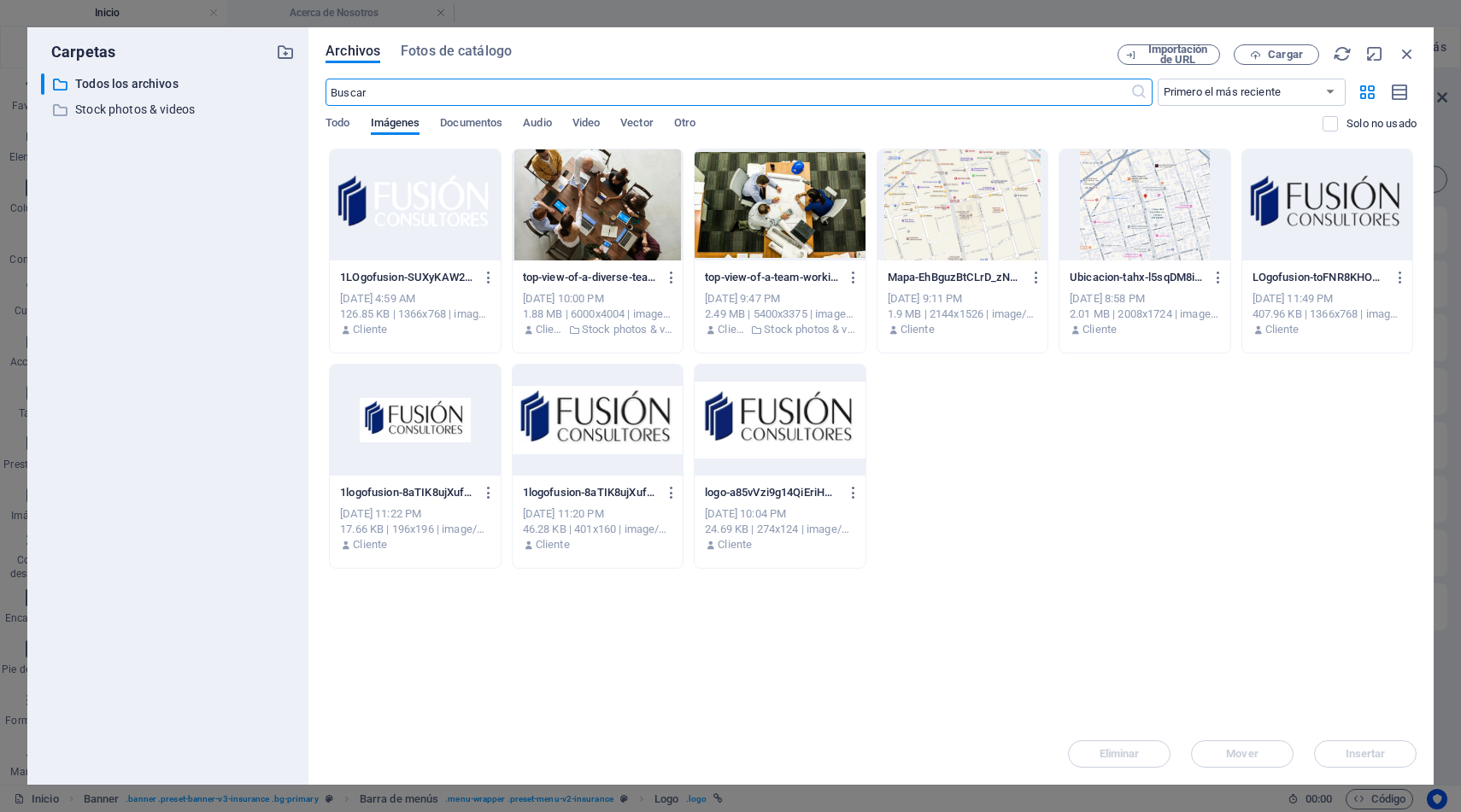
click at [428, 201] on div at bounding box center [414, 205] width 170 height 111
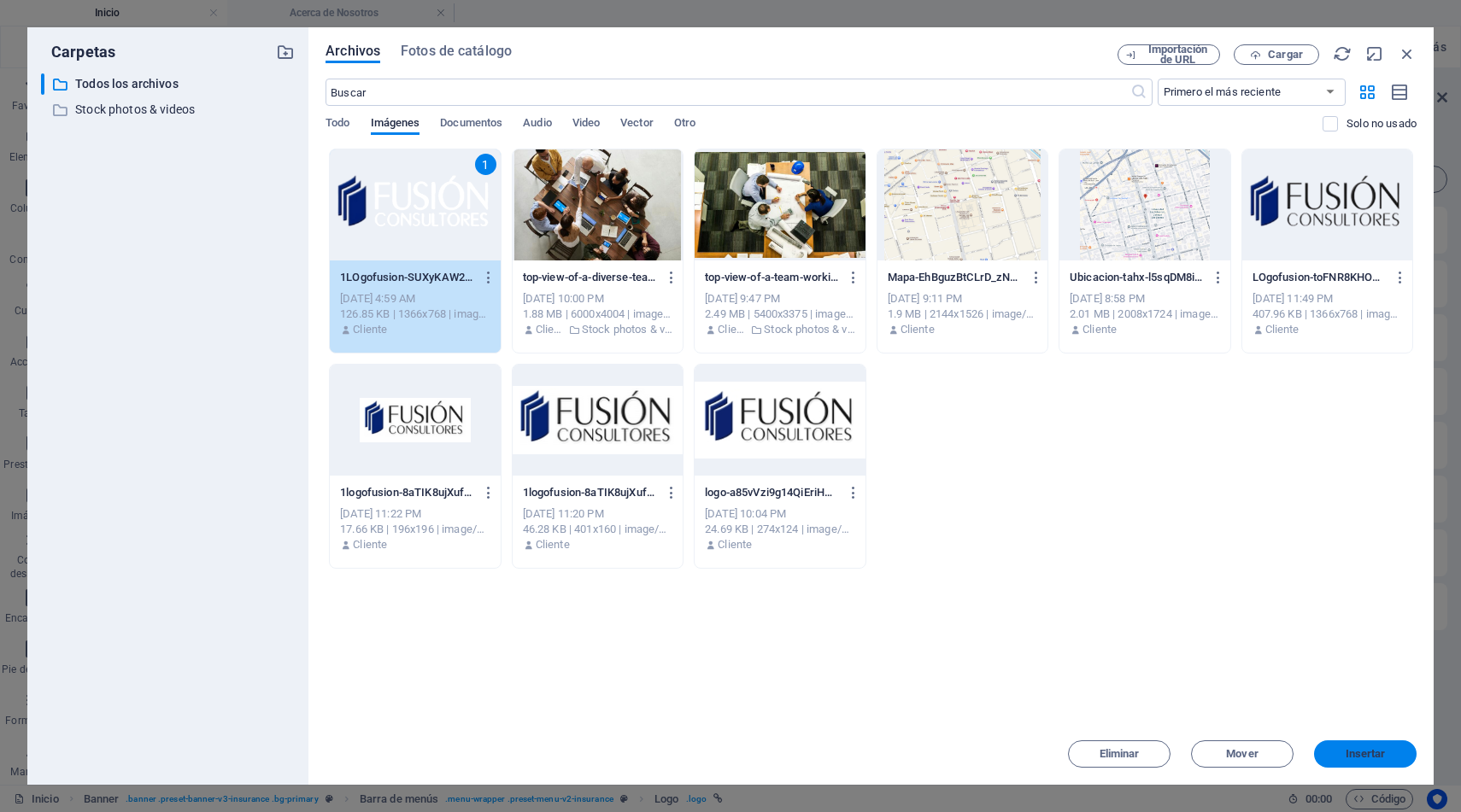
click at [1353, 755] on span "Insertar" at bounding box center [1366, 754] width 41 height 11
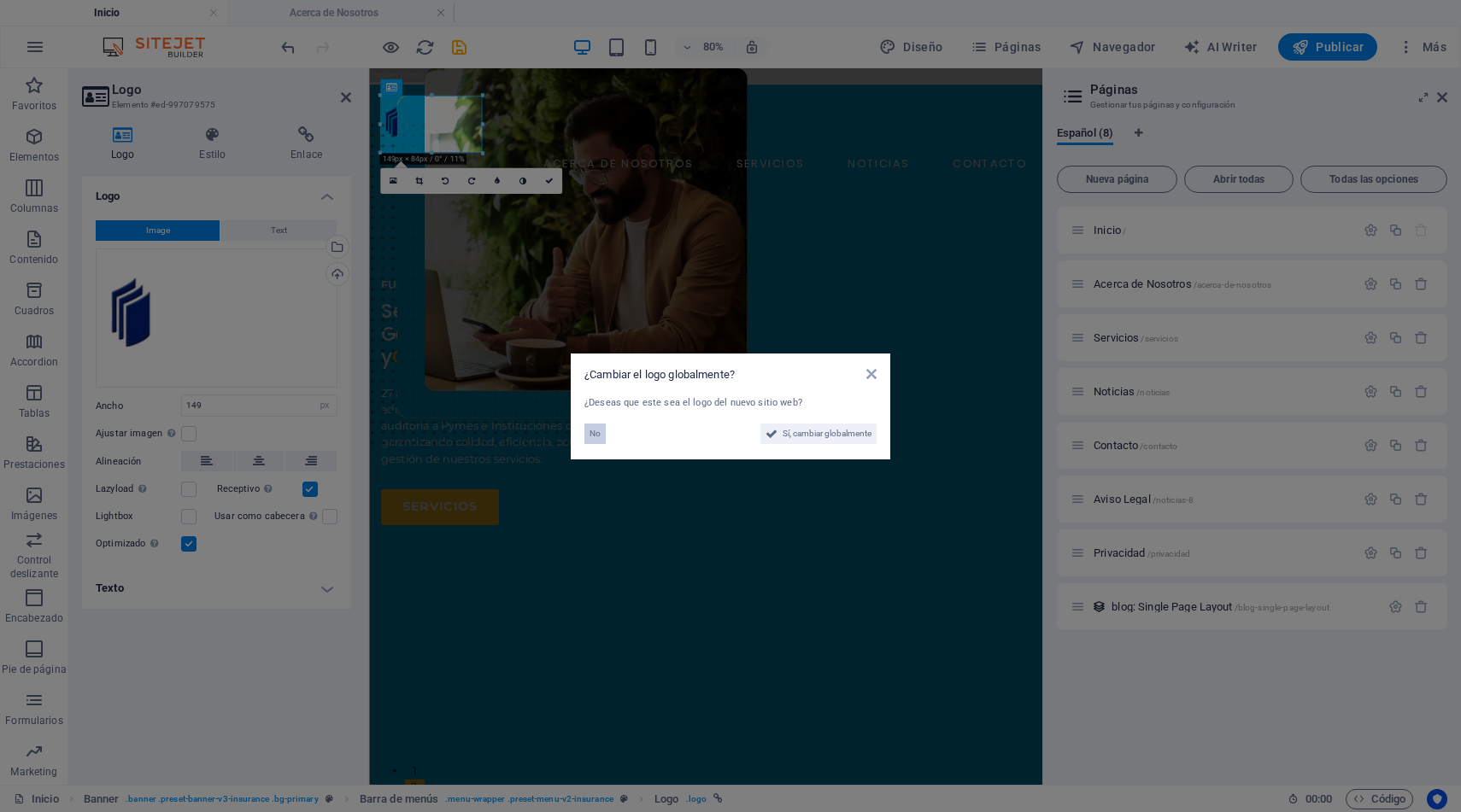
click at [597, 437] on span "No" at bounding box center [595, 433] width 11 height 20
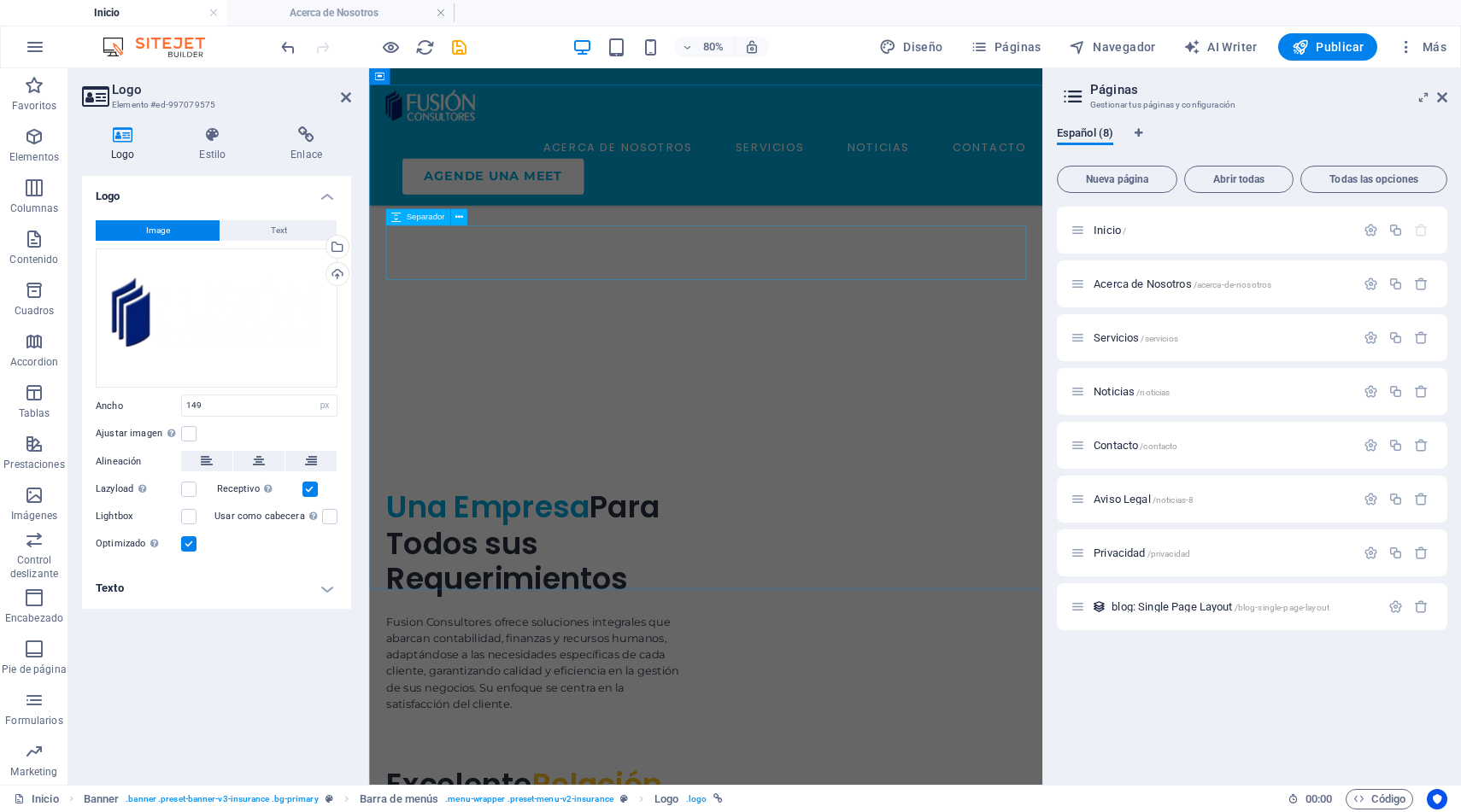
scroll to position [5614, 0]
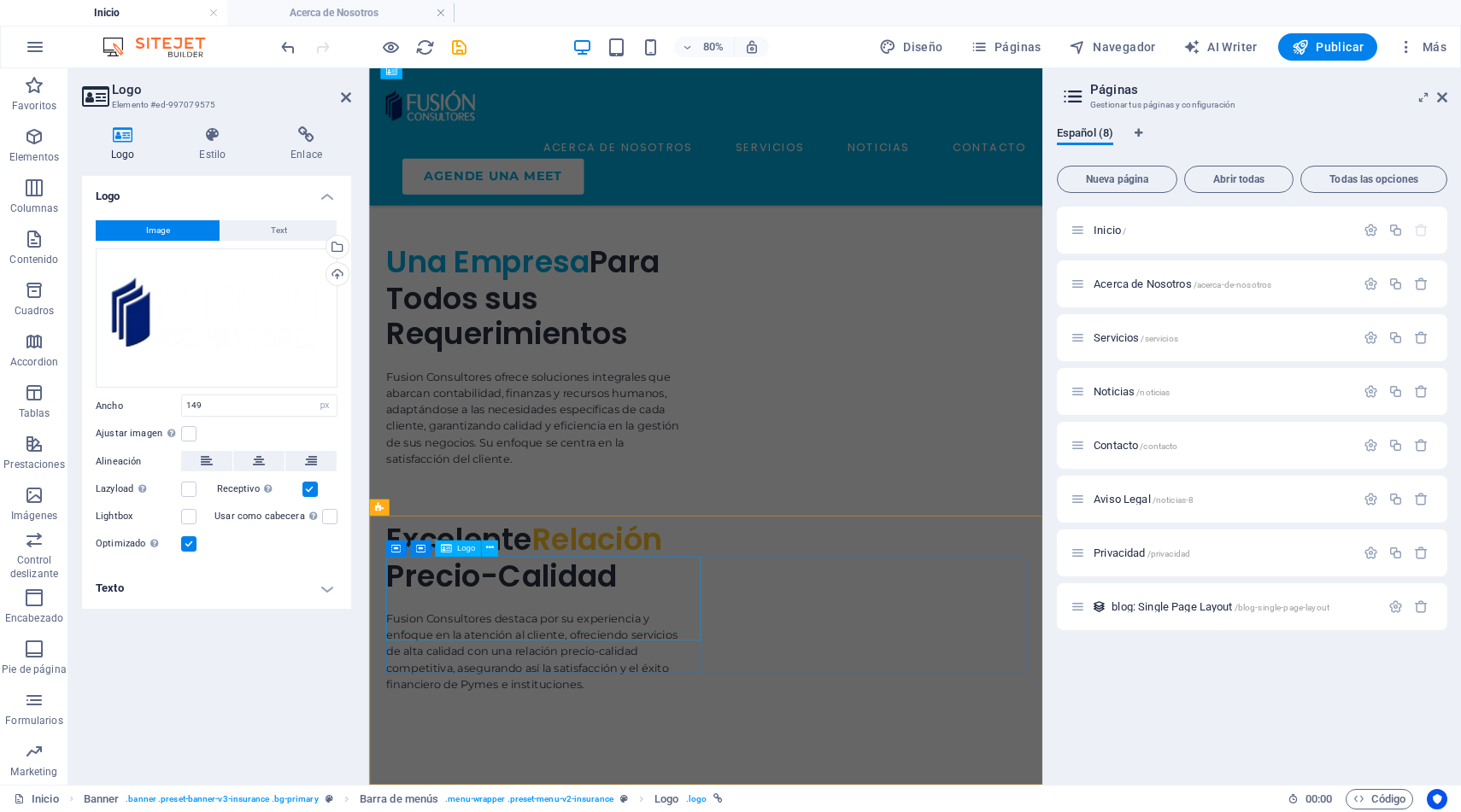
select select "px"
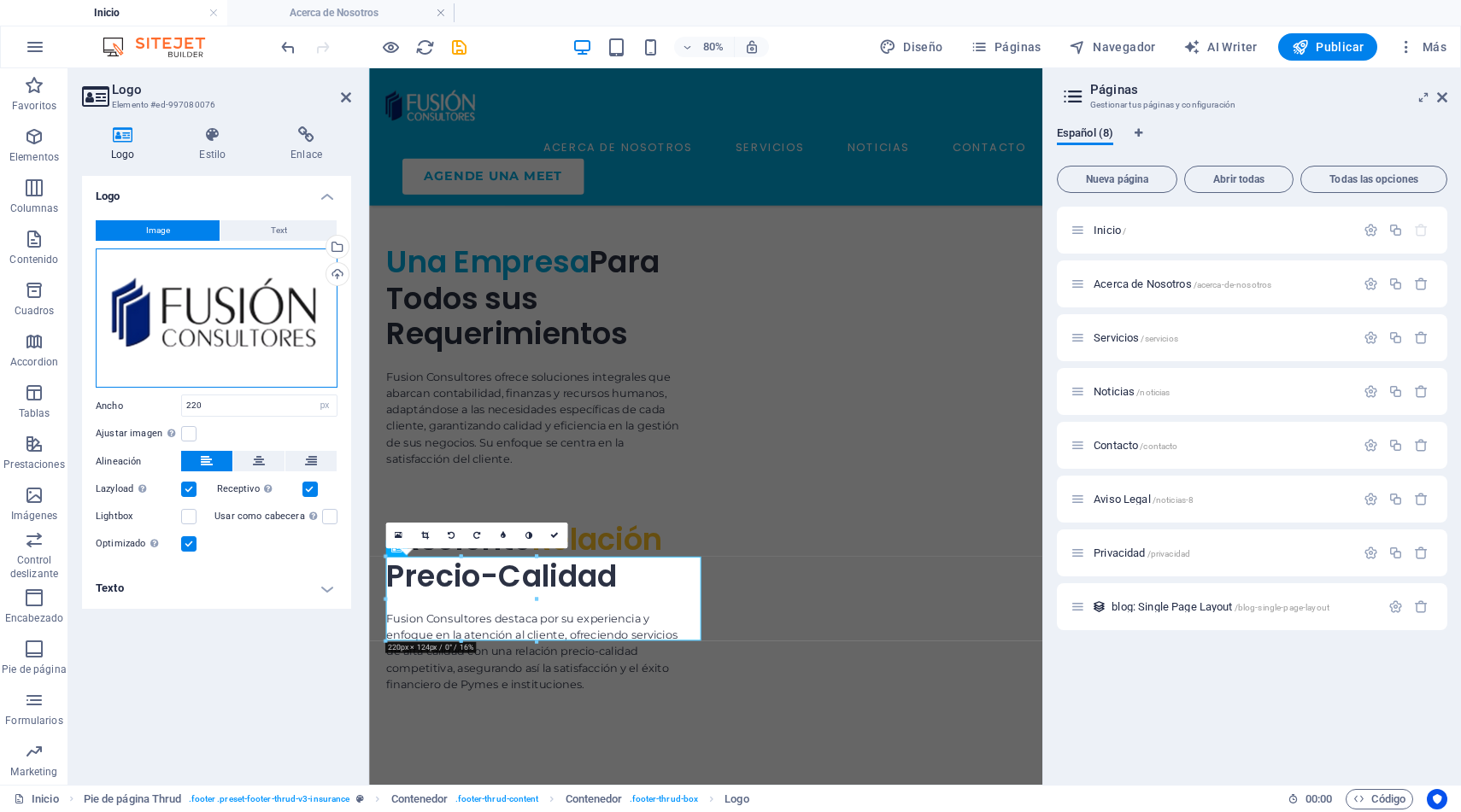
click at [263, 307] on div "Arrastra archivos aquí, haz clic para escoger archivos o selecciona archivos de…" at bounding box center [217, 318] width 241 height 140
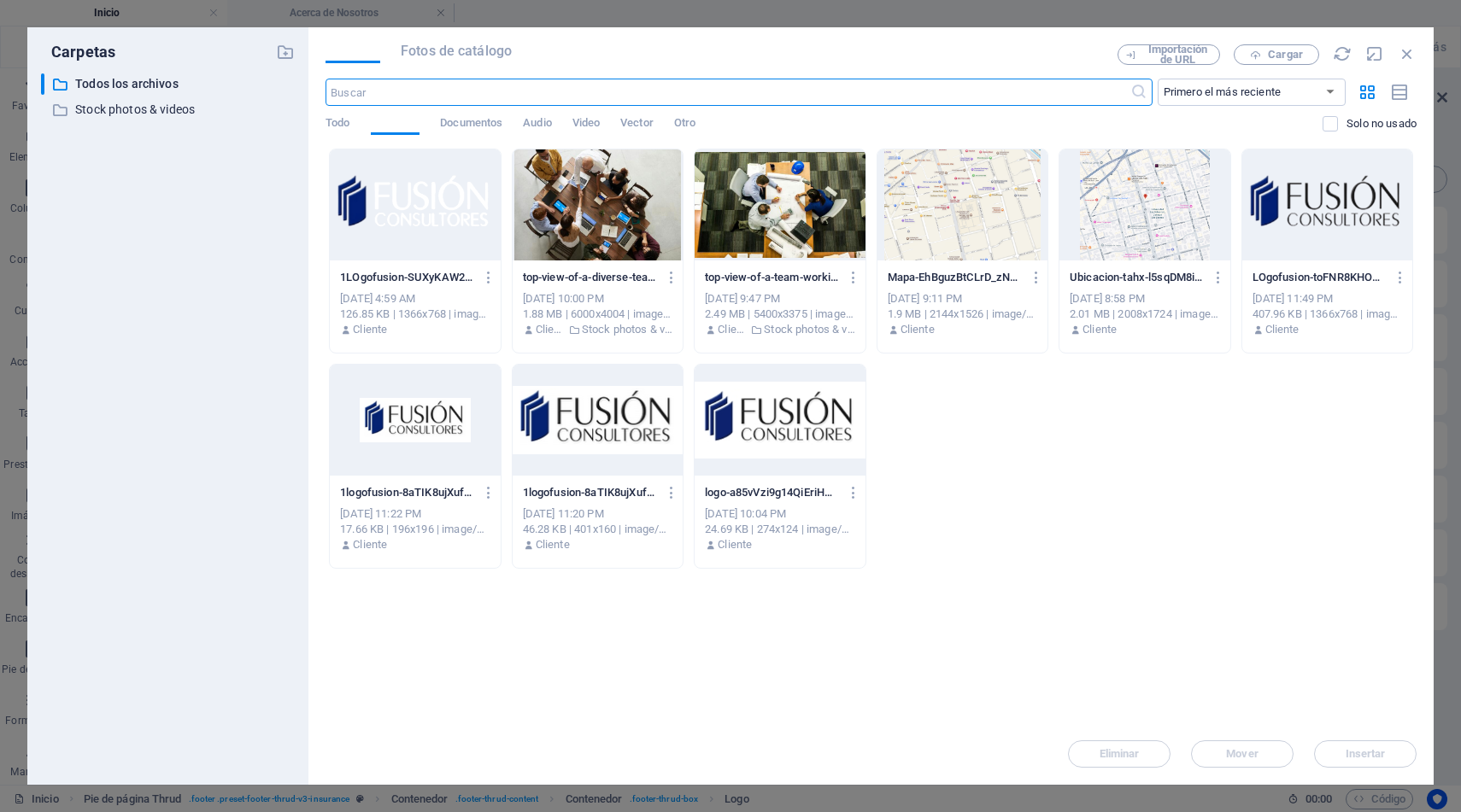
scroll to position [5466, 0]
click at [430, 200] on div at bounding box center [414, 205] width 170 height 111
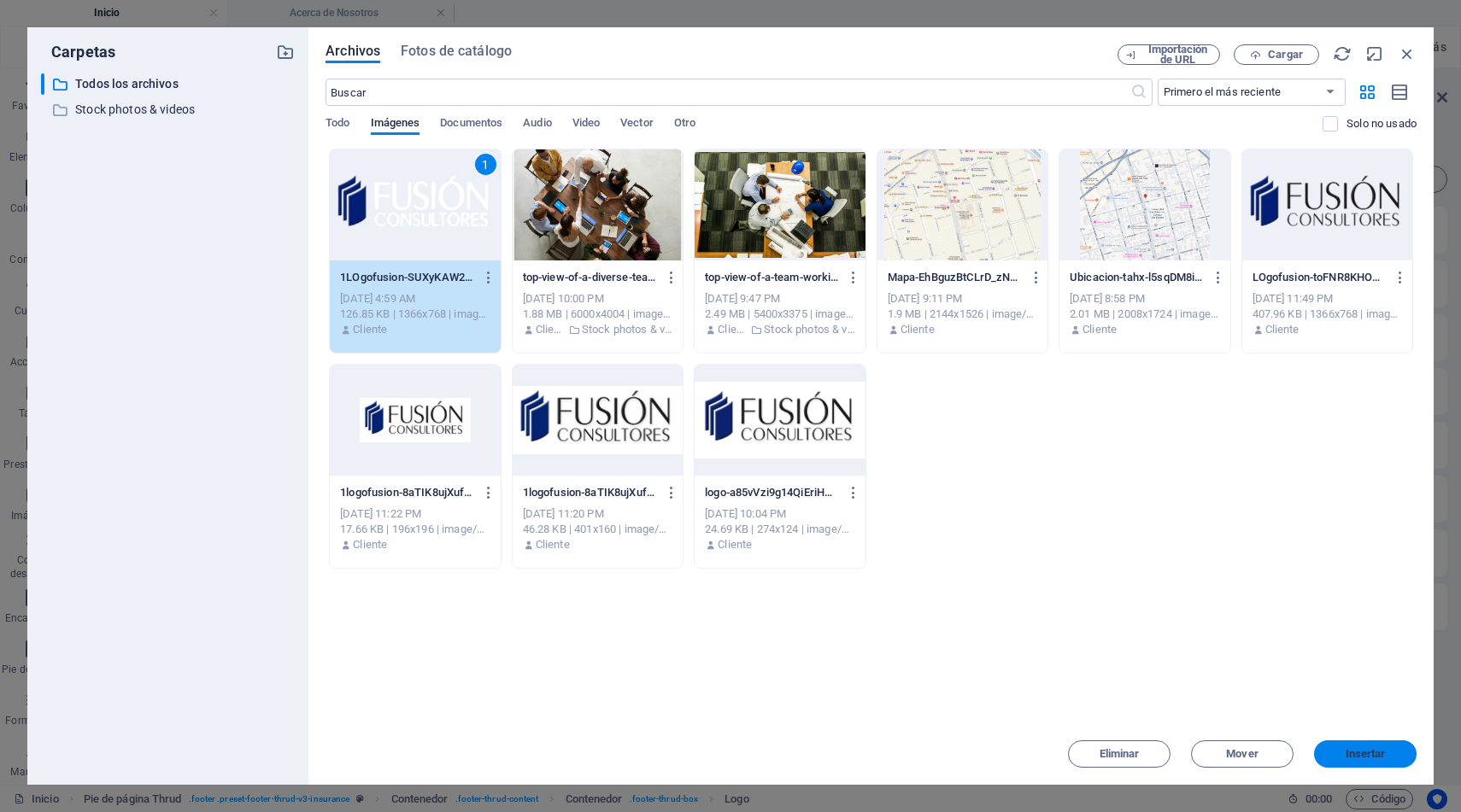
click at [1346, 754] on span "Insertar" at bounding box center [1366, 754] width 41 height 11
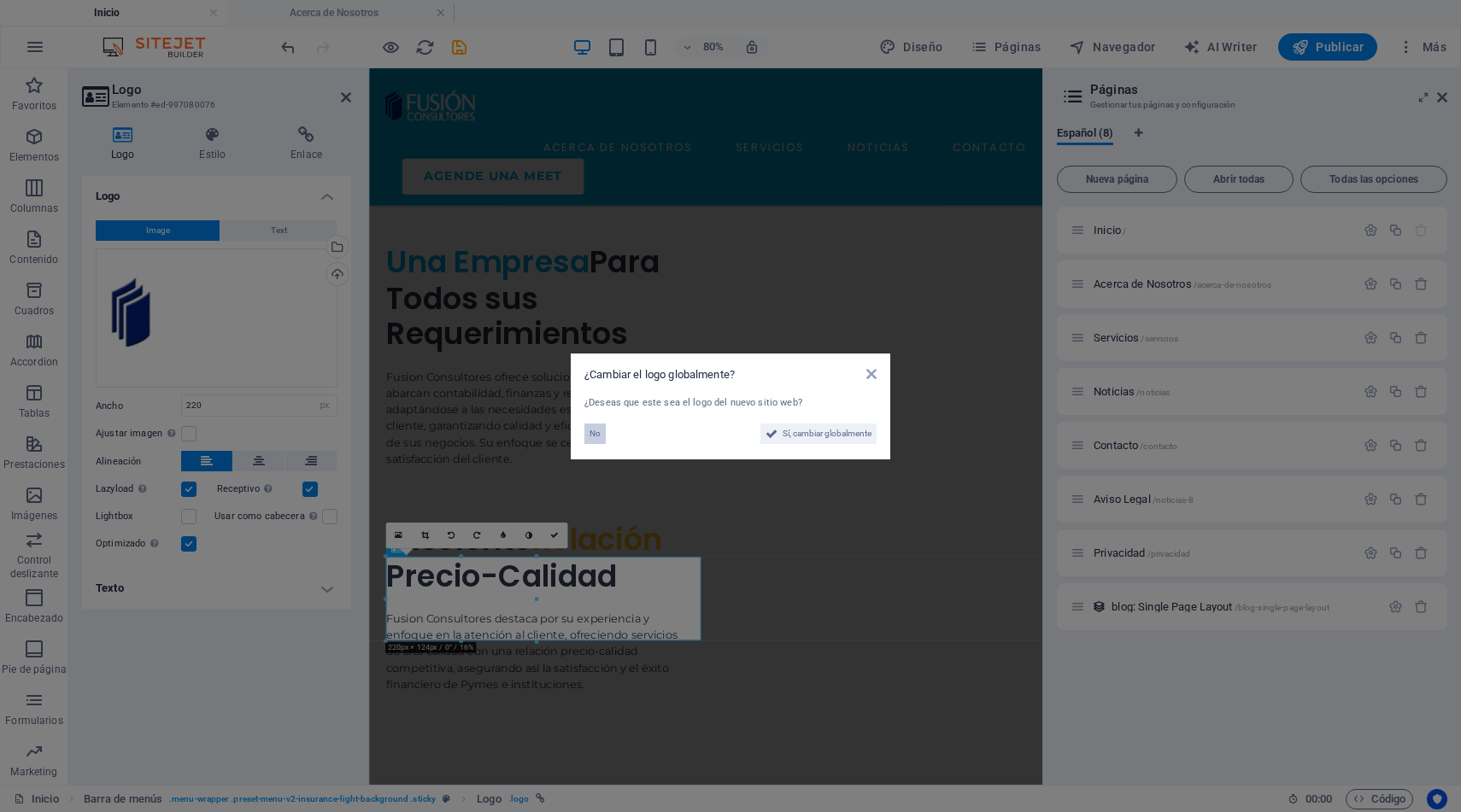
click at [597, 434] on span "No" at bounding box center [595, 433] width 11 height 20
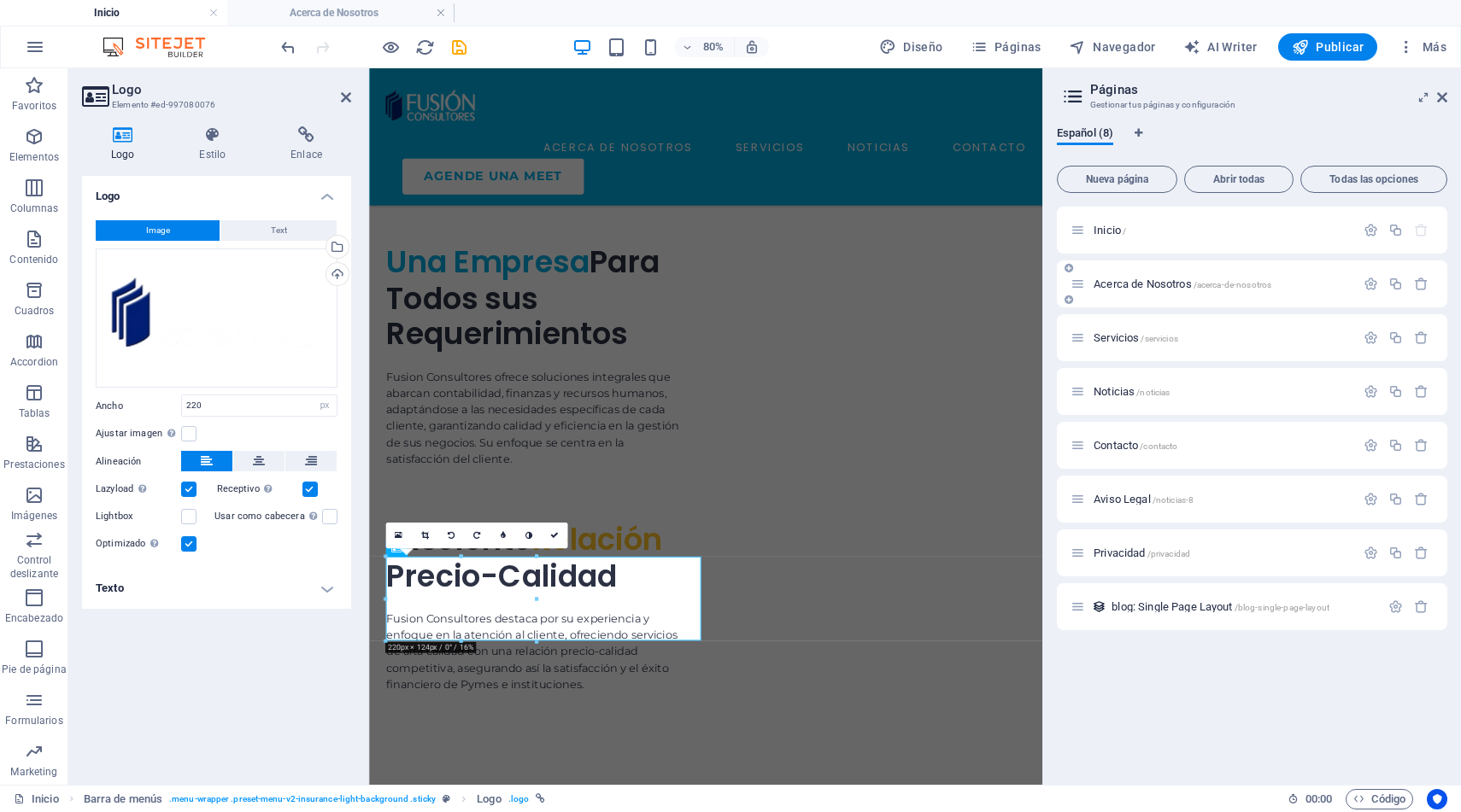
click at [1130, 286] on span "Acerca de Nosotros /acerca-de-nosotros" at bounding box center [1183, 284] width 178 height 13
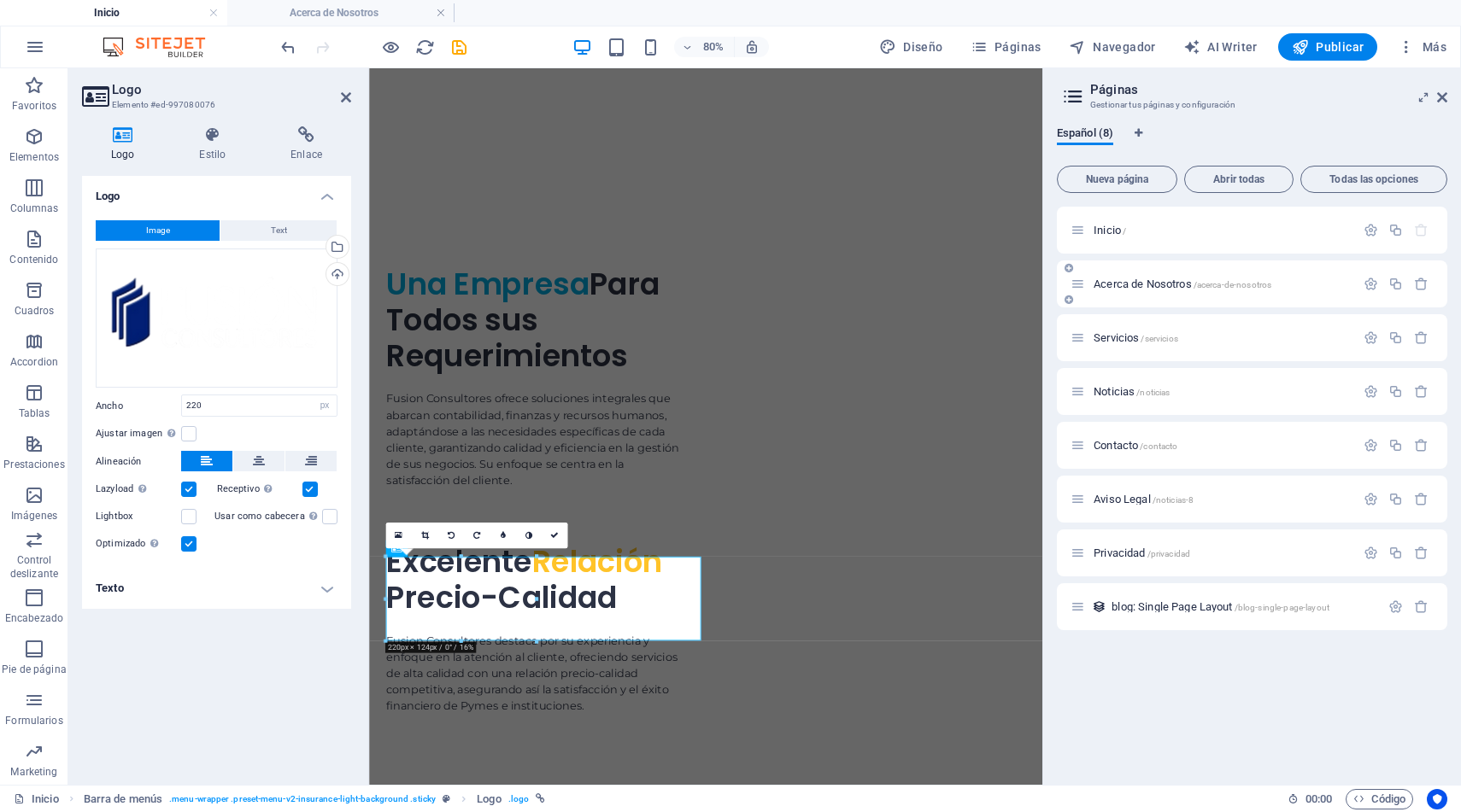
scroll to position [0, 0]
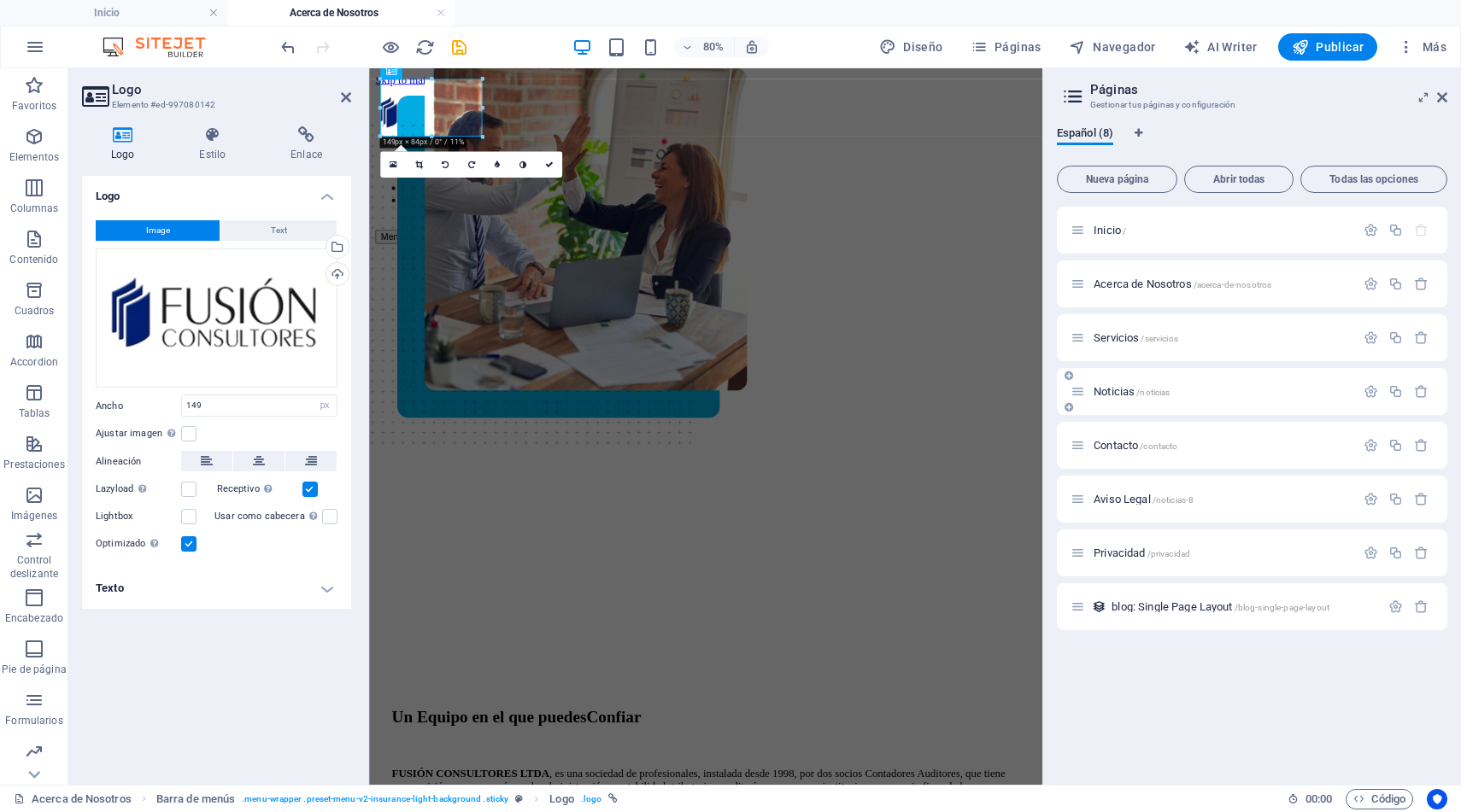
click at [1115, 392] on span "Noticias /noticias" at bounding box center [1131, 391] width 76 height 13
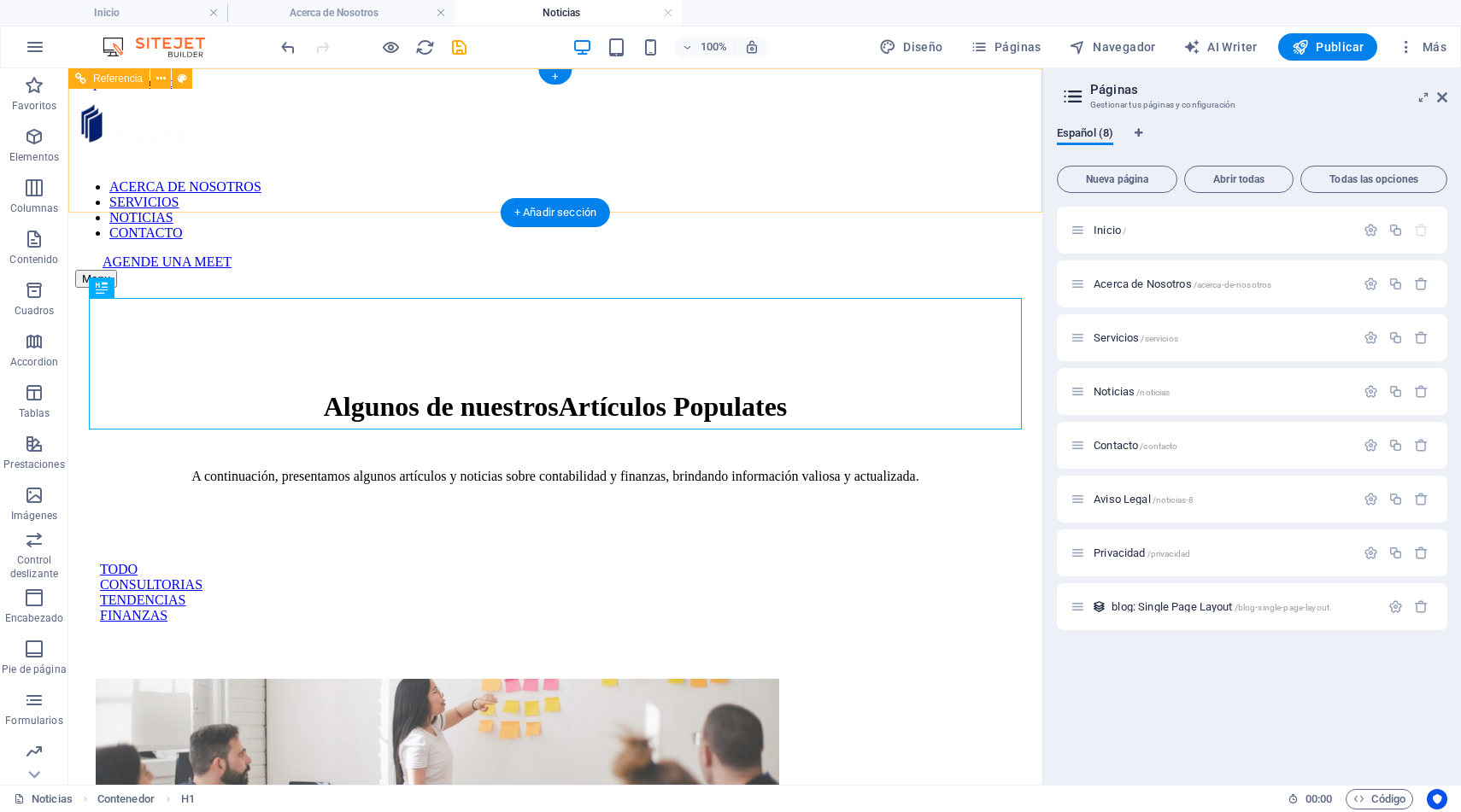
click at [139, 111] on div at bounding box center [555, 128] width 960 height 75
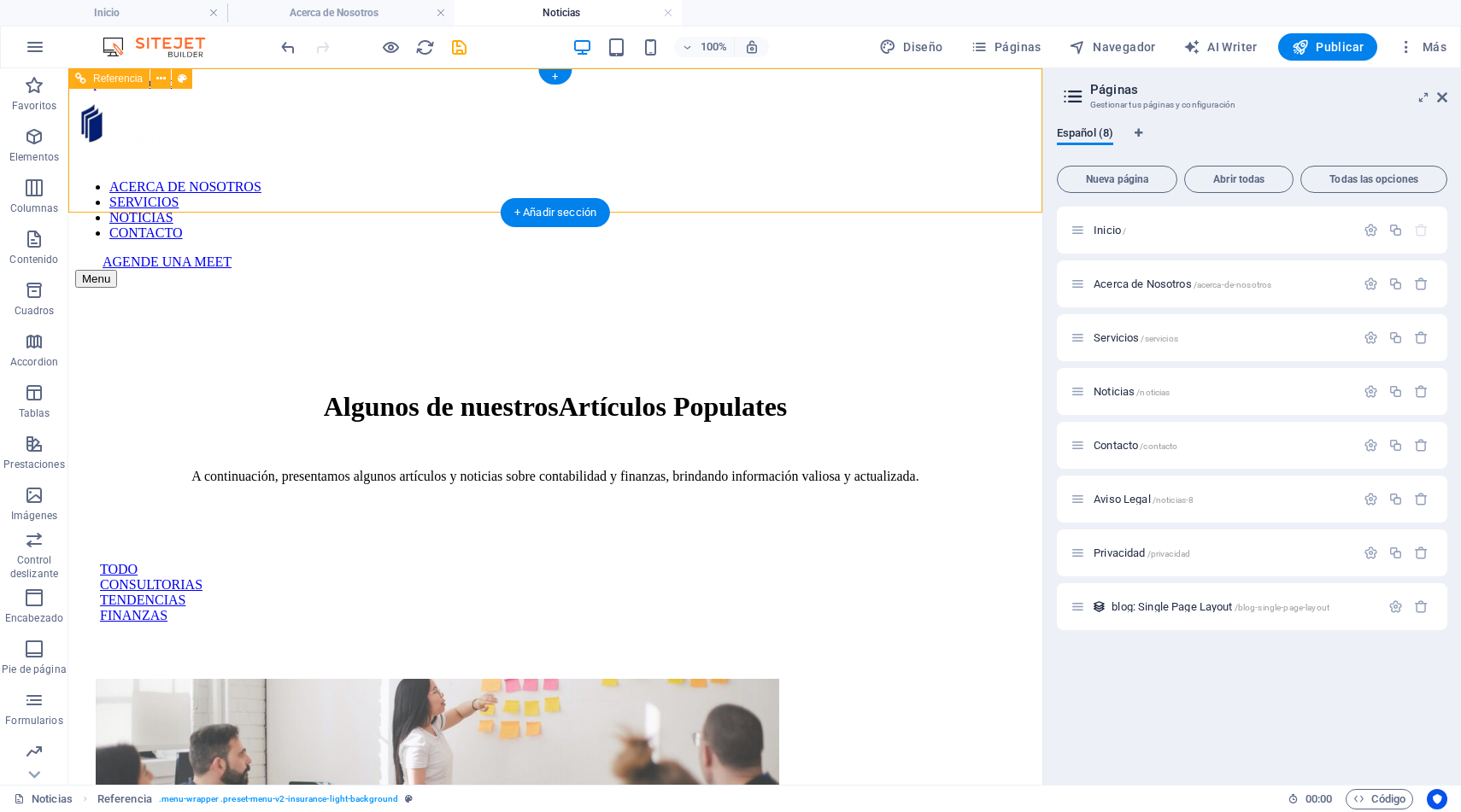
click at [130, 120] on div at bounding box center [555, 128] width 960 height 75
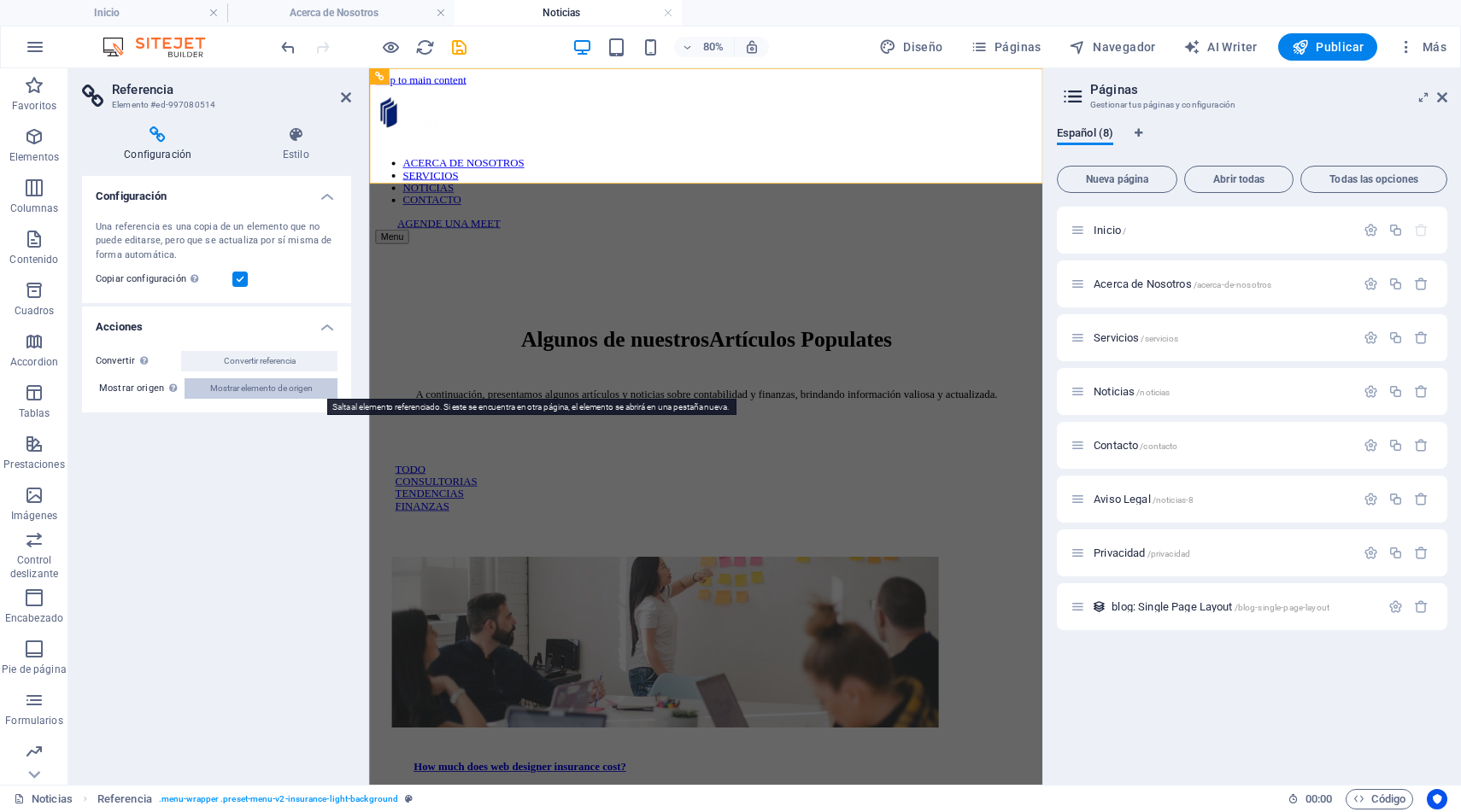
click at [296, 389] on span "Mostrar elemento de origen" at bounding box center [262, 388] width 102 height 20
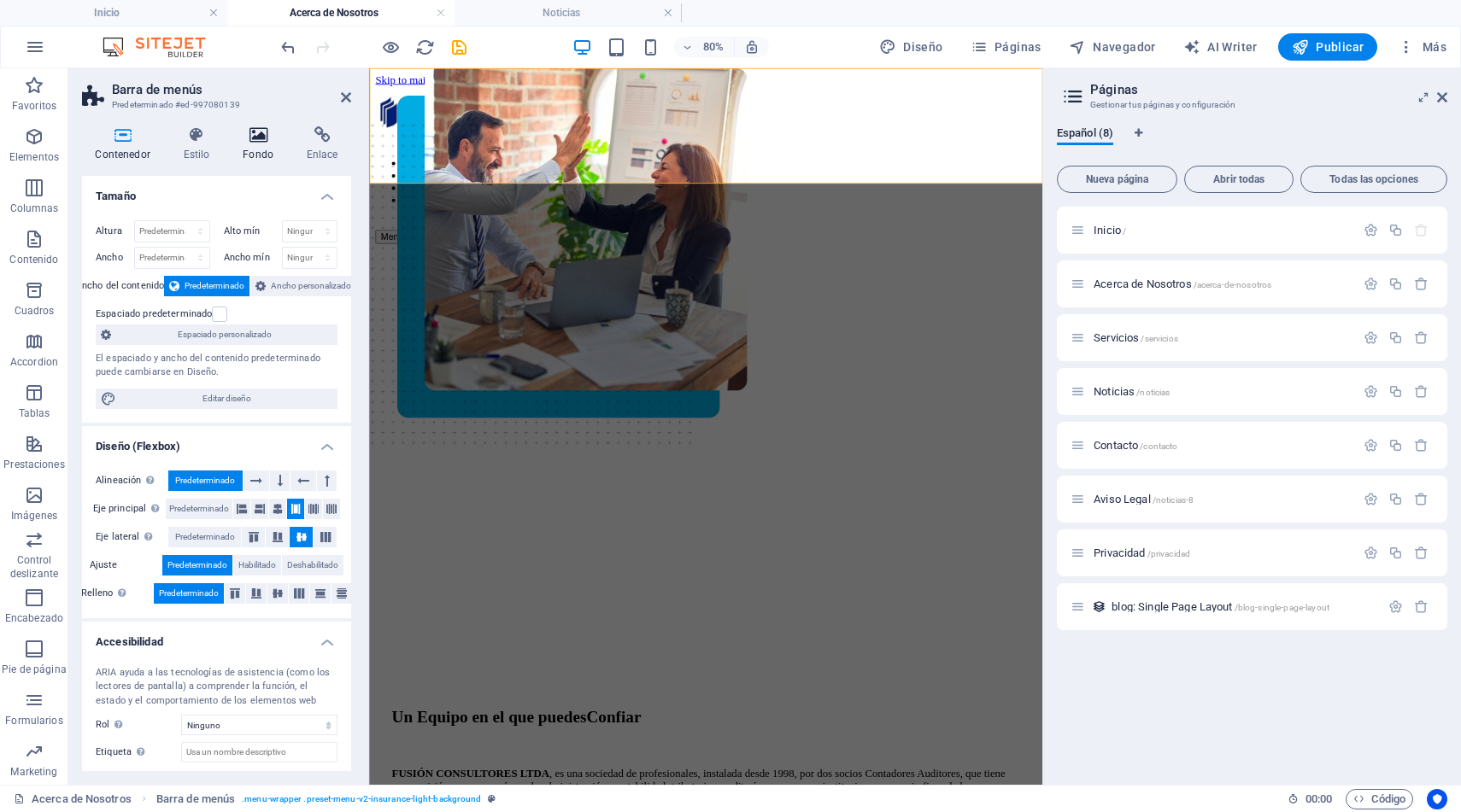
click at [261, 142] on icon at bounding box center [258, 135] width 57 height 17
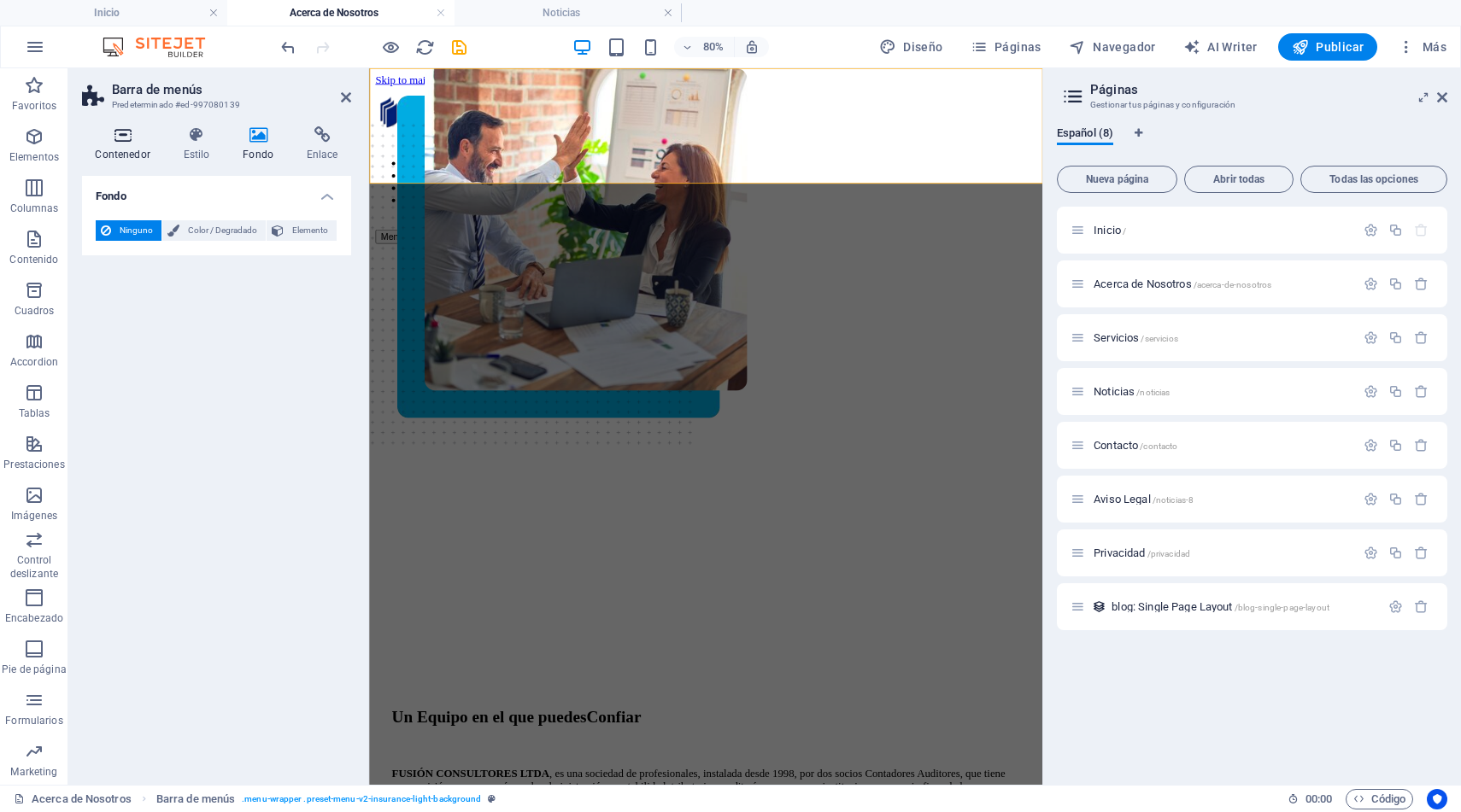
click at [122, 137] on icon at bounding box center [122, 135] width 81 height 17
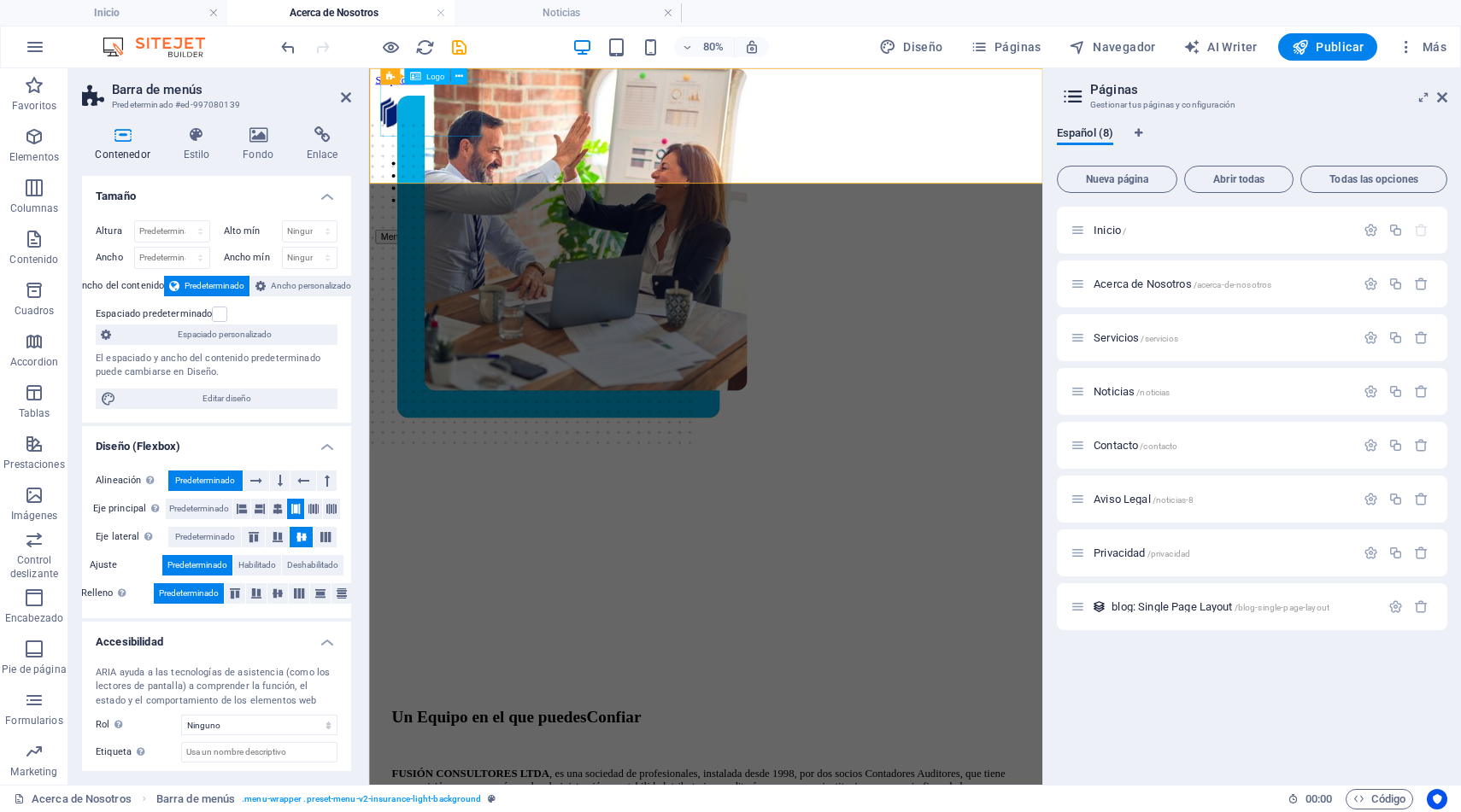
click at [439, 127] on div at bounding box center [790, 128] width 828 height 75
click at [466, 121] on div at bounding box center [790, 128] width 828 height 75
select select "px"
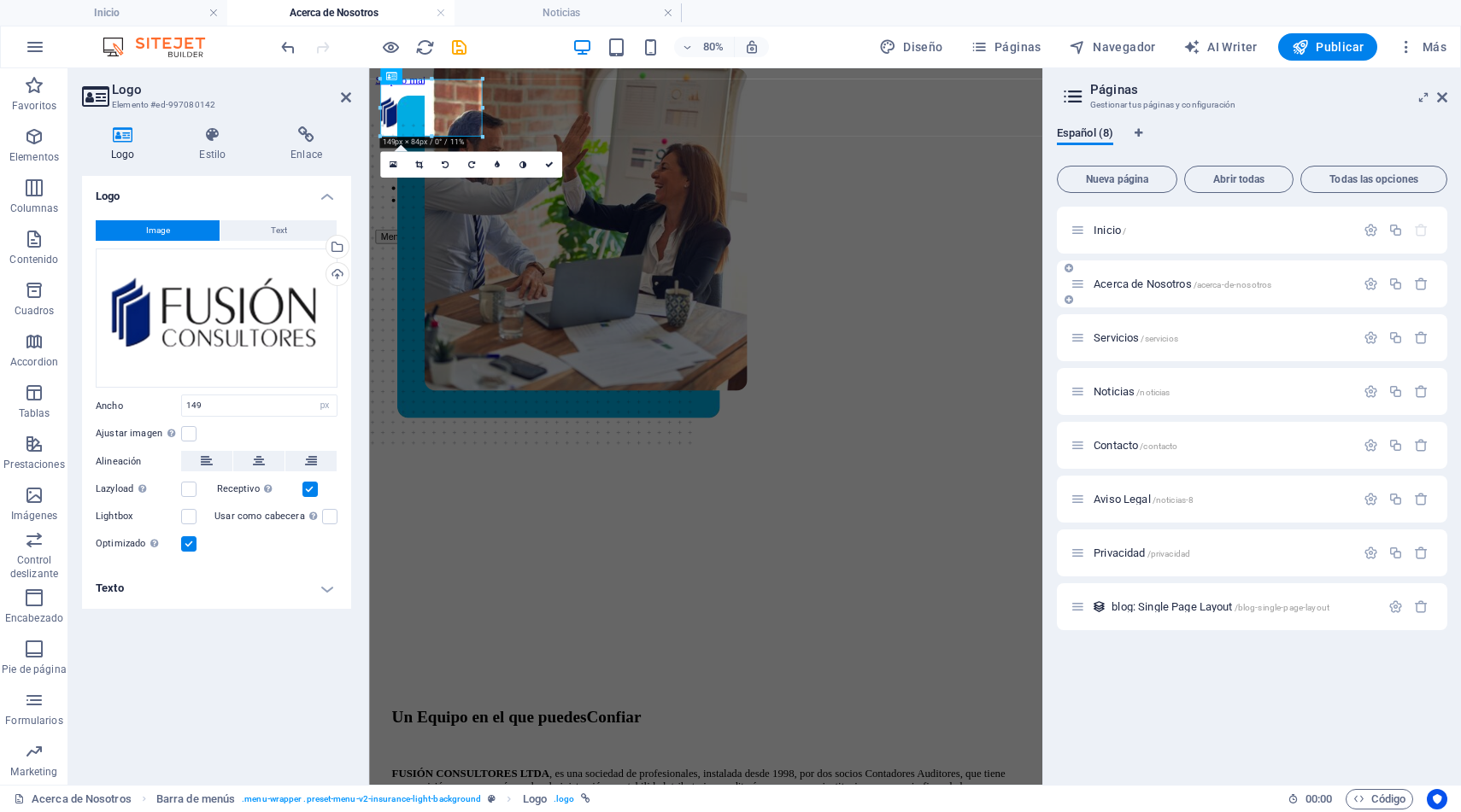
click at [1143, 285] on span "Acerca de Nosotros /acerca-de-nosotros" at bounding box center [1183, 284] width 178 height 13
click at [1117, 336] on span "Servicios /servicios" at bounding box center [1136, 337] width 85 height 13
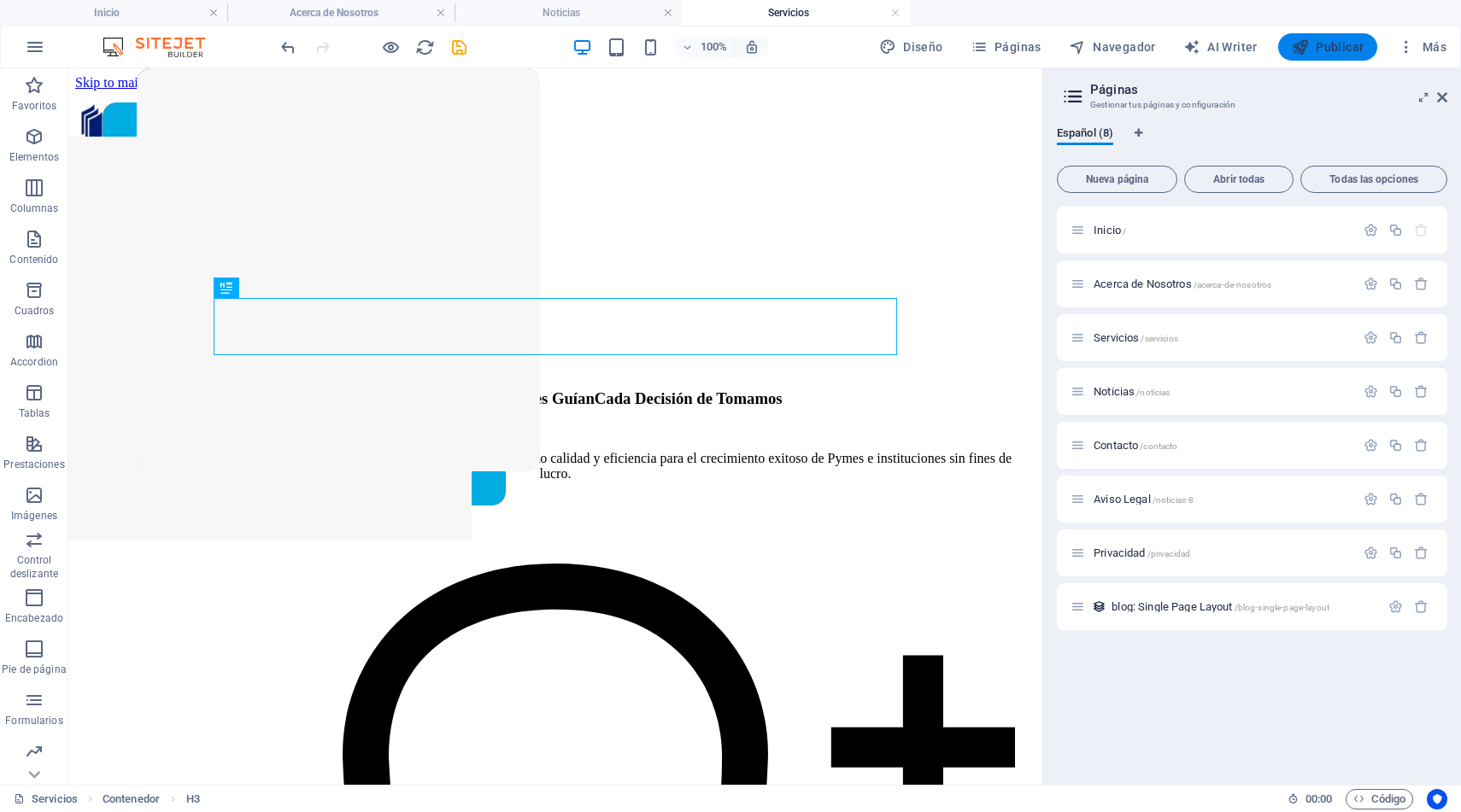
click at [1328, 48] on span "Publicar" at bounding box center [1328, 47] width 72 height 17
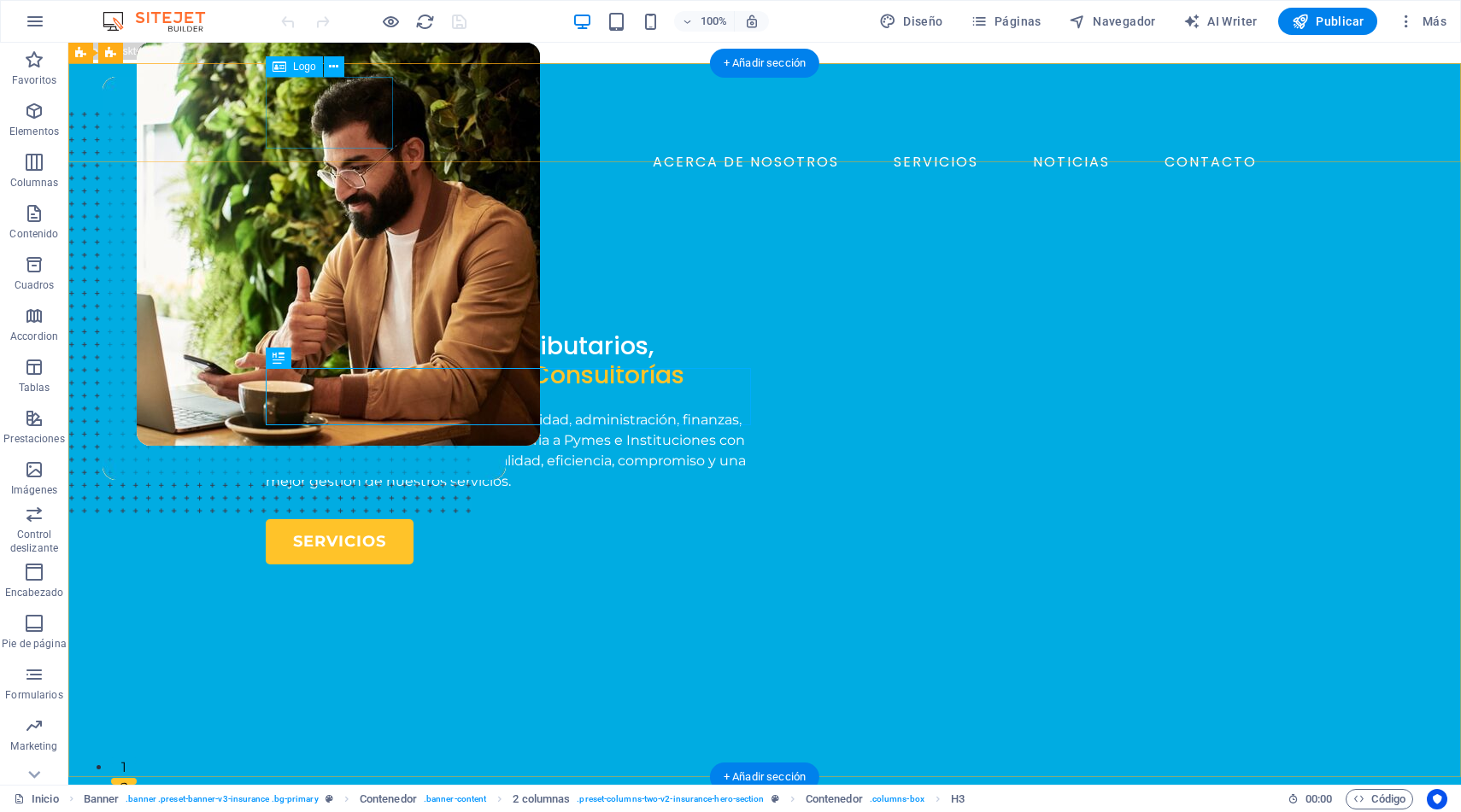
click at [330, 114] on div at bounding box center [765, 112] width 998 height 71
select select "px"
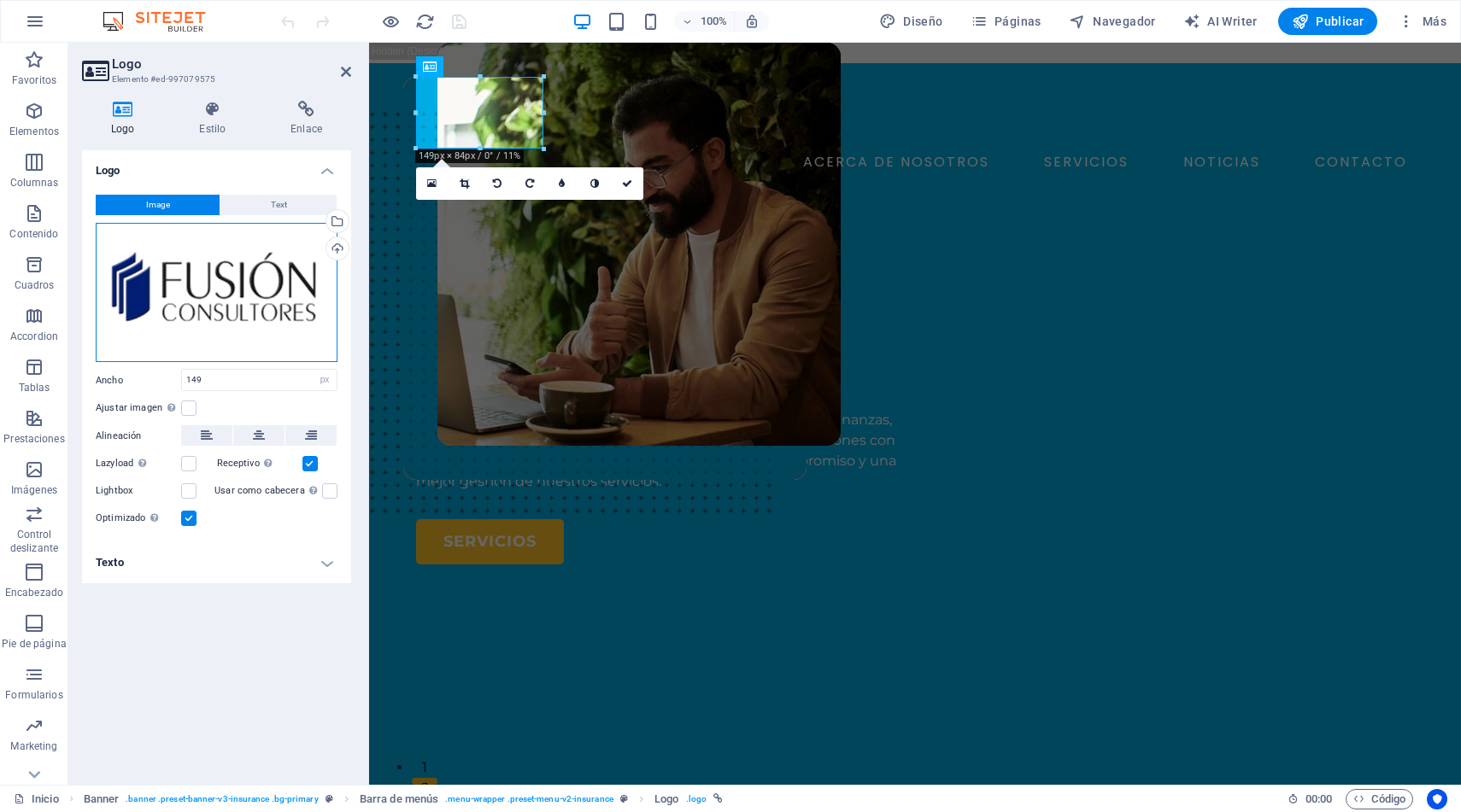
click at [274, 278] on div "Arrastra archivos aquí, haz clic para escoger archivos o selecciona archivos de…" at bounding box center [217, 292] width 241 height 140
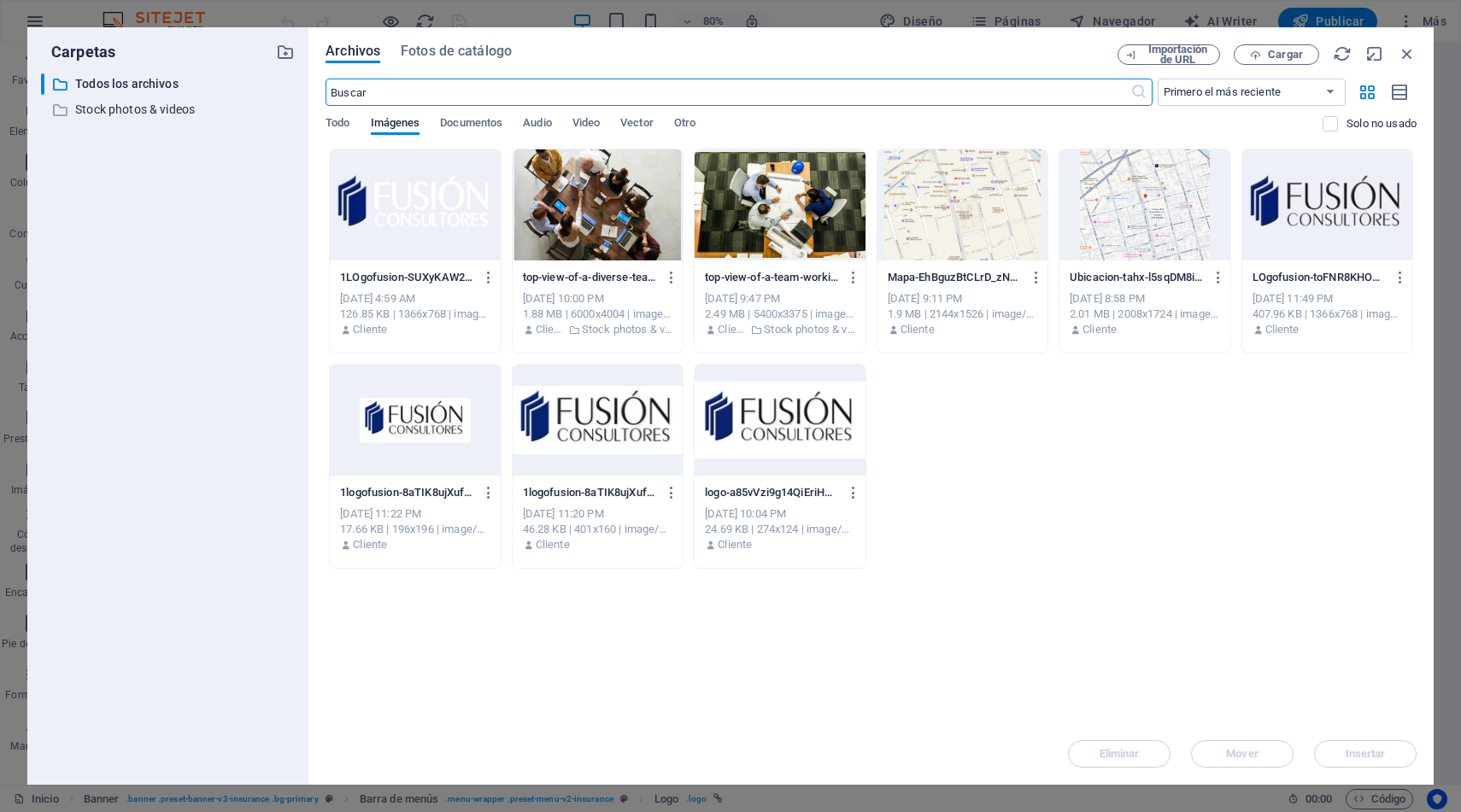
click at [408, 218] on div at bounding box center [414, 205] width 170 height 111
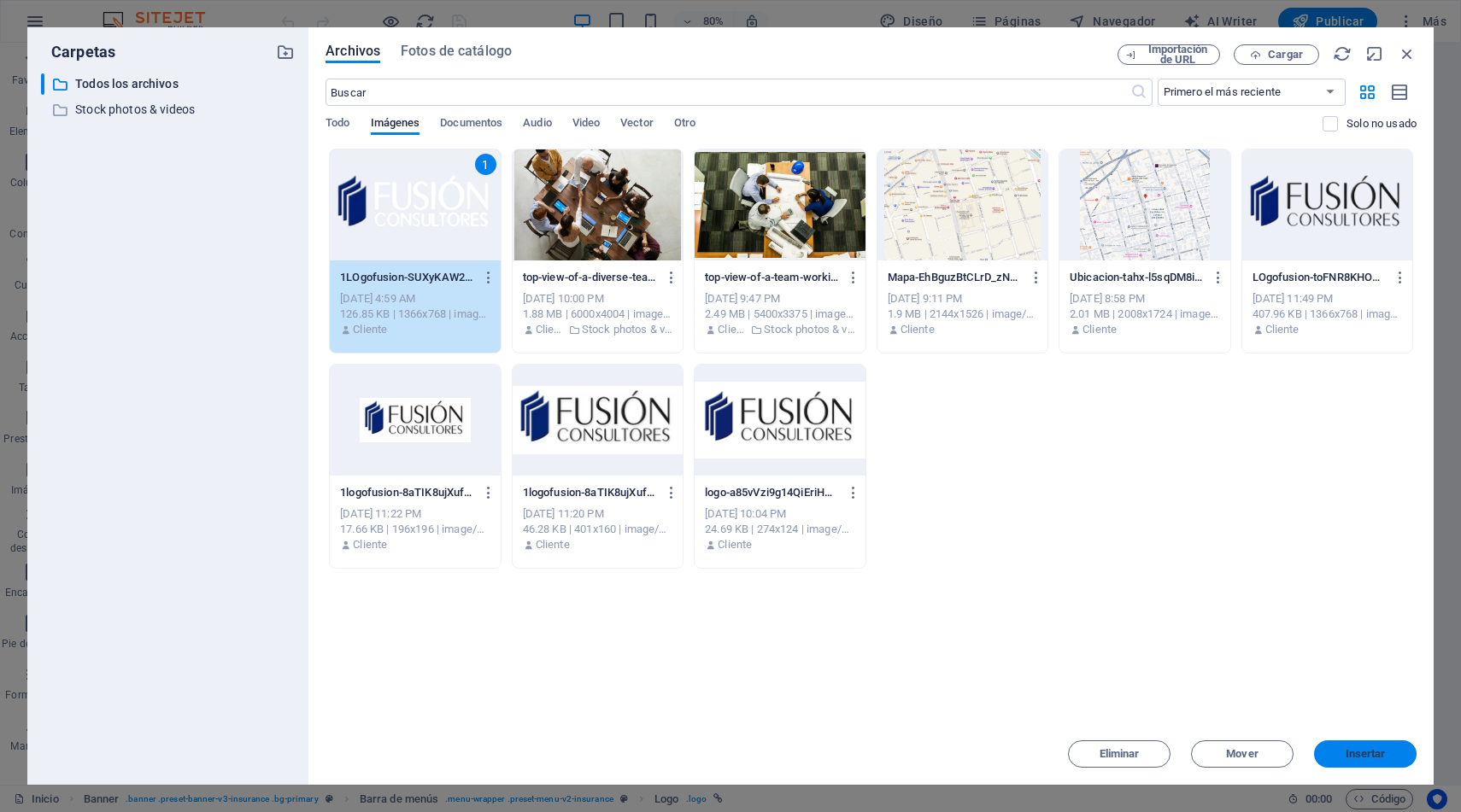
click at [1353, 753] on span "Insertar" at bounding box center [1366, 754] width 41 height 11
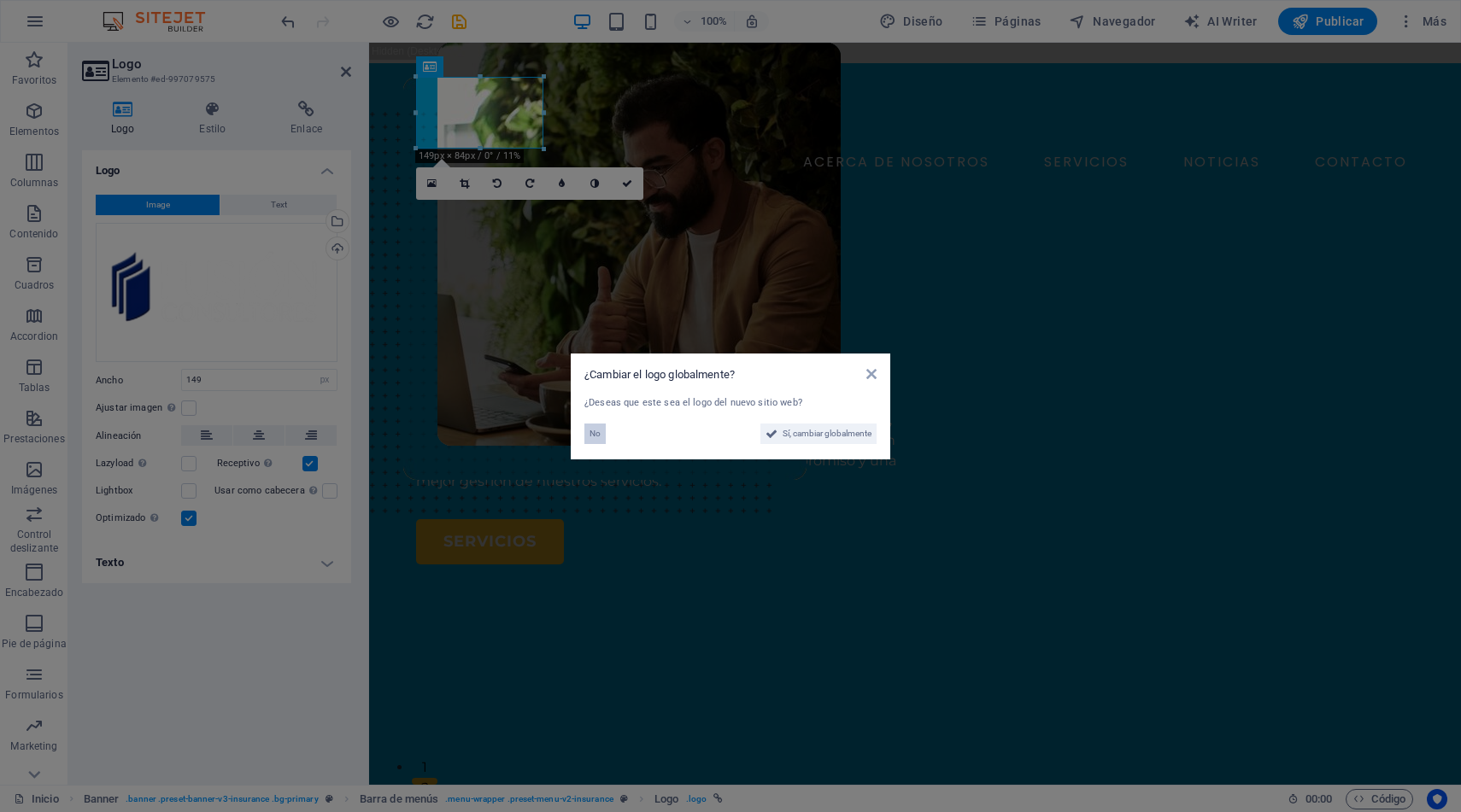
click at [590, 433] on span "No" at bounding box center [595, 433] width 11 height 20
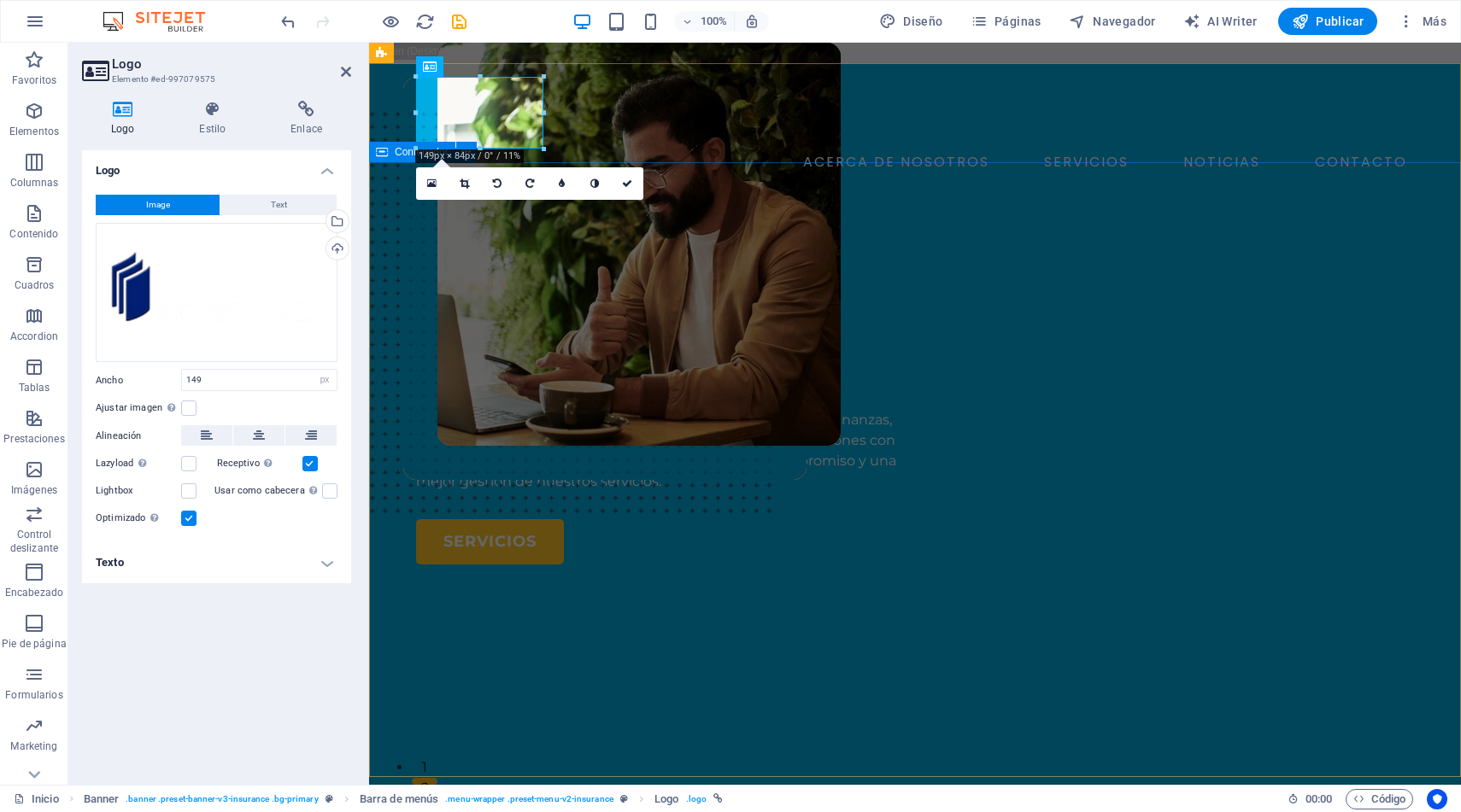
click at [710, 235] on div "FUSION CONSULTORES Servicios Contables, Tributarios, Gestión de Personas y Cons…" at bounding box center [915, 680] width 1092 height 890
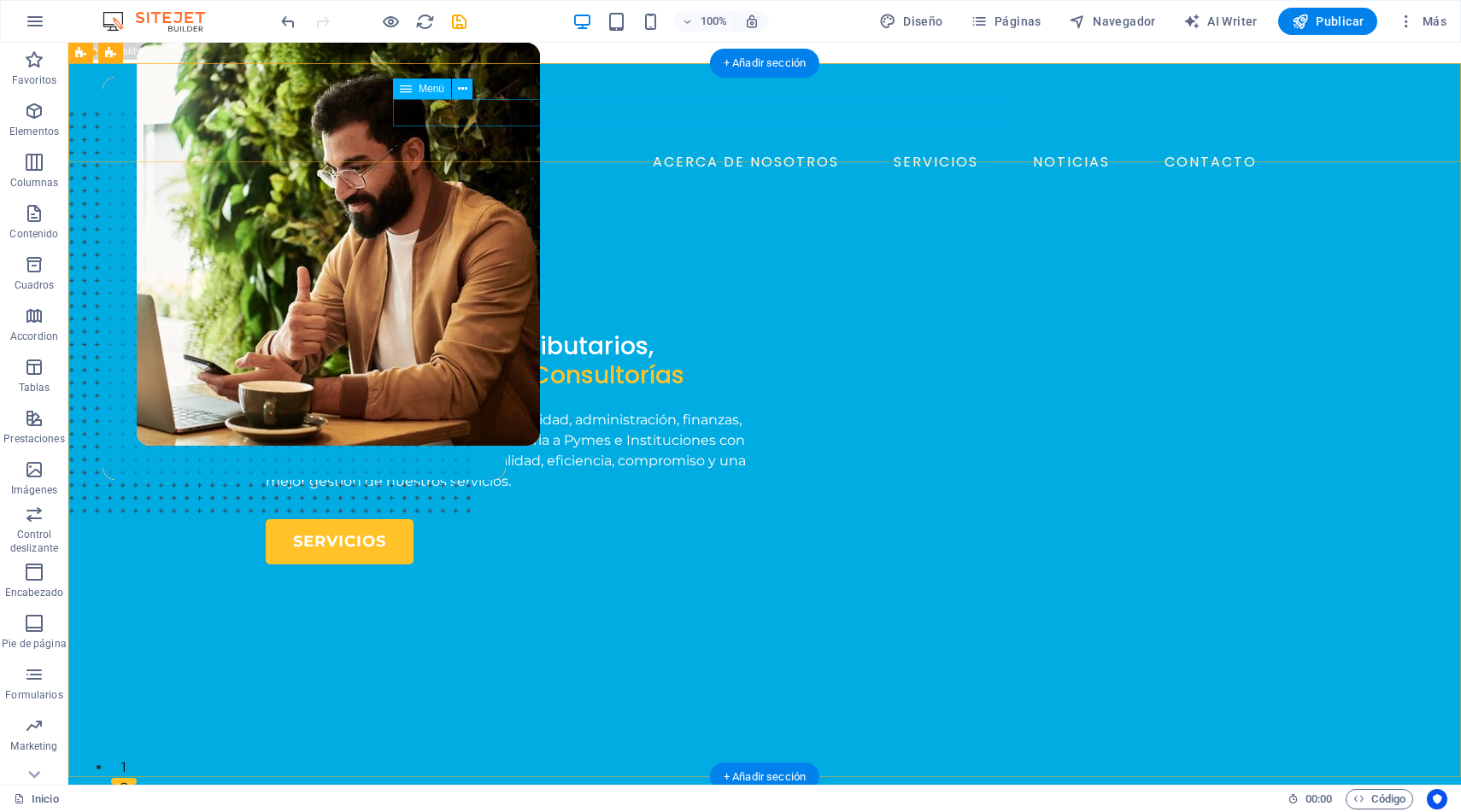
click at [490, 149] on nav "ACERCA DE NOSOTROS SERVICIOS NOTICIAS CONTACTO" at bounding box center [765, 162] width 998 height 27
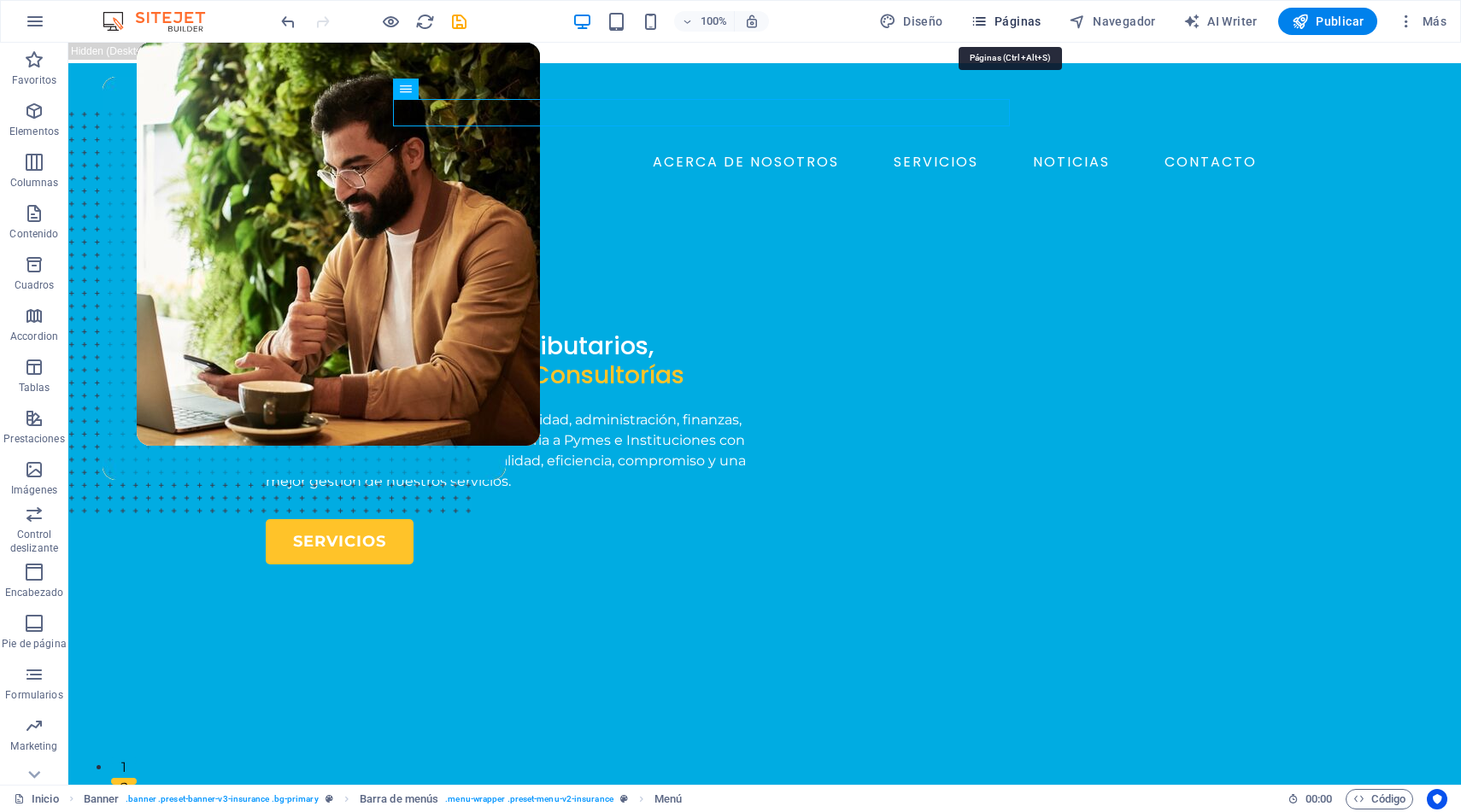
click at [1021, 17] on span "Páginas" at bounding box center [1006, 21] width 70 height 17
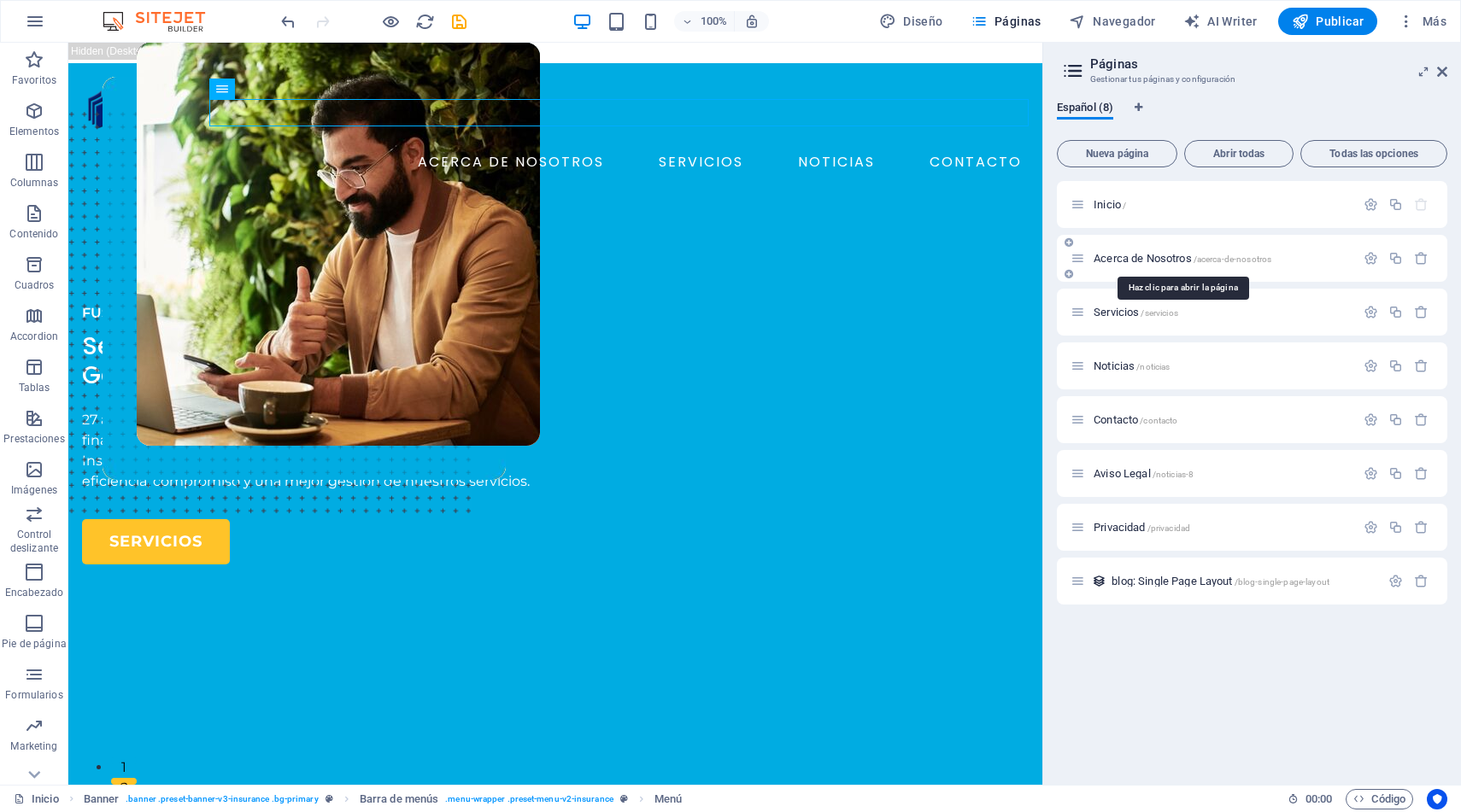
click at [1127, 255] on span "Acerca de Nosotros /acerca-de-nosotros" at bounding box center [1183, 258] width 178 height 13
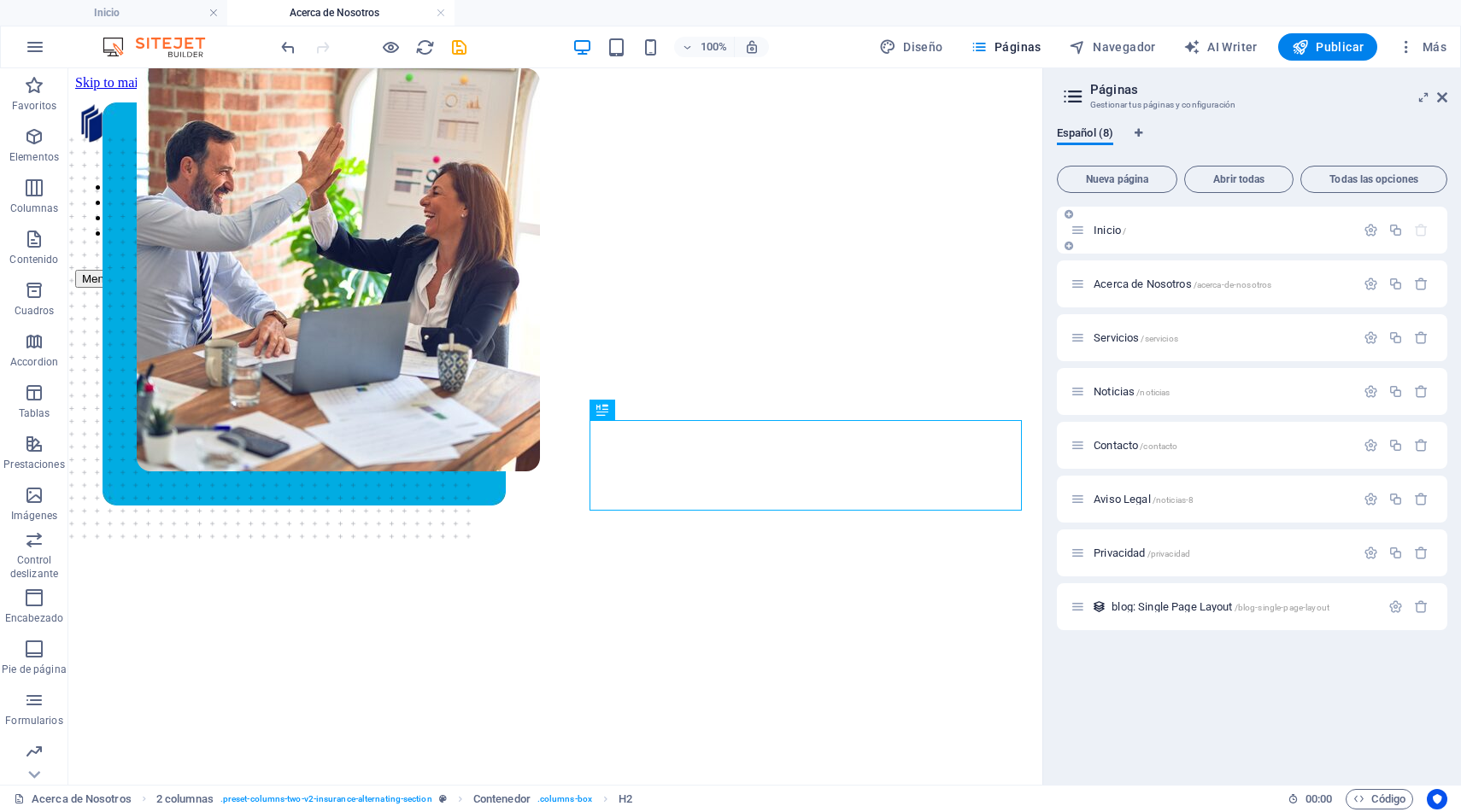
click at [1110, 233] on span "Inicio /" at bounding box center [1109, 230] width 33 height 13
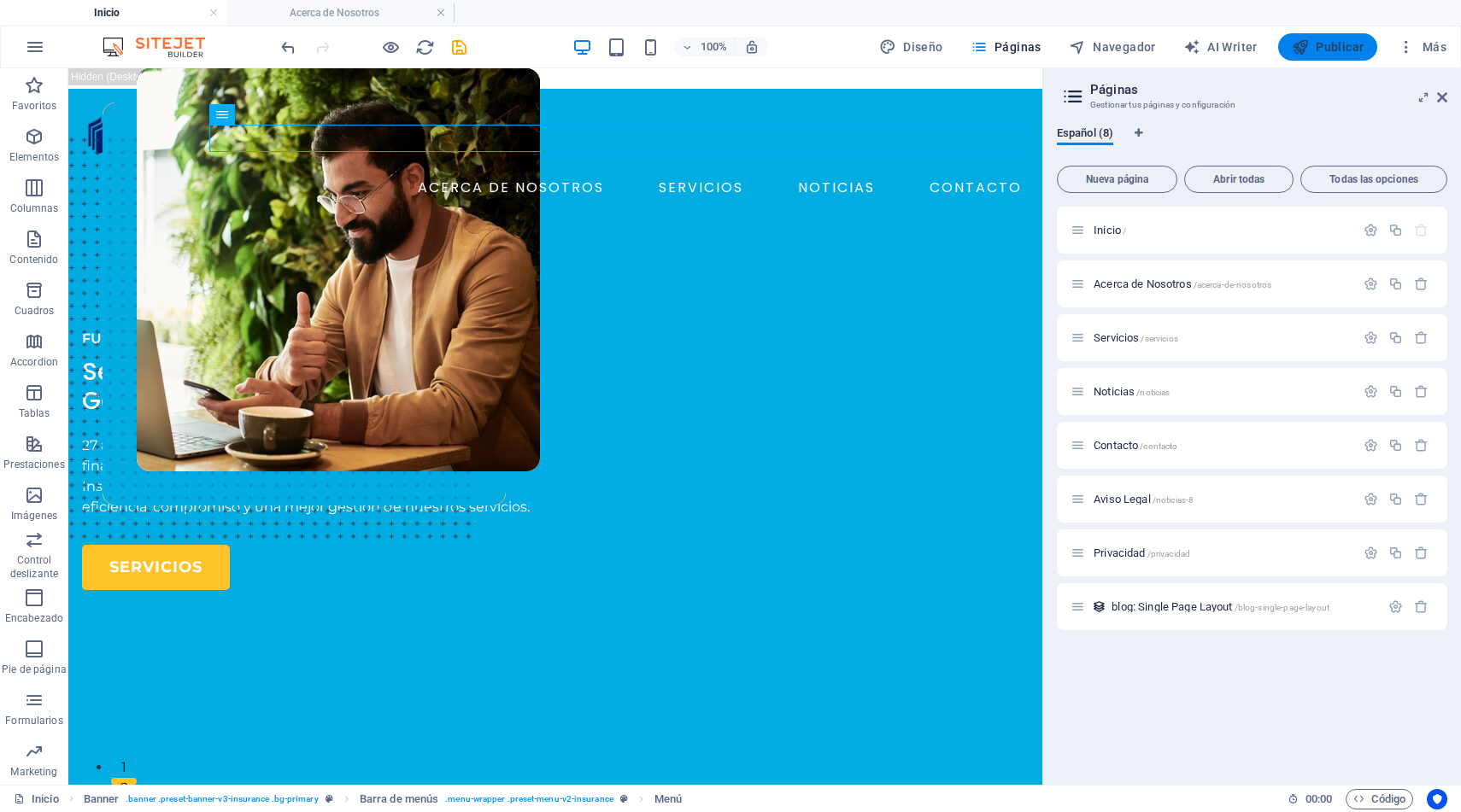
click at [1331, 48] on span "Publicar" at bounding box center [1328, 47] width 72 height 17
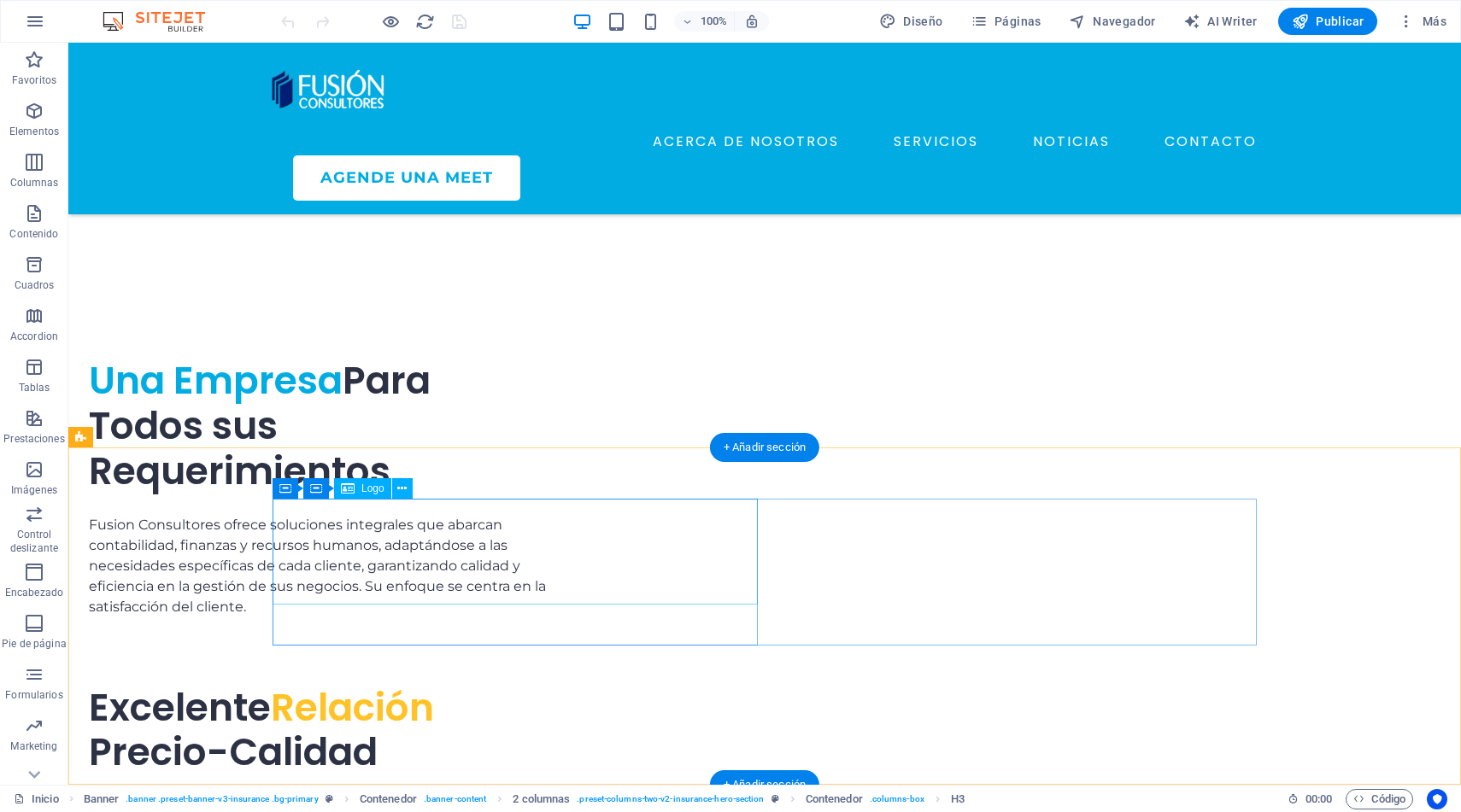
scroll to position [5635, 0]
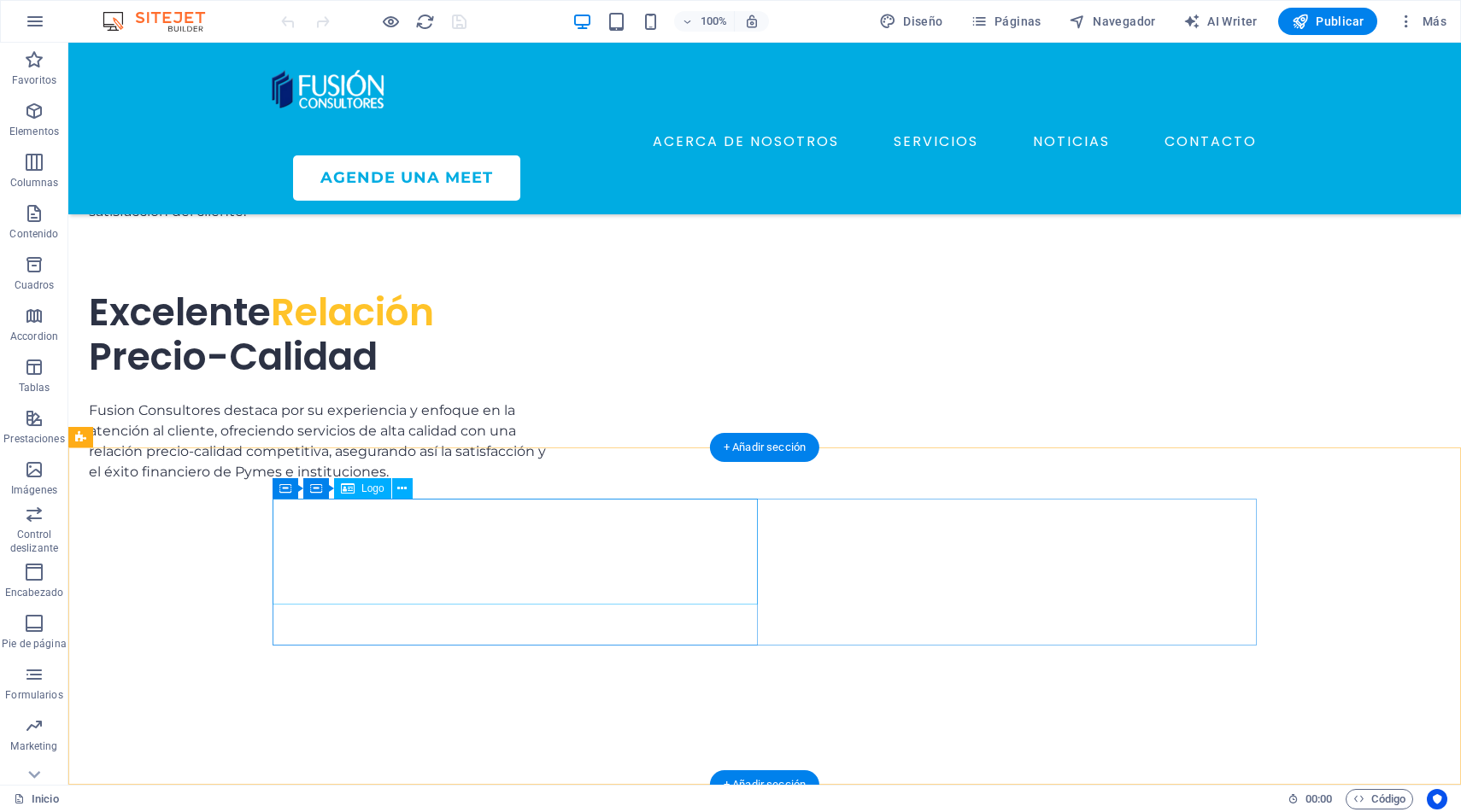
select select "px"
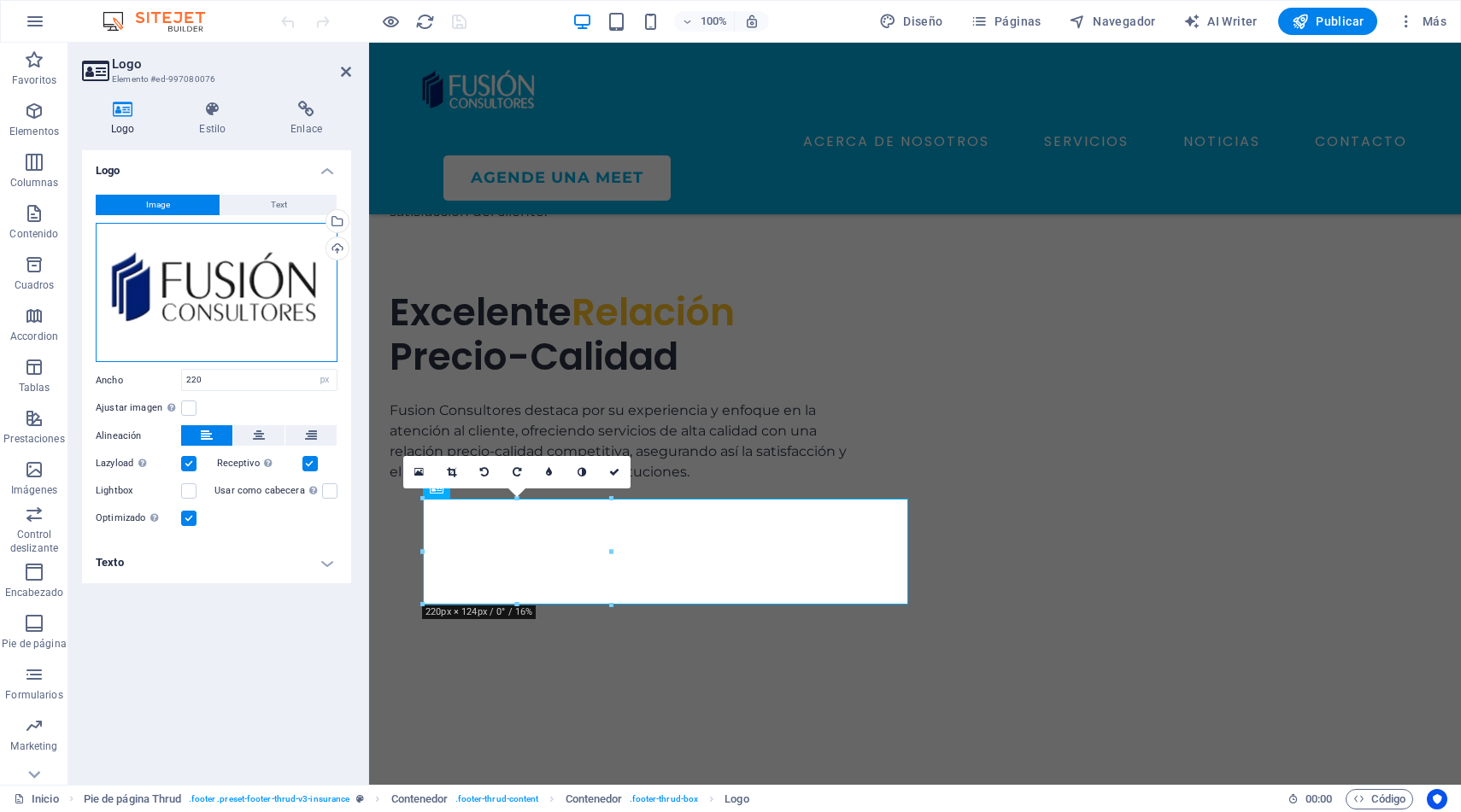
click at [286, 294] on div "Arrastra archivos aquí, haz clic para escoger archivos o selecciona archivos de…" at bounding box center [217, 292] width 241 height 140
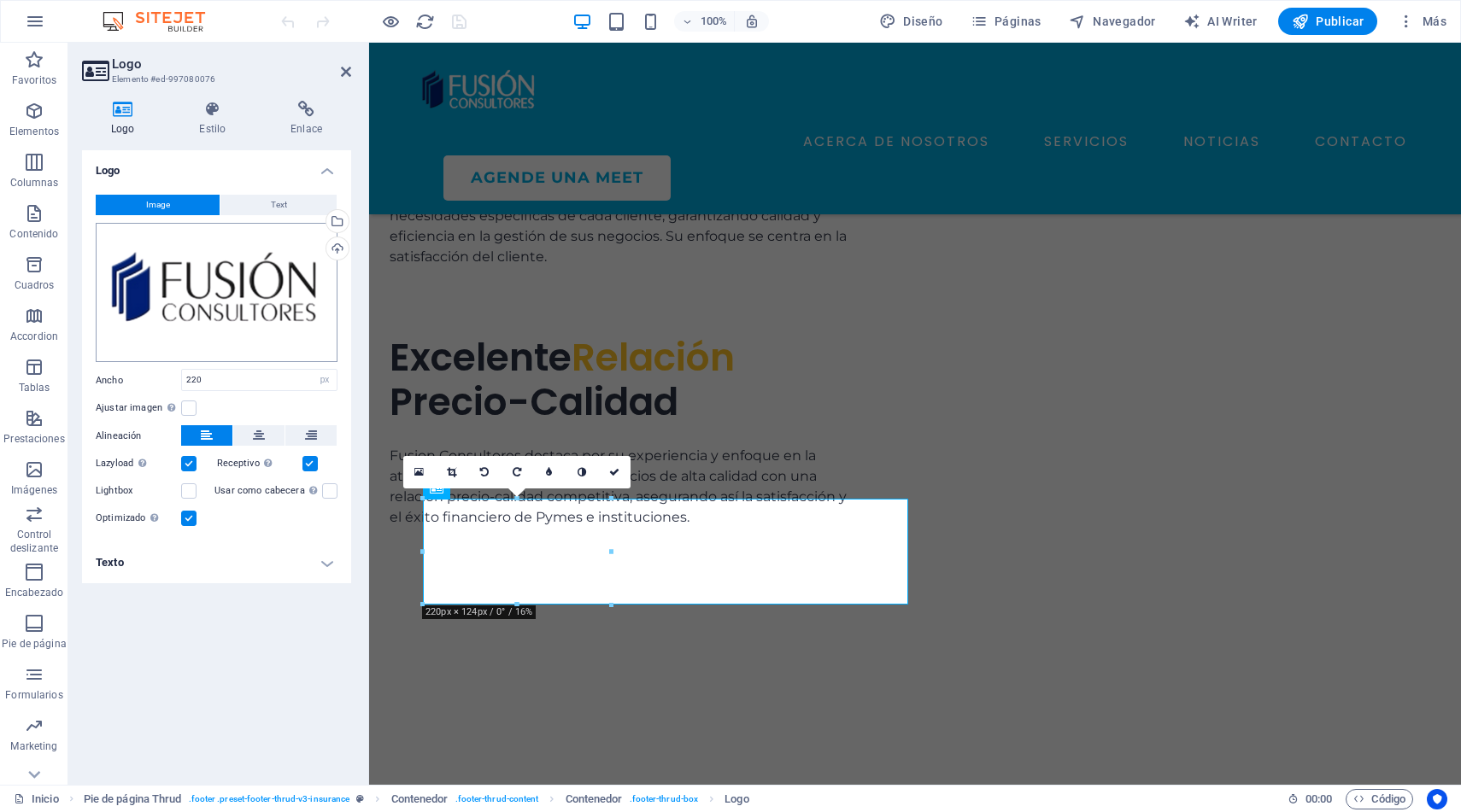
scroll to position [5612, 0]
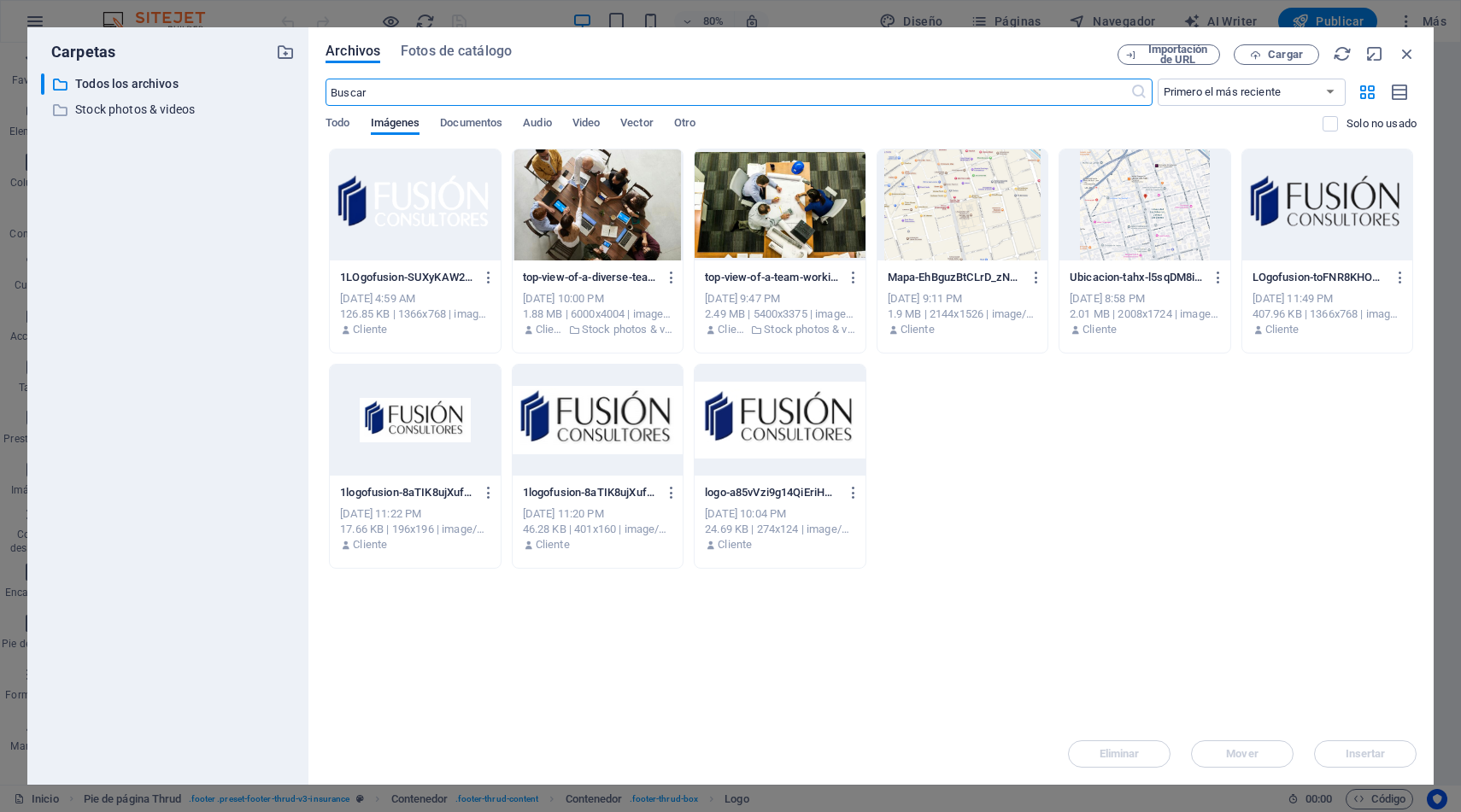
click at [419, 197] on div at bounding box center [414, 205] width 170 height 111
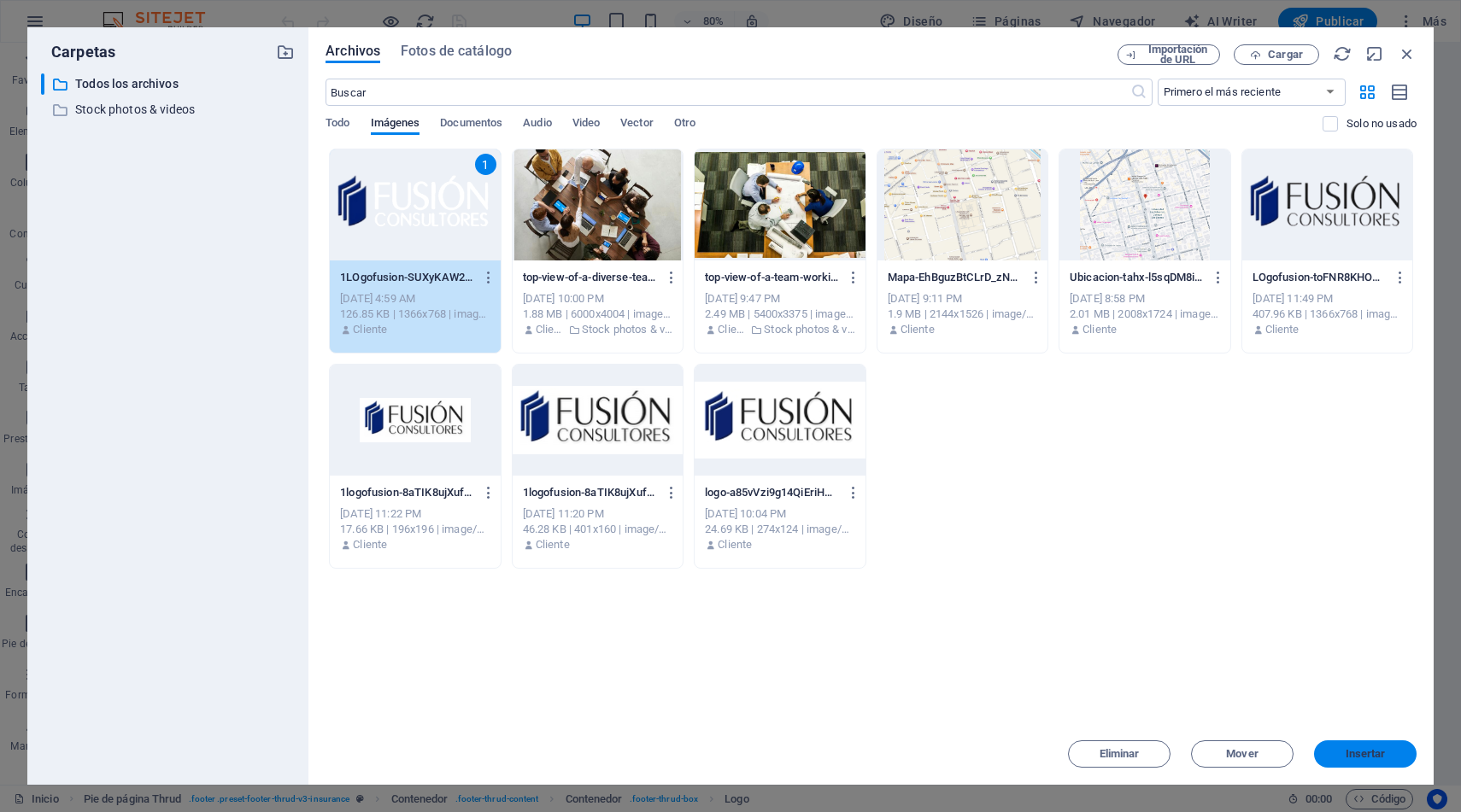
click at [1340, 748] on button "Insertar" at bounding box center [1365, 754] width 102 height 27
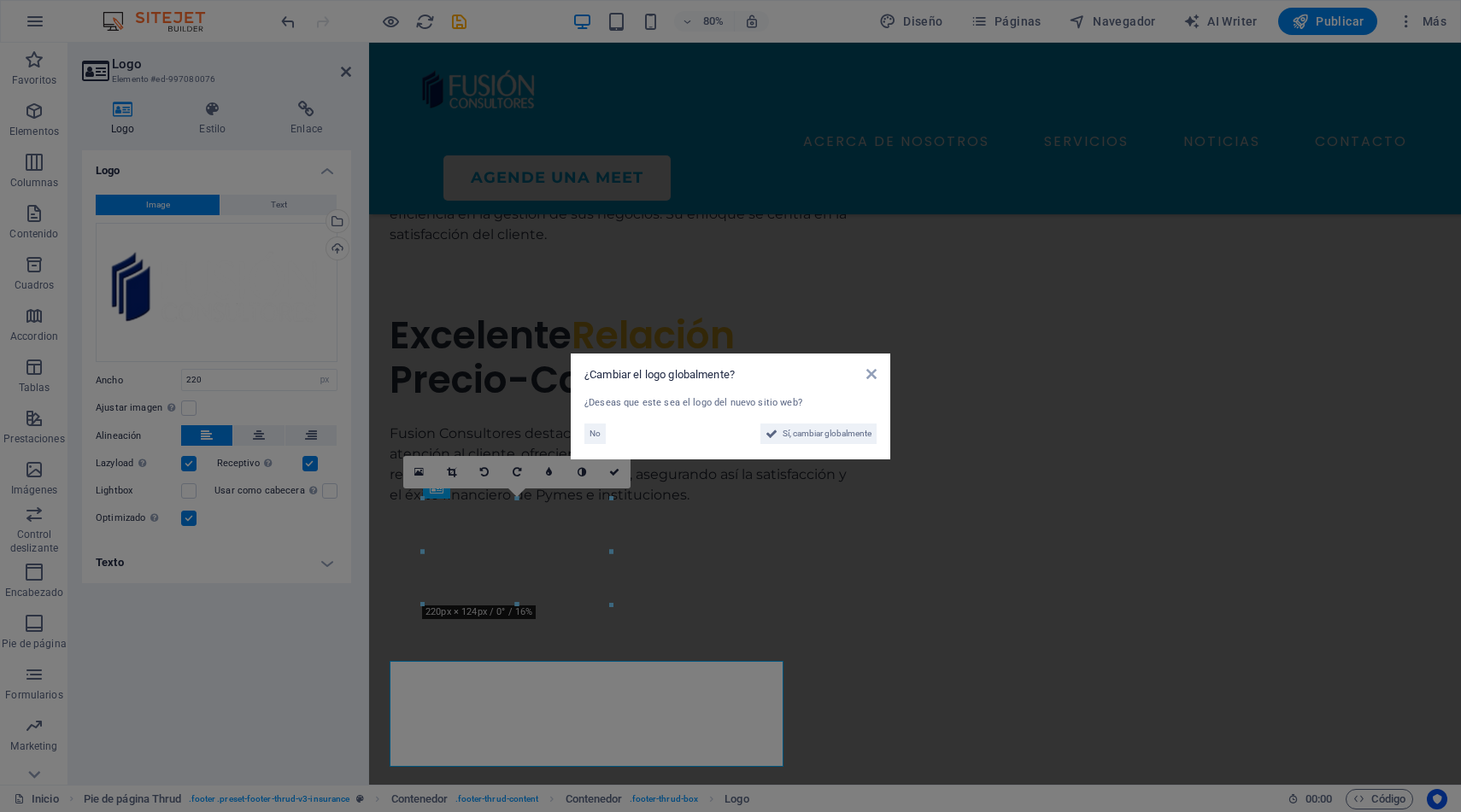
scroll to position [5635, 0]
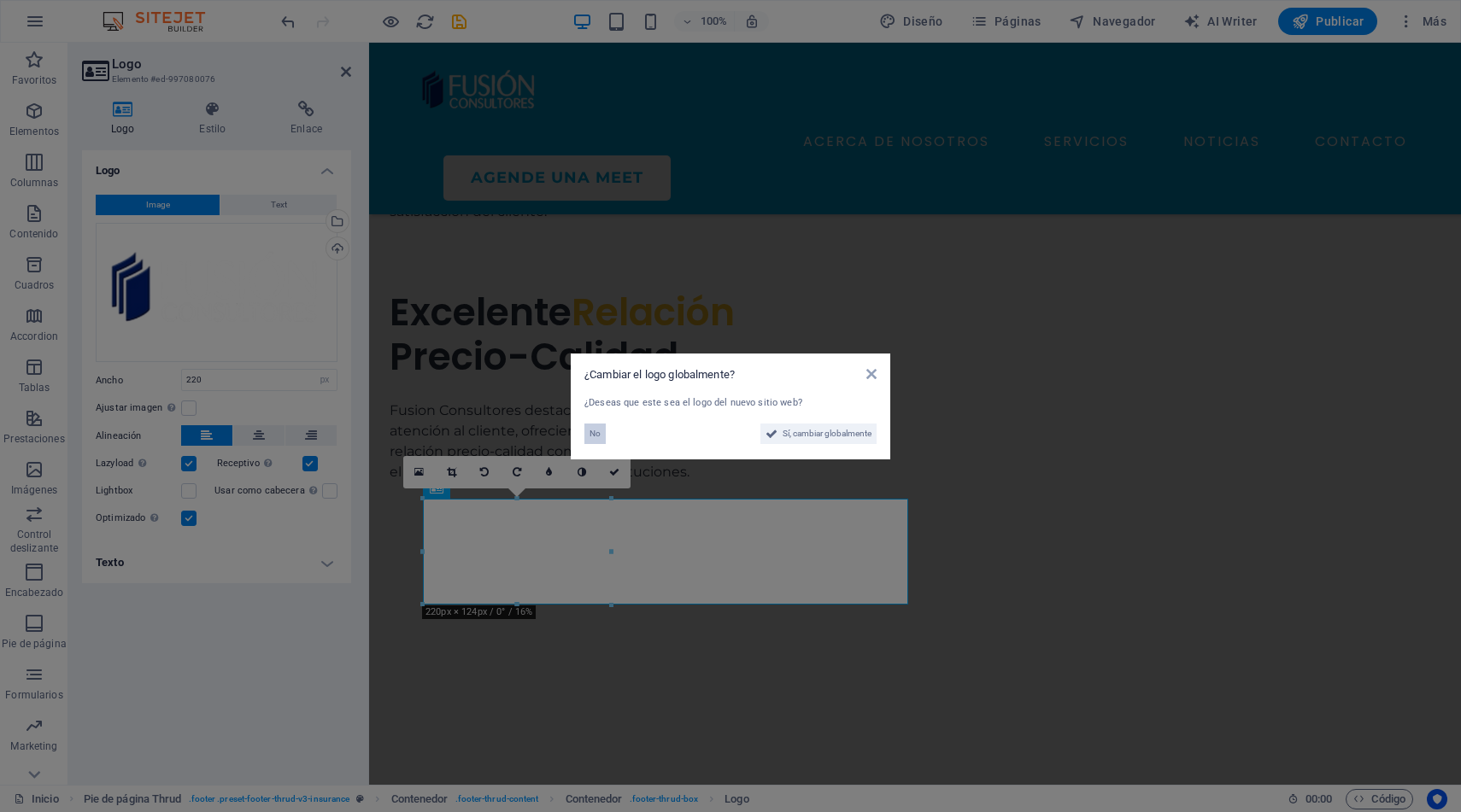
click at [597, 437] on span "No" at bounding box center [595, 433] width 11 height 20
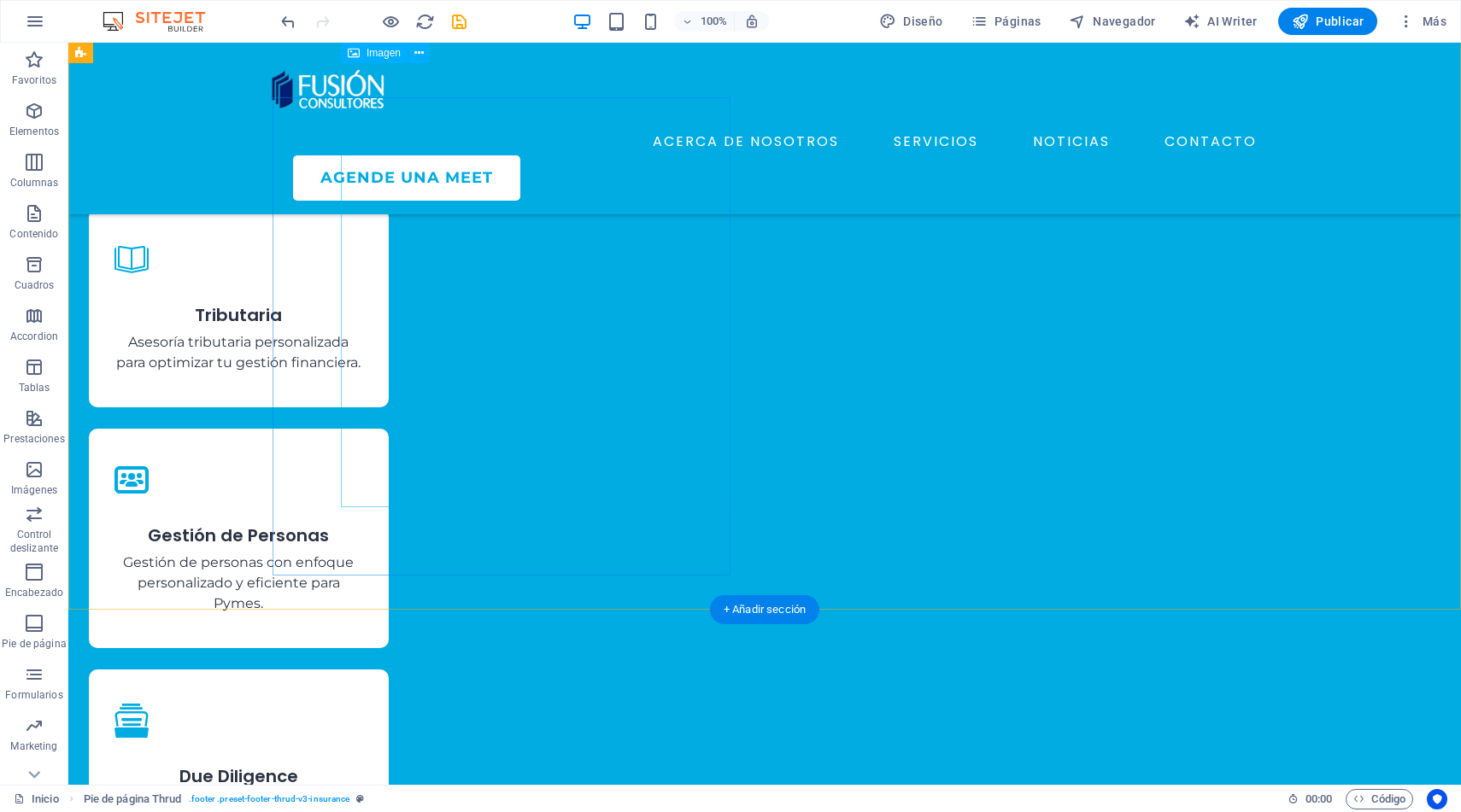
scroll to position [1689, 0]
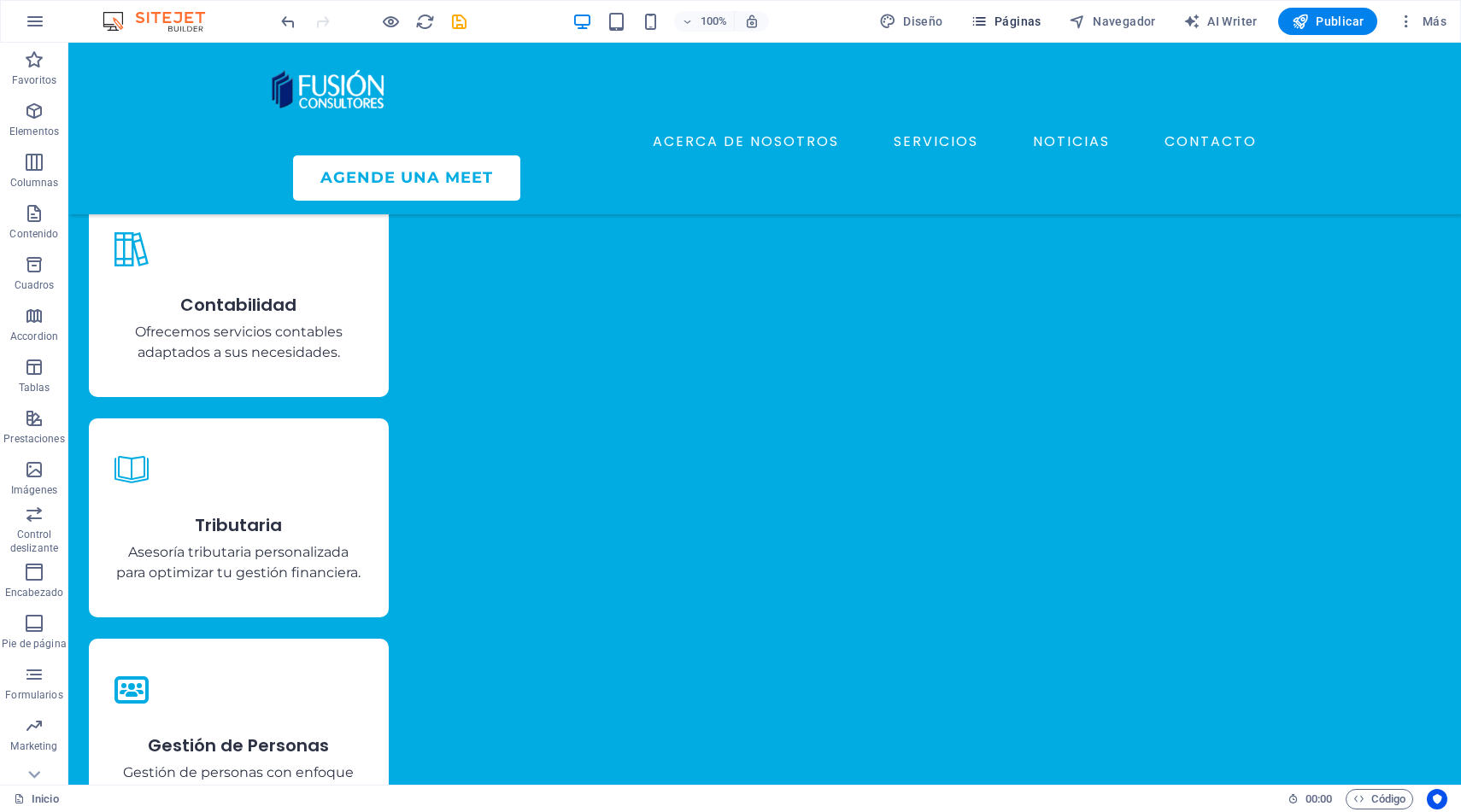
click at [1008, 19] on span "Páginas" at bounding box center [1006, 21] width 70 height 17
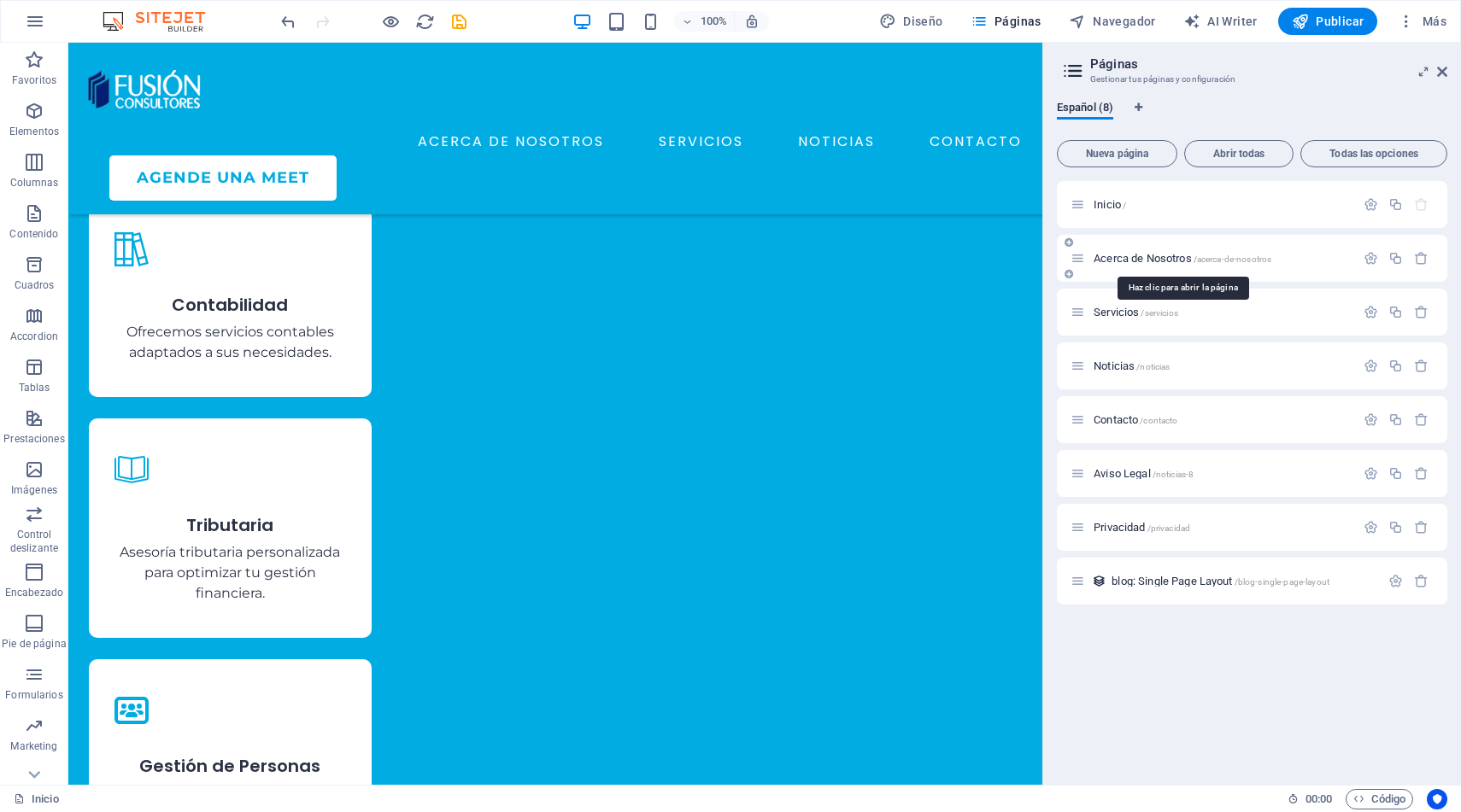
click at [1123, 253] on span "Acerca de Nosotros /acerca-de-nosotros" at bounding box center [1183, 258] width 178 height 13
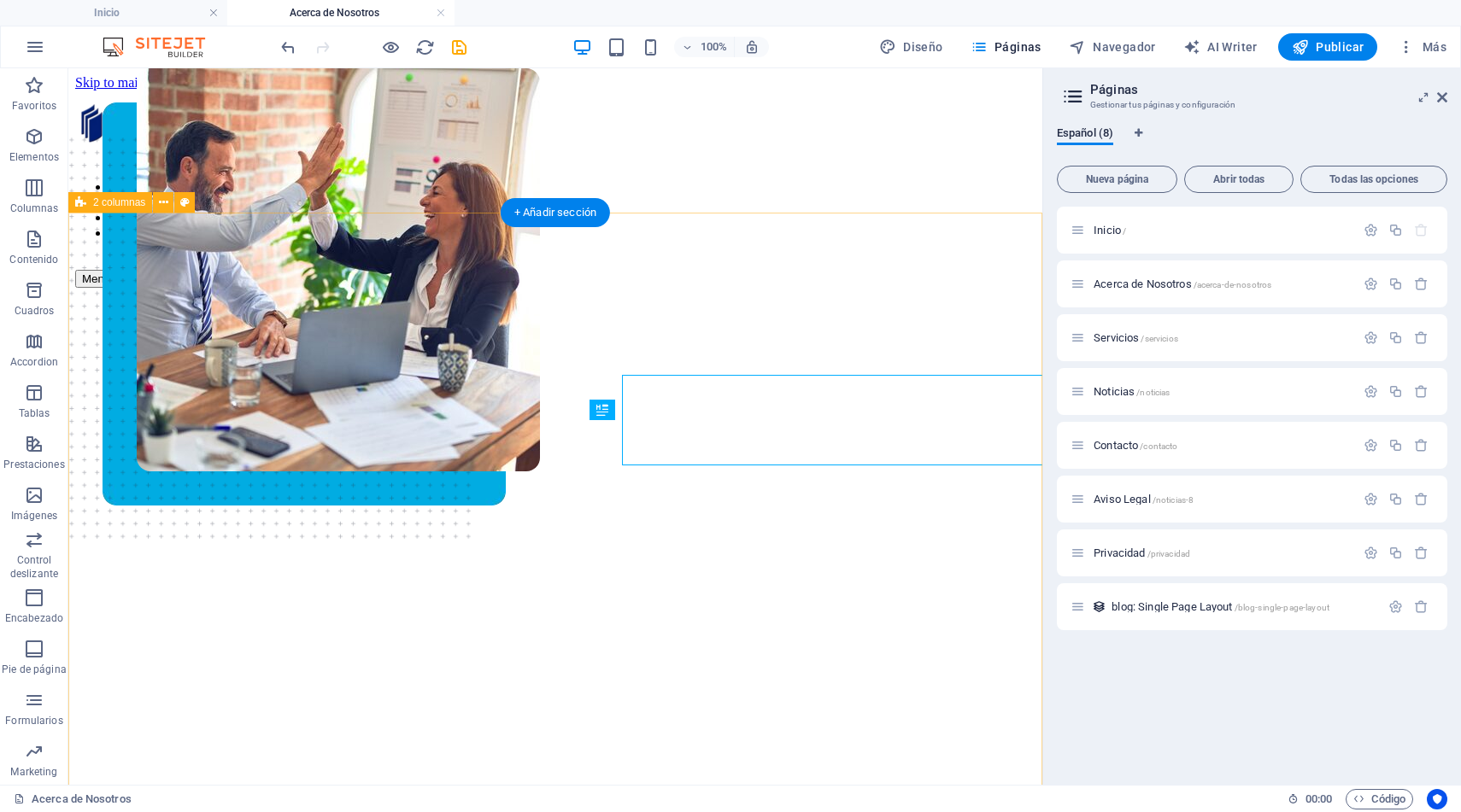
scroll to position [0, 0]
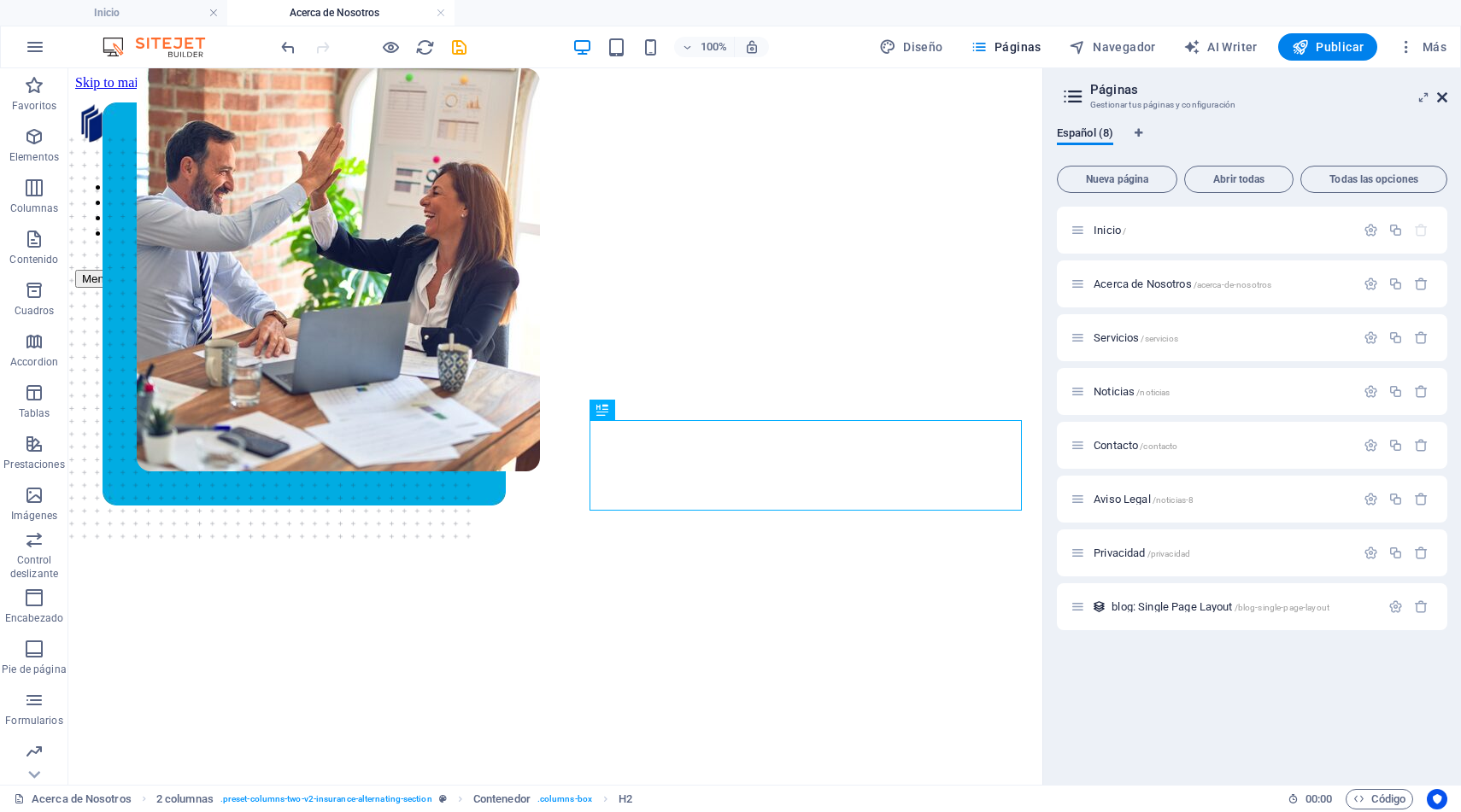
click at [1443, 99] on icon at bounding box center [1442, 98] width 11 height 14
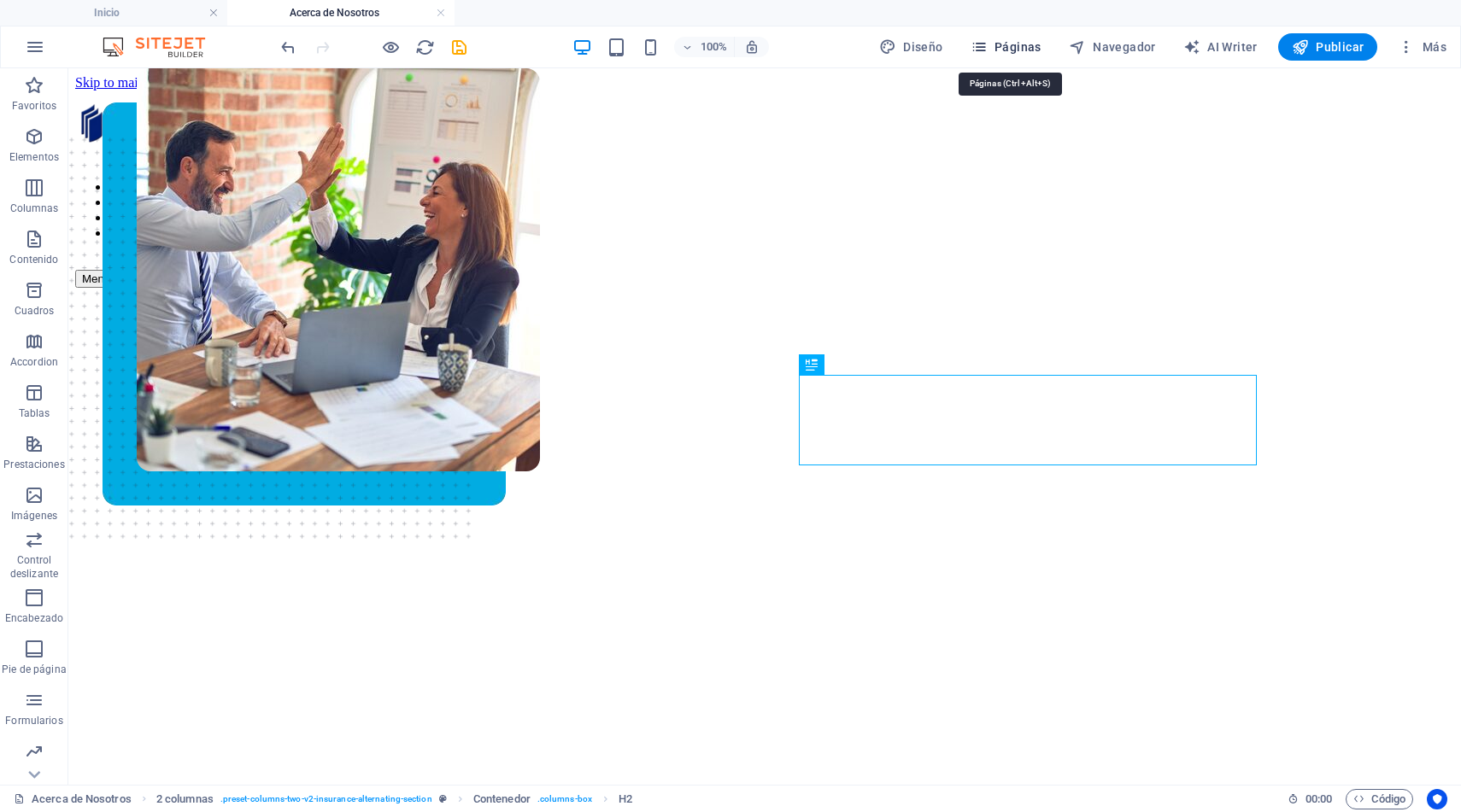
click at [1024, 48] on span "Páginas" at bounding box center [1006, 47] width 70 height 17
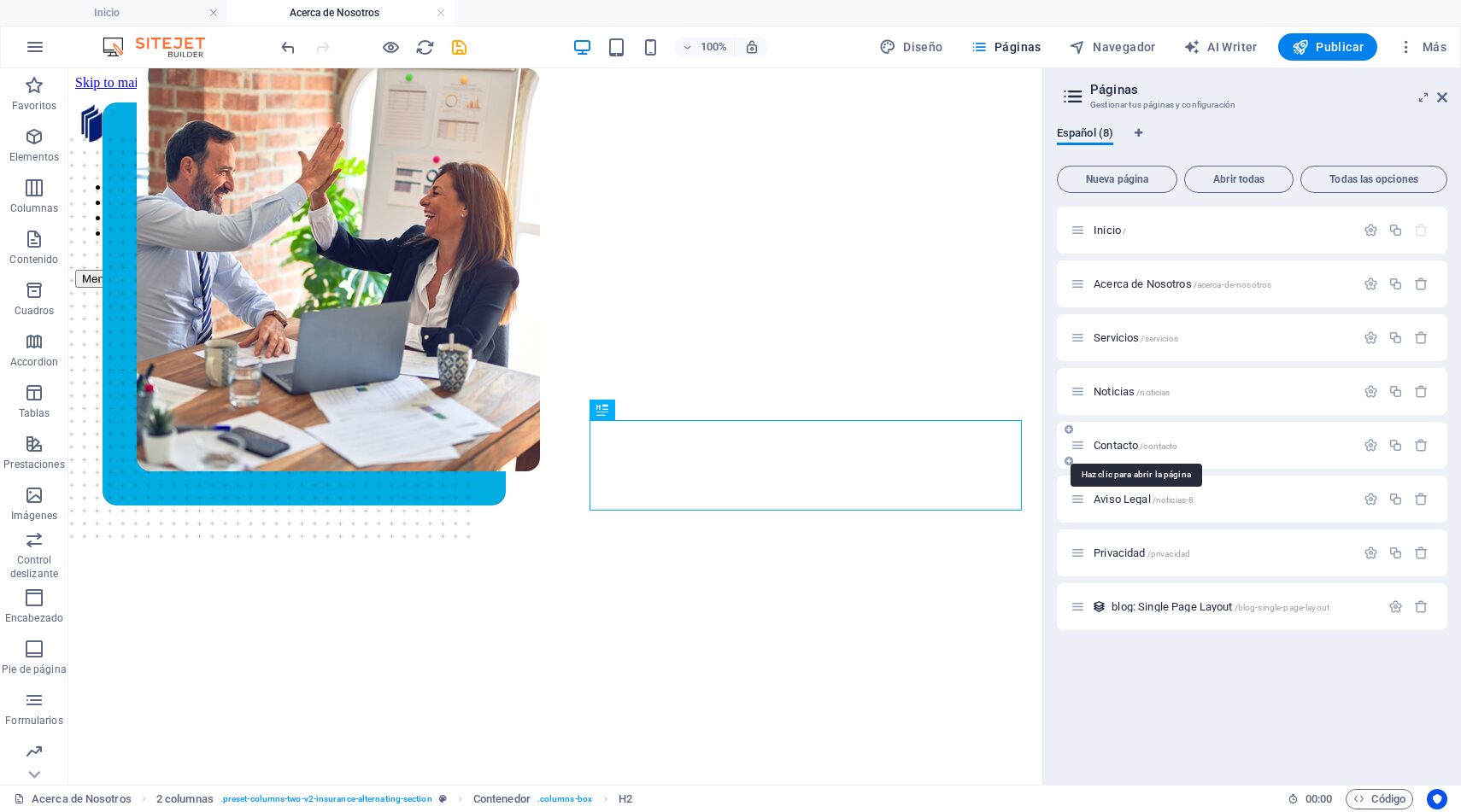
click at [1127, 445] on span "Contacto /contacto" at bounding box center [1135, 445] width 84 height 13
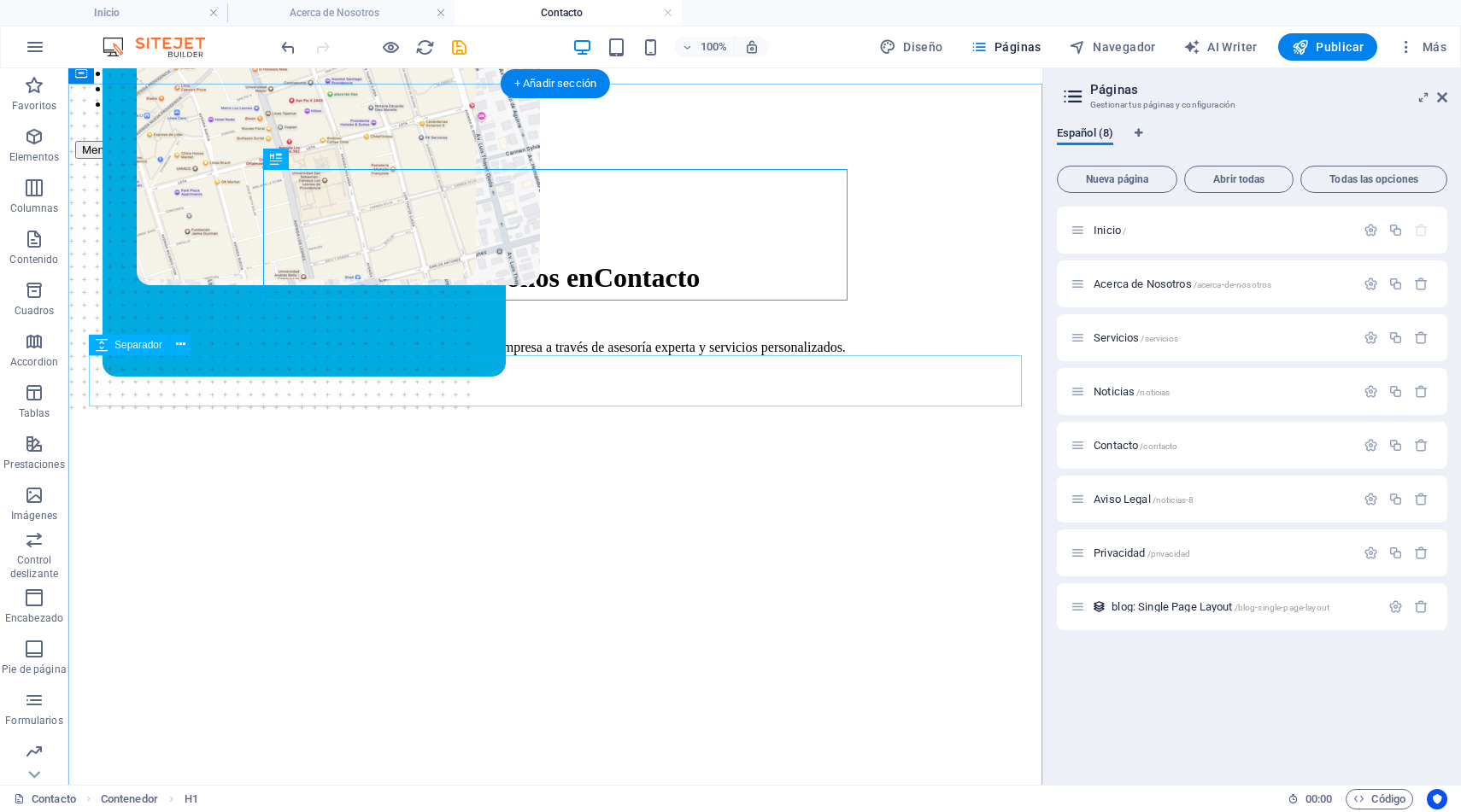
scroll to position [133, 0]
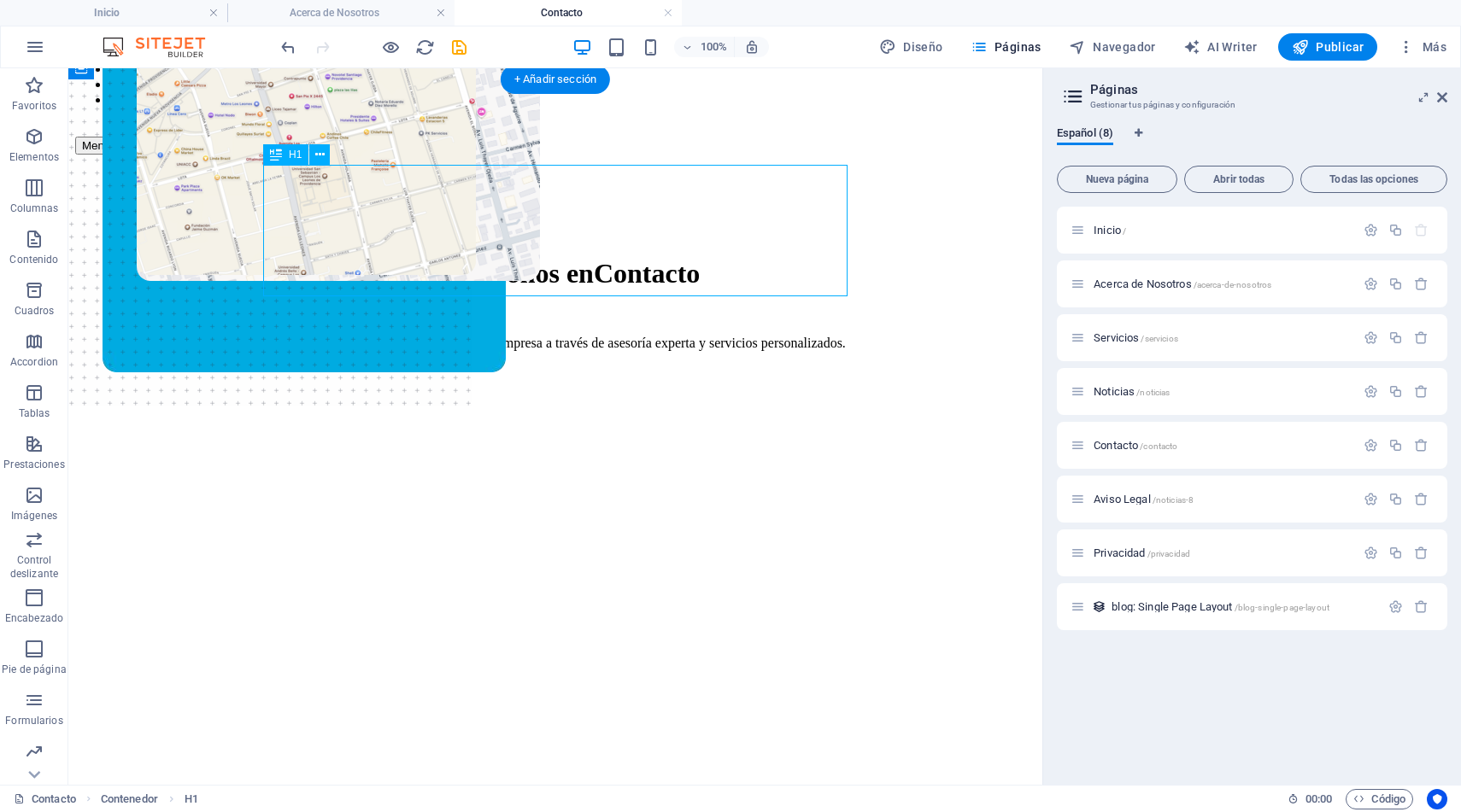
drag, startPoint x: 724, startPoint y: 267, endPoint x: 582, endPoint y: 219, distance: 149.9
click at [582, 258] on div "Pongámonos en Contacto" at bounding box center [555, 274] width 919 height 32
click at [334, 258] on h1 "Pongámonos en Contacto" at bounding box center [555, 274] width 919 height 32
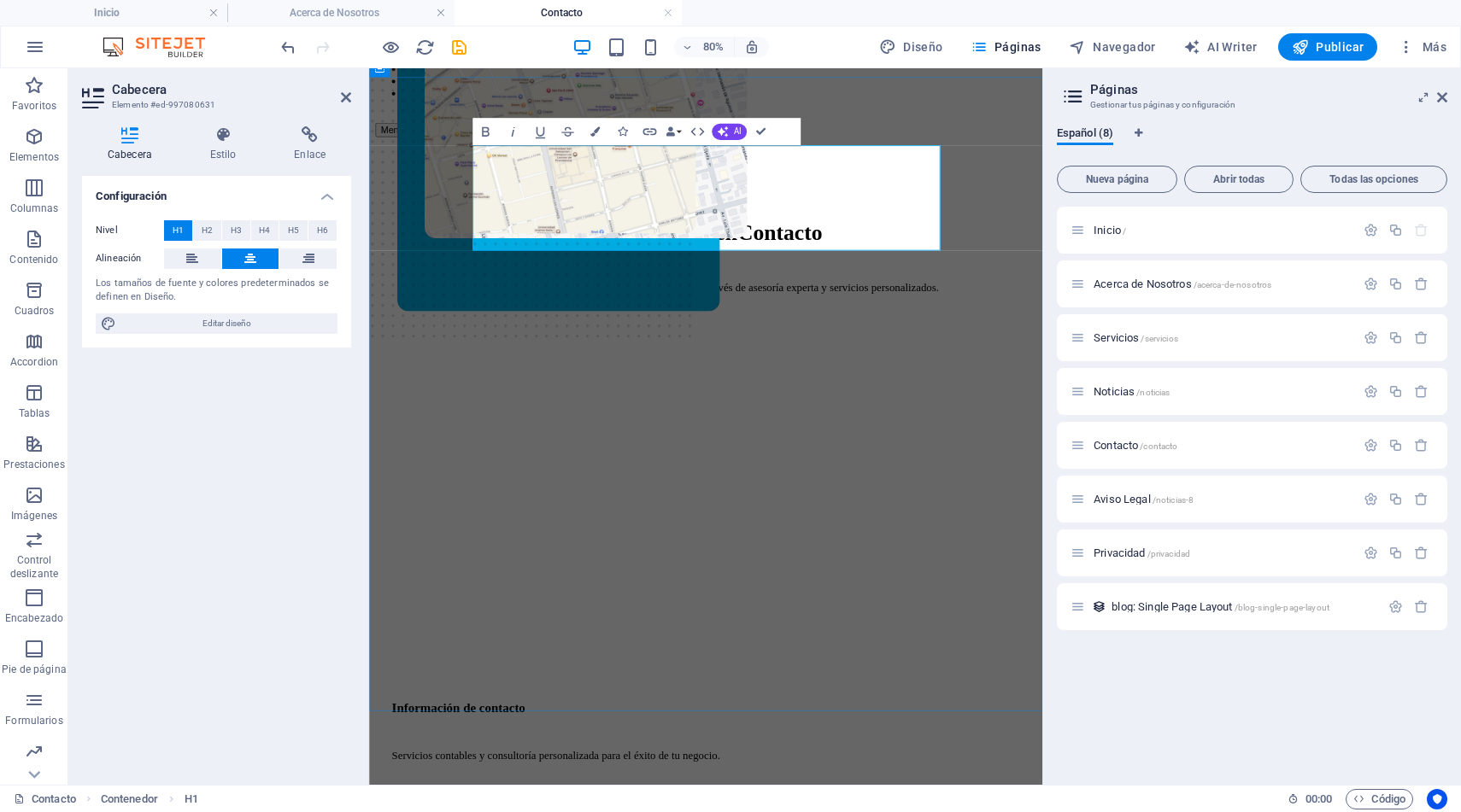
click at [690, 269] on h1 "Pongámonos en Contacto" at bounding box center [790, 274] width 787 height 32
drag, startPoint x: 953, startPoint y: 268, endPoint x: 719, endPoint y: 263, distance: 234.1
click at [828, 263] on span "Contacto" at bounding box center [881, 273] width 106 height 31
drag, startPoint x: 1018, startPoint y: 196, endPoint x: 571, endPoint y: 210, distance: 447.2
click at [571, 258] on h1 "Pongámonos en Hablemos" at bounding box center [790, 274] width 787 height 32
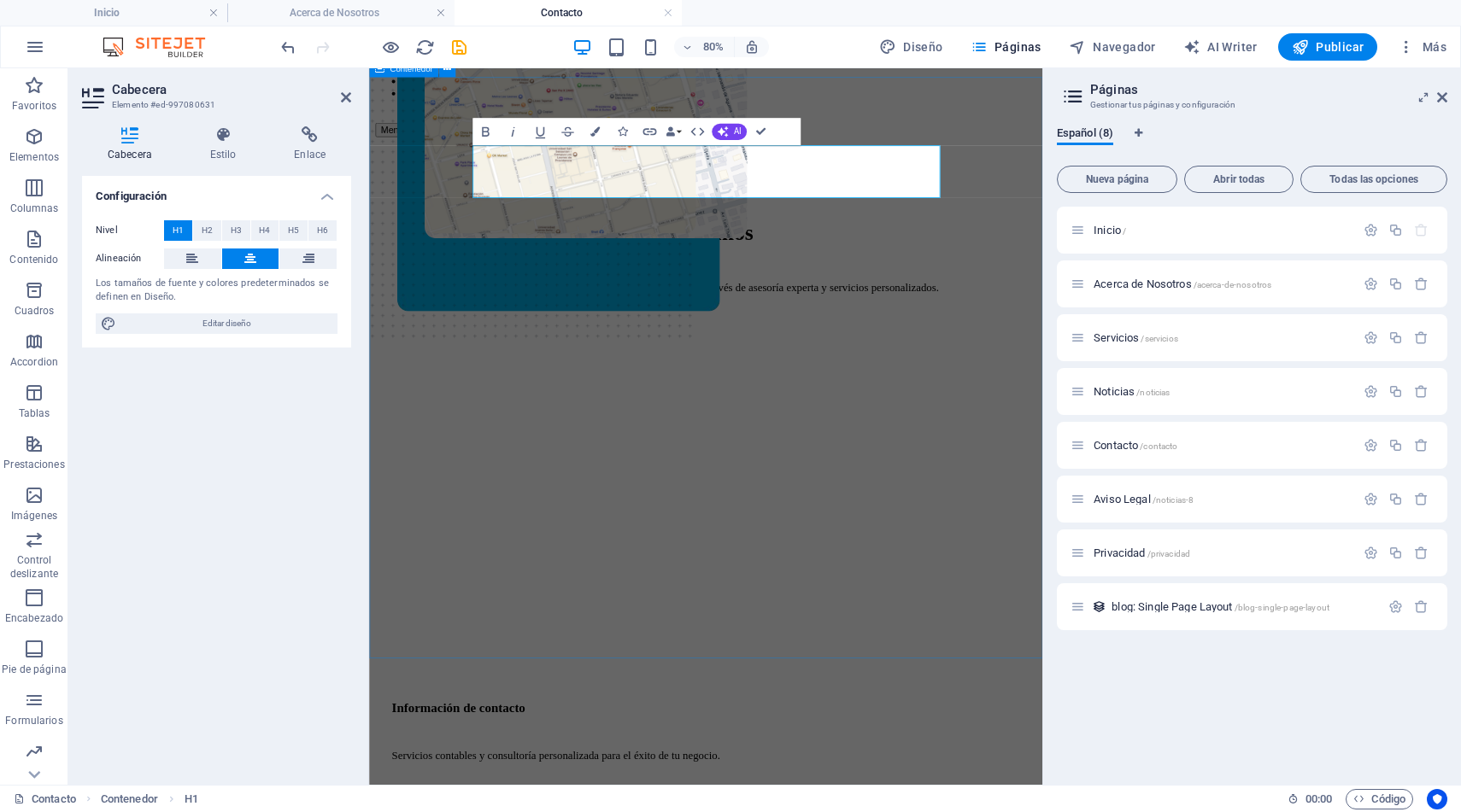
click at [1037, 267] on div "Hablemos Contáctenos para mejorar la gestión de su empresa a través de asesoría…" at bounding box center [790, 759] width 828 height 1208
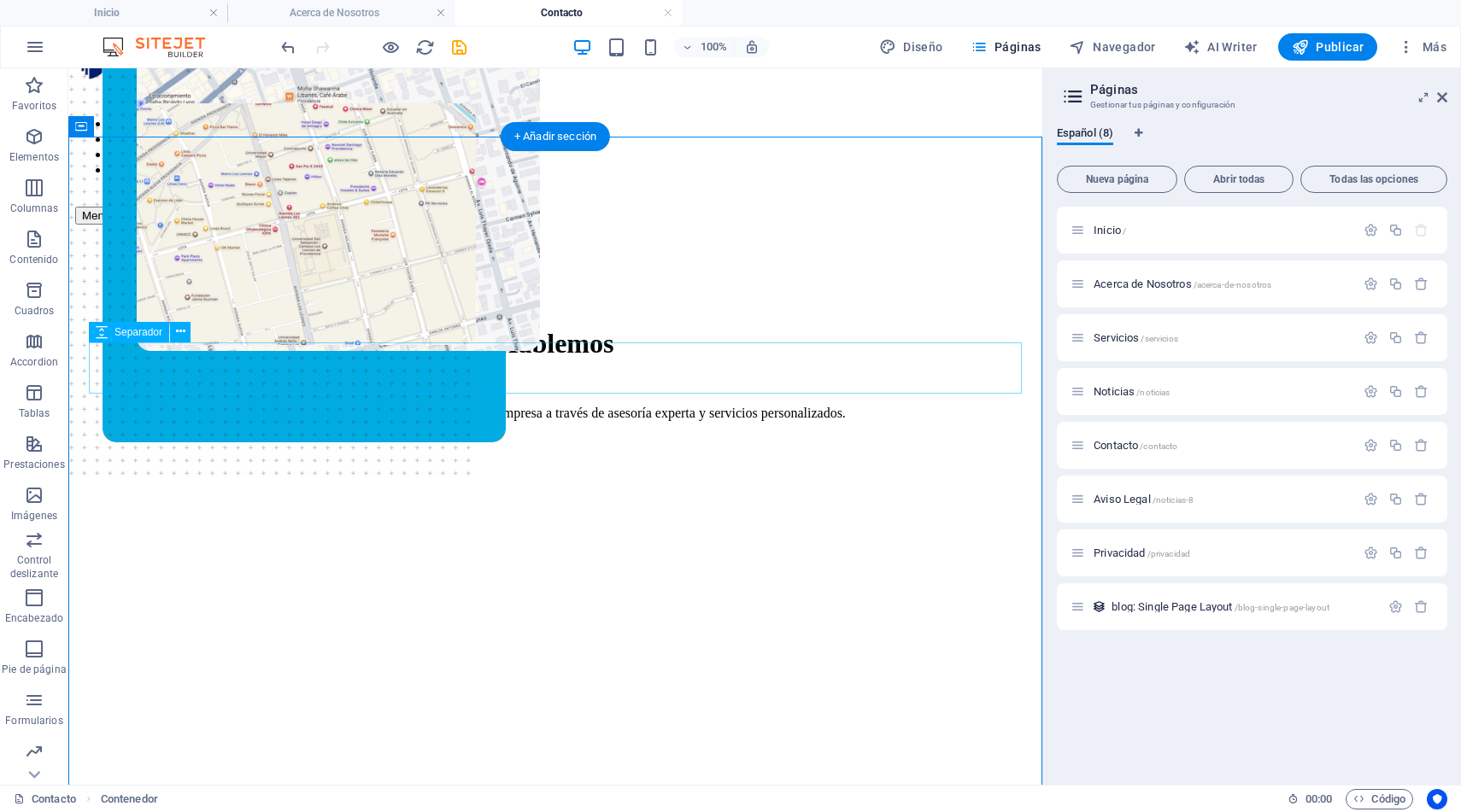
scroll to position [63, 0]
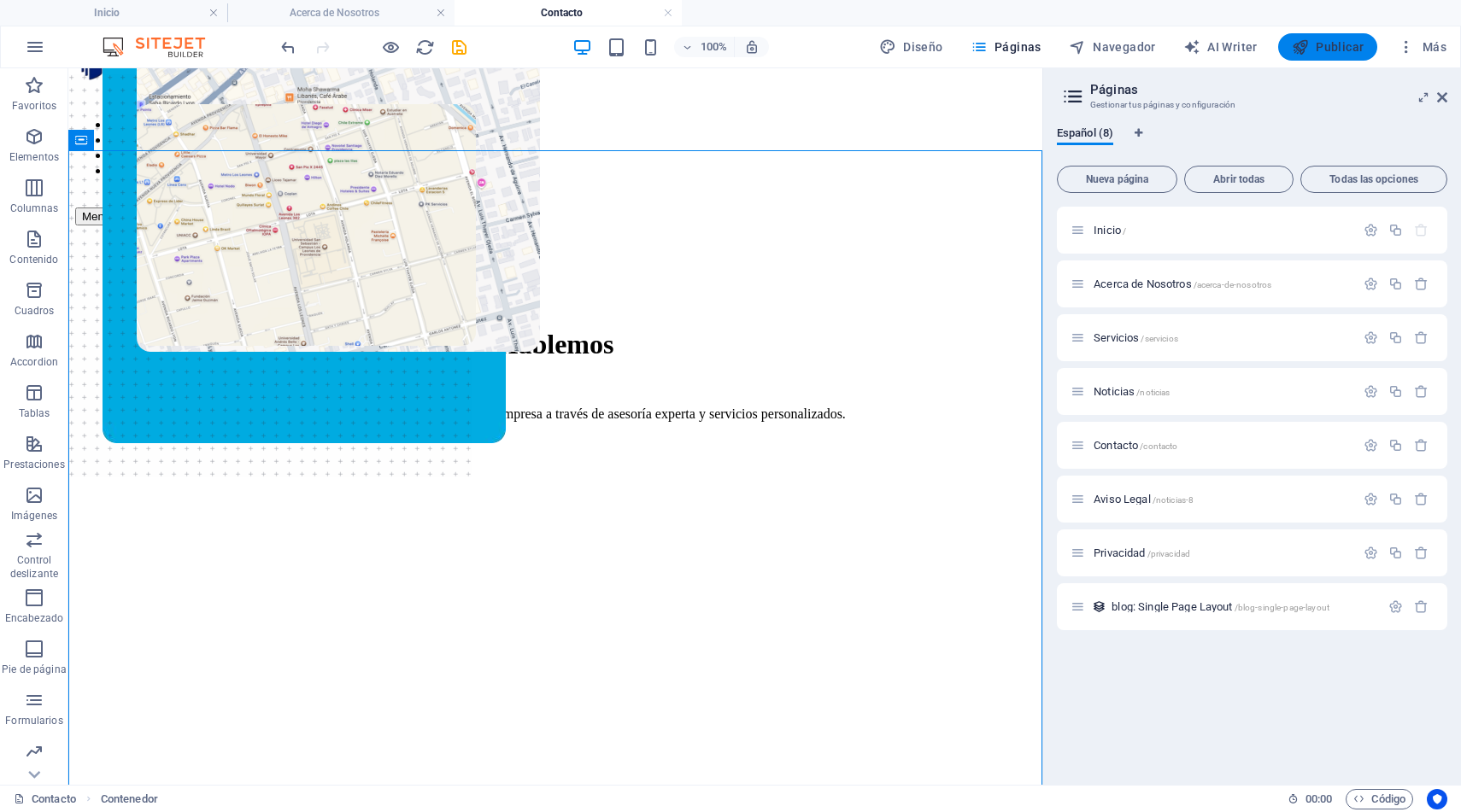
click at [1330, 47] on span "Publicar" at bounding box center [1328, 47] width 72 height 17
